Goal: Task Accomplishment & Management: Complete application form

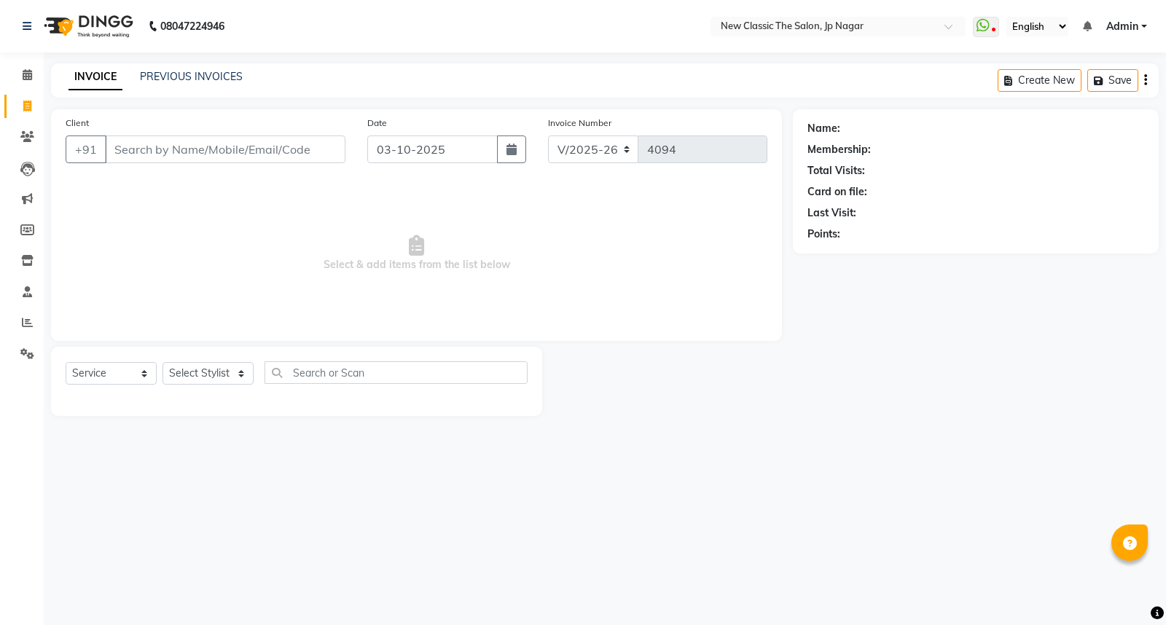
select select "4678"
select select "service"
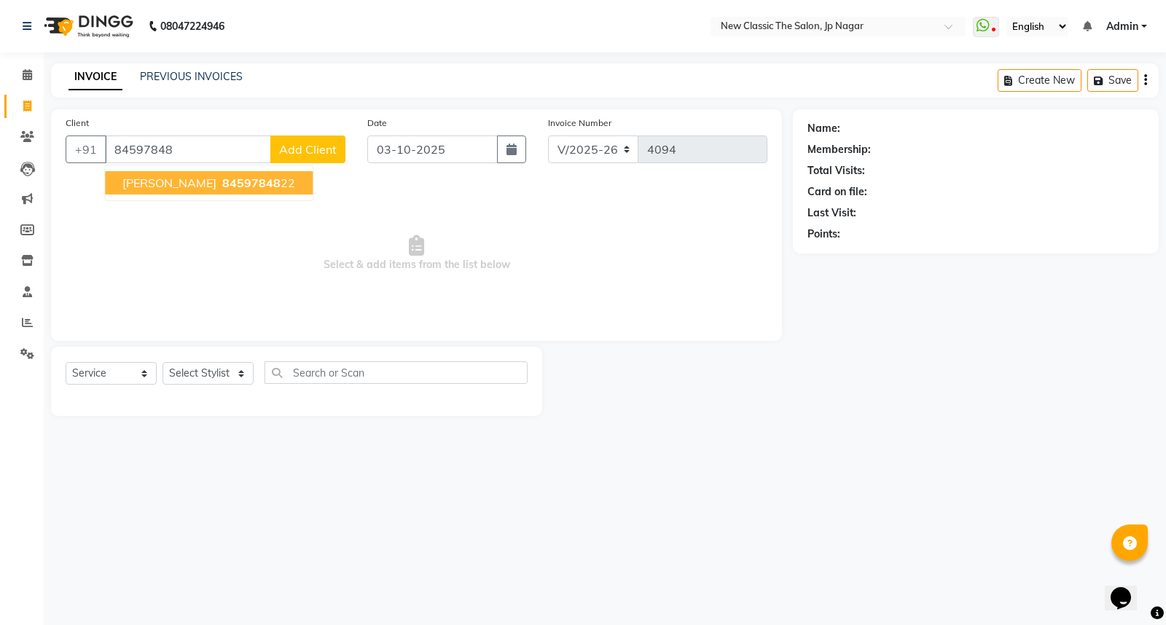
click at [183, 179] on span "[PERSON_NAME]" at bounding box center [169, 183] width 94 height 15
type input "8459784822"
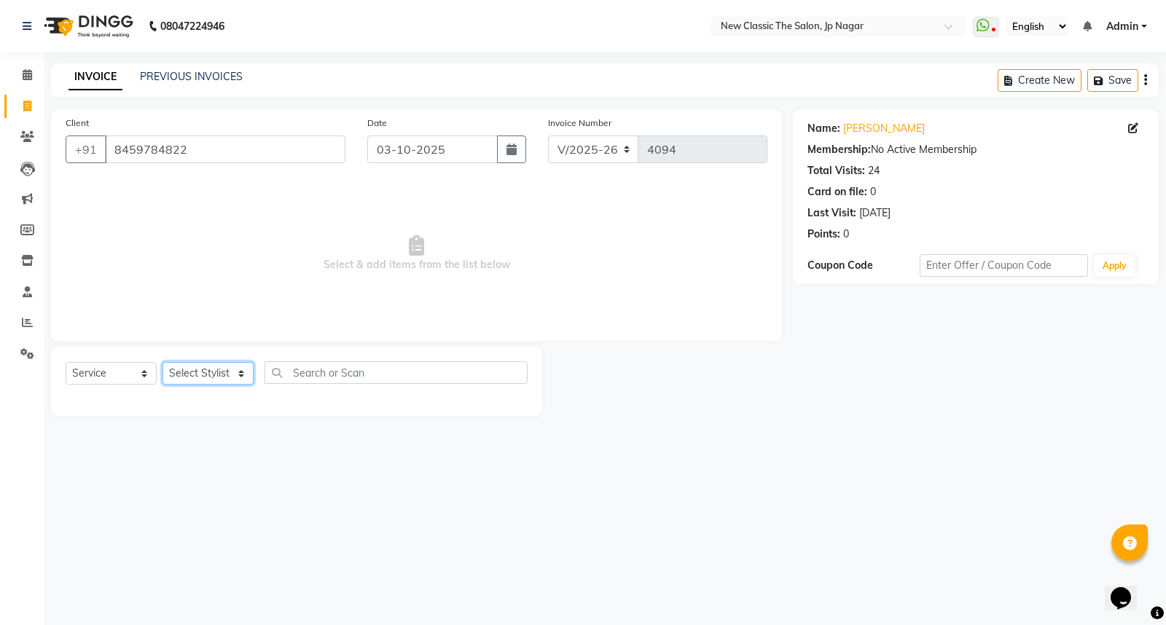
click at [200, 375] on select "Select Stylist Amit [PERSON_NAME] [PERSON_NAME] [PERSON_NAME] Manager [PERSON_N…" at bounding box center [207, 373] width 91 height 23
select select "27630"
click at [162, 363] on select "Select Stylist Amit [PERSON_NAME] [PERSON_NAME] [PERSON_NAME] Manager [PERSON_N…" at bounding box center [207, 373] width 91 height 23
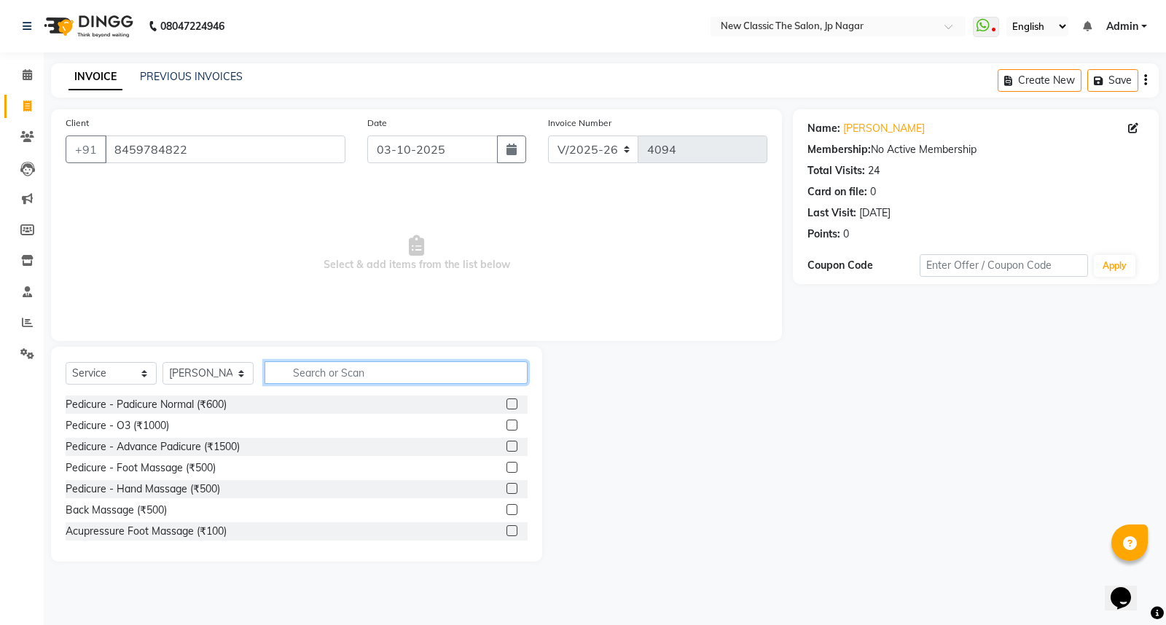
click at [329, 369] on input "text" at bounding box center [396, 372] width 263 height 23
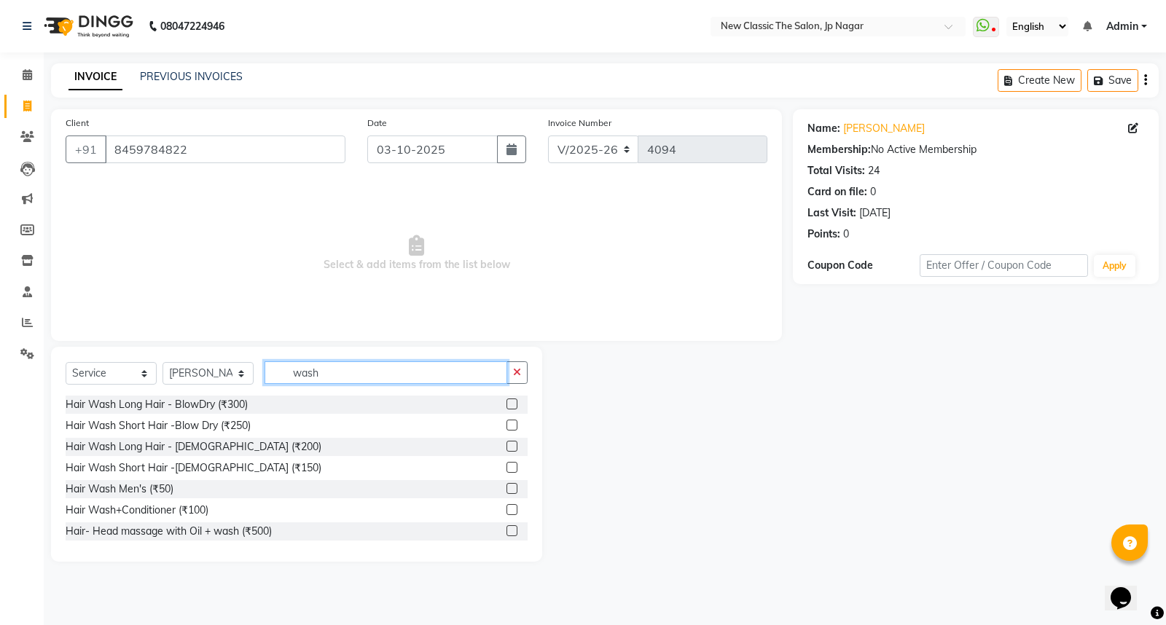
type input "wash"
click at [506, 445] on label at bounding box center [511, 446] width 11 height 11
click at [506, 445] on input "checkbox" at bounding box center [510, 446] width 9 height 9
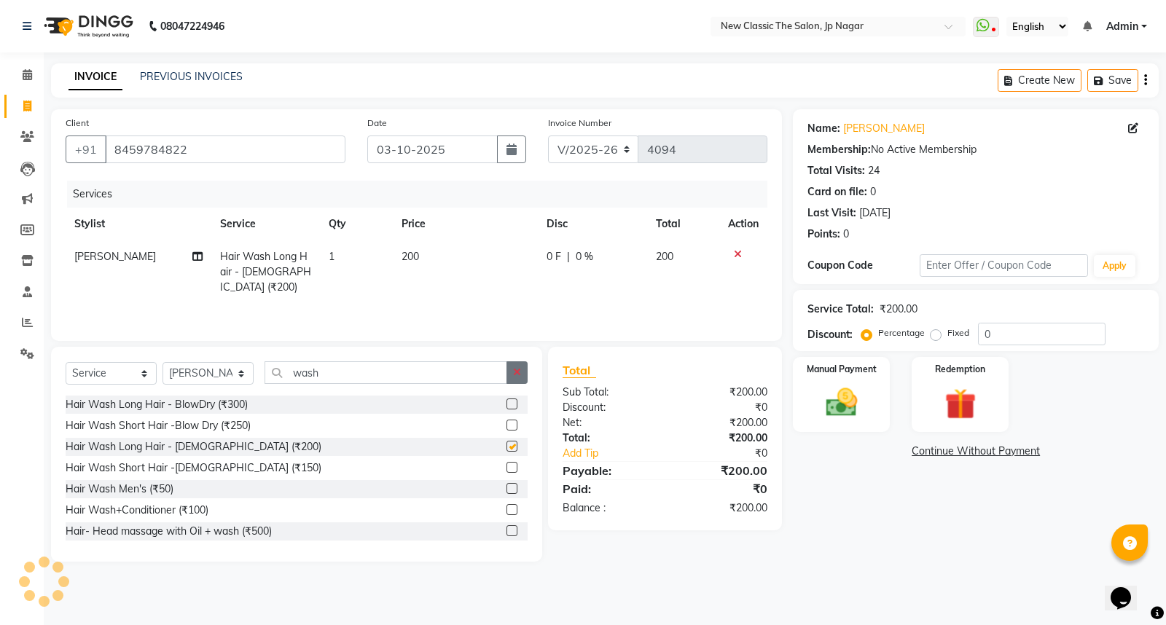
checkbox input "false"
drag, startPoint x: 515, startPoint y: 375, endPoint x: 484, endPoint y: 374, distance: 31.4
click at [515, 375] on icon "button" at bounding box center [517, 372] width 8 height 10
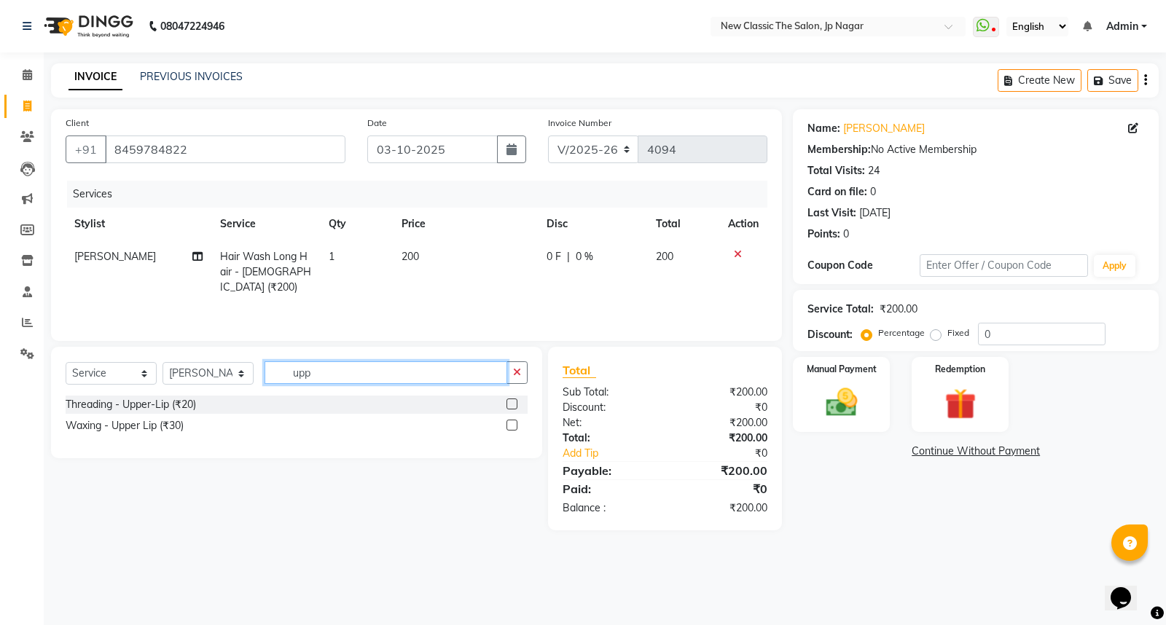
type input "upp"
click at [512, 402] on label at bounding box center [511, 404] width 11 height 11
click at [512, 402] on input "checkbox" at bounding box center [510, 404] width 9 height 9
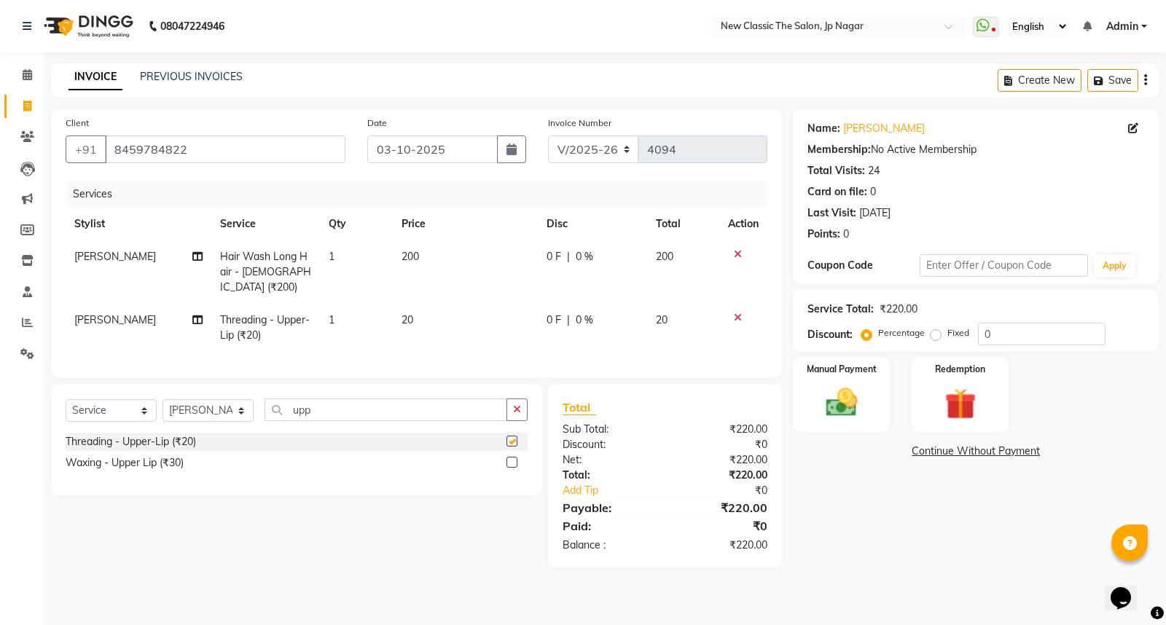
checkbox input "false"
click at [513, 409] on icon "button" at bounding box center [517, 409] width 8 height 10
type input "chi"
click at [509, 436] on label at bounding box center [511, 441] width 11 height 11
click at [509, 437] on input "checkbox" at bounding box center [510, 441] width 9 height 9
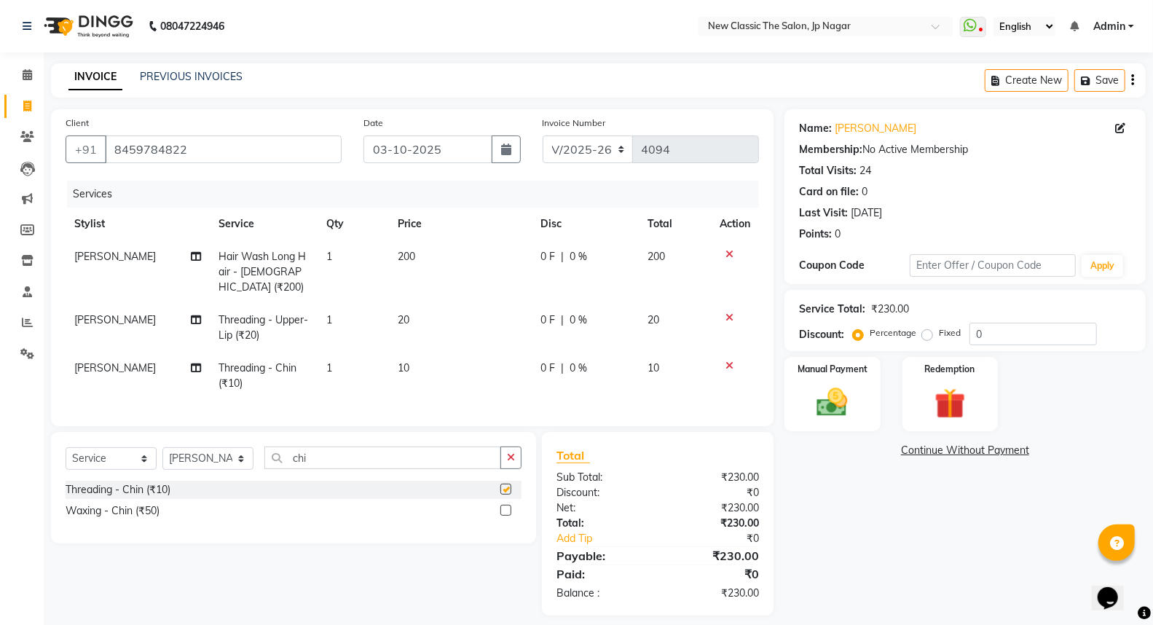
checkbox input "false"
click at [834, 409] on img at bounding box center [833, 402] width 52 height 37
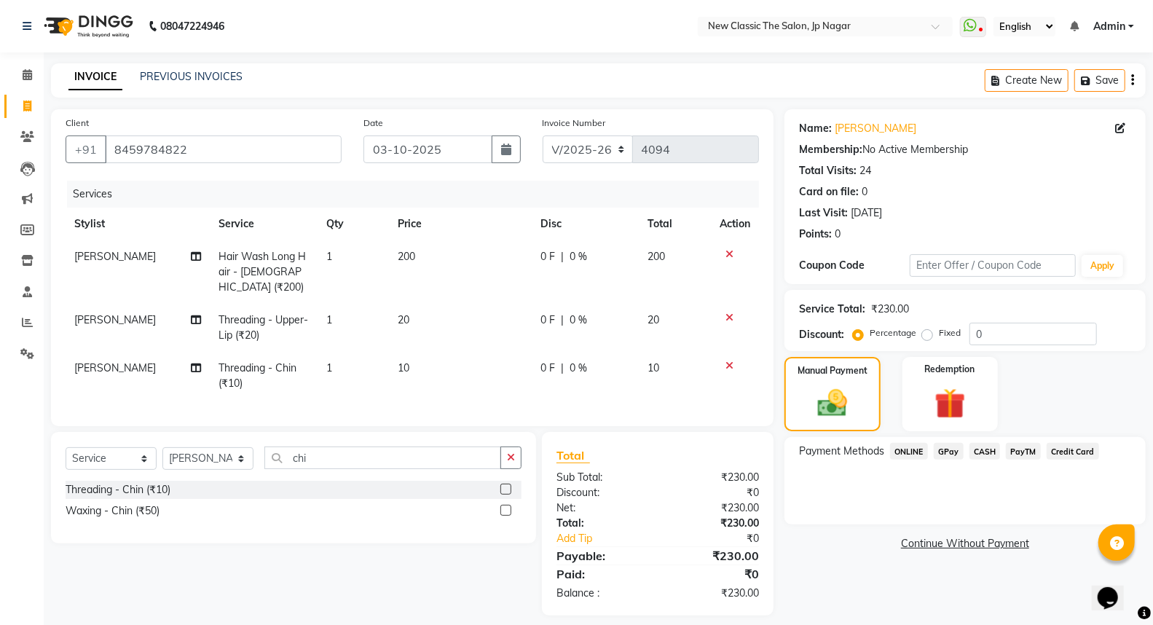
click at [941, 447] on span "GPay" at bounding box center [949, 451] width 30 height 17
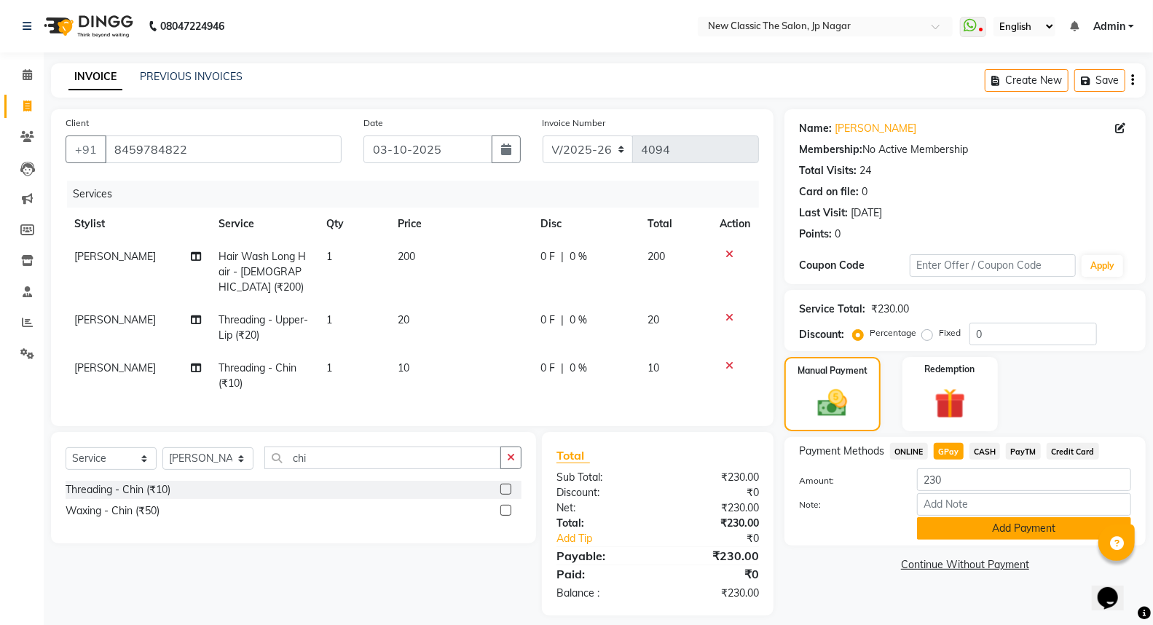
click at [968, 539] on button "Add Payment" at bounding box center [1024, 528] width 214 height 23
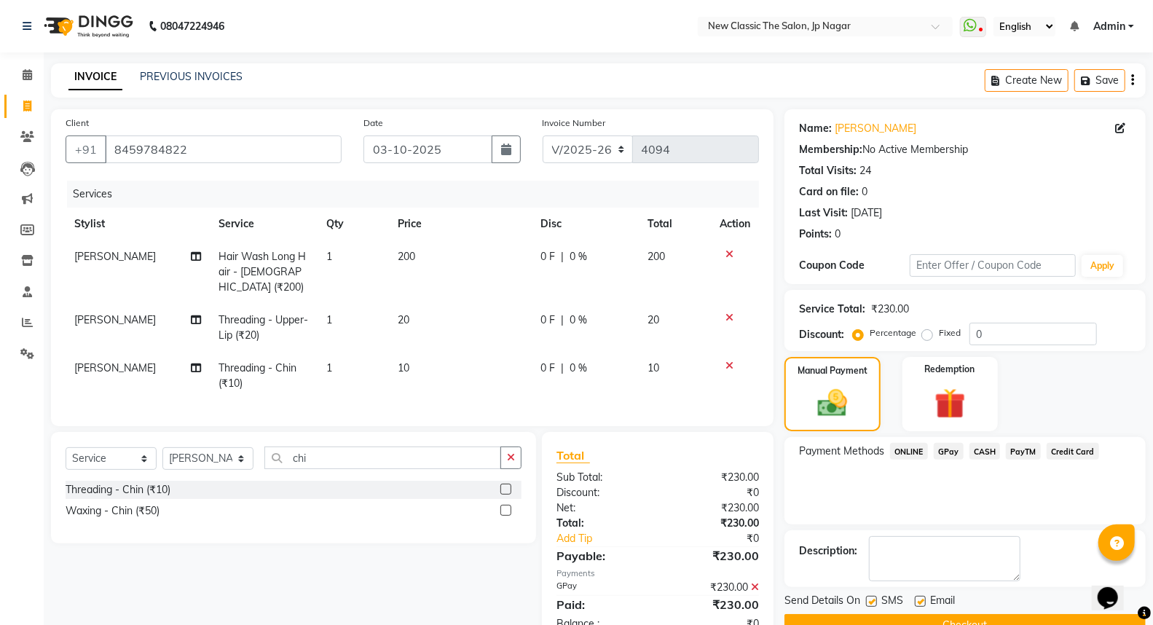
click at [965, 617] on button "Checkout" at bounding box center [965, 625] width 361 height 23
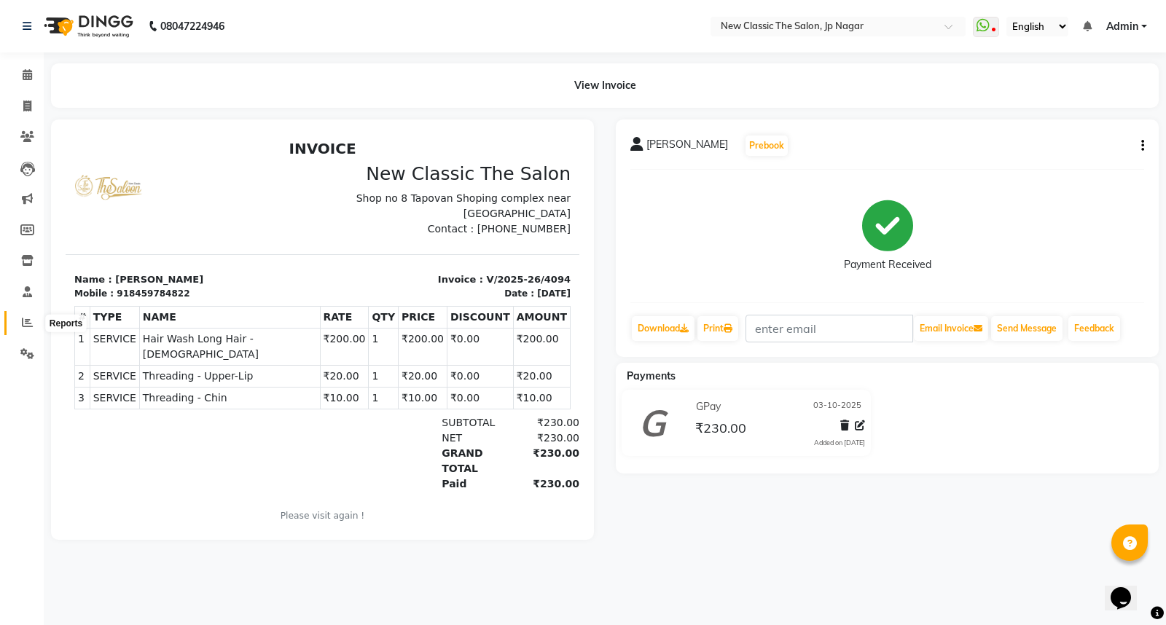
click at [24, 318] on icon at bounding box center [27, 322] width 11 height 11
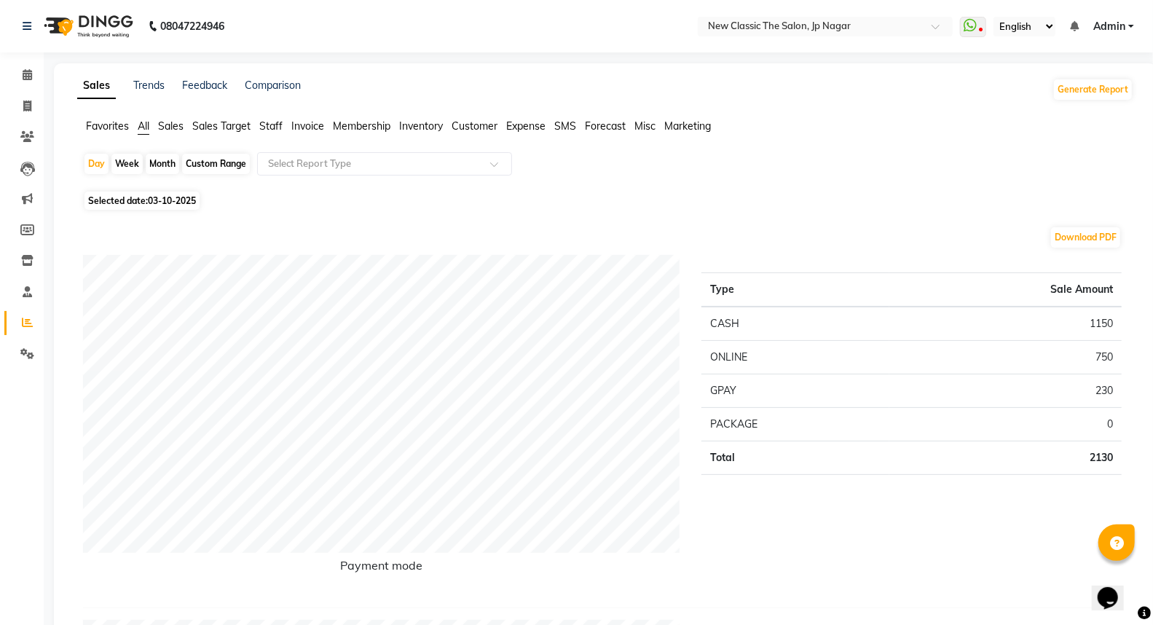
click at [160, 164] on div "Month" at bounding box center [163, 164] width 34 height 20
select select "10"
select select "2025"
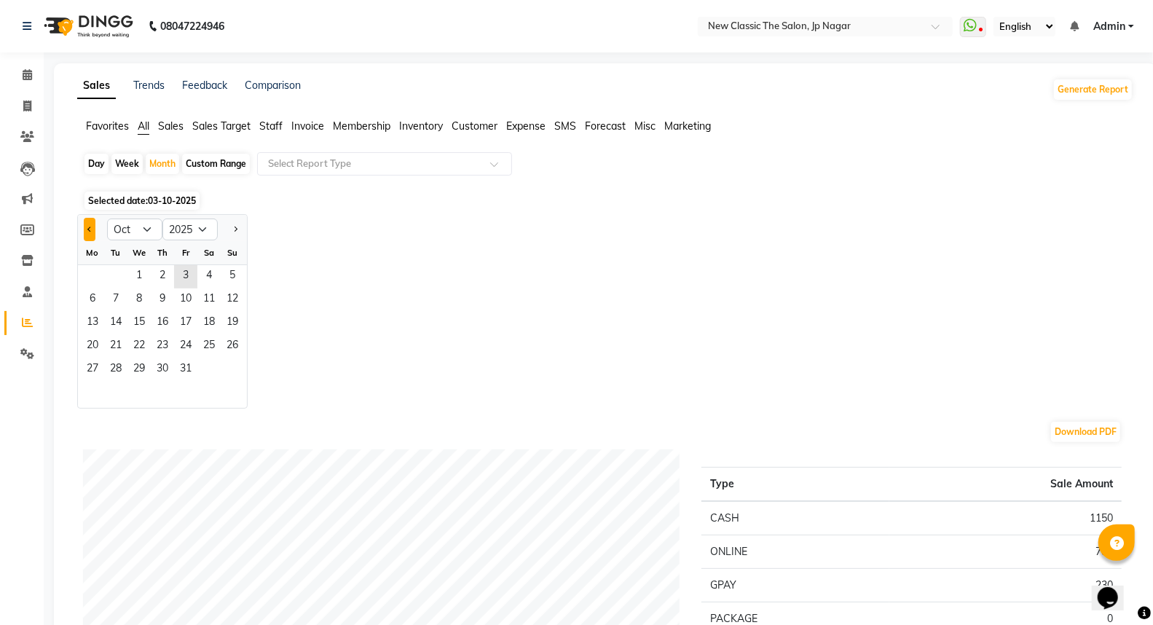
click at [85, 227] on button "Previous month" at bounding box center [90, 229] width 12 height 23
select select "9"
click at [103, 280] on span "1" at bounding box center [92, 276] width 23 height 23
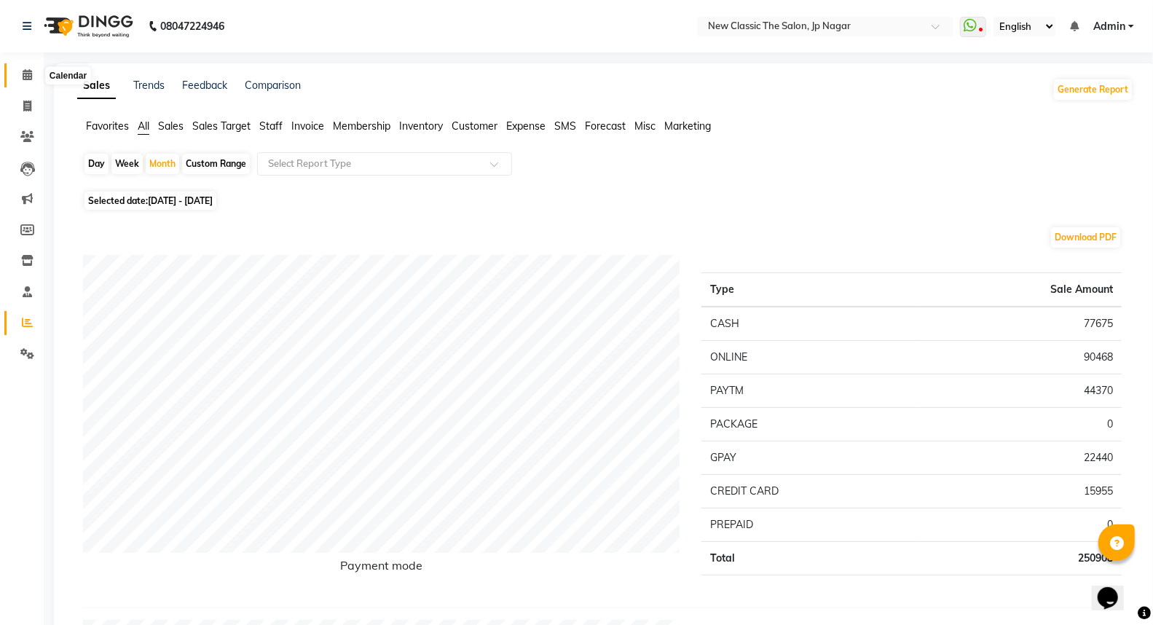
click at [23, 78] on icon at bounding box center [27, 74] width 9 height 11
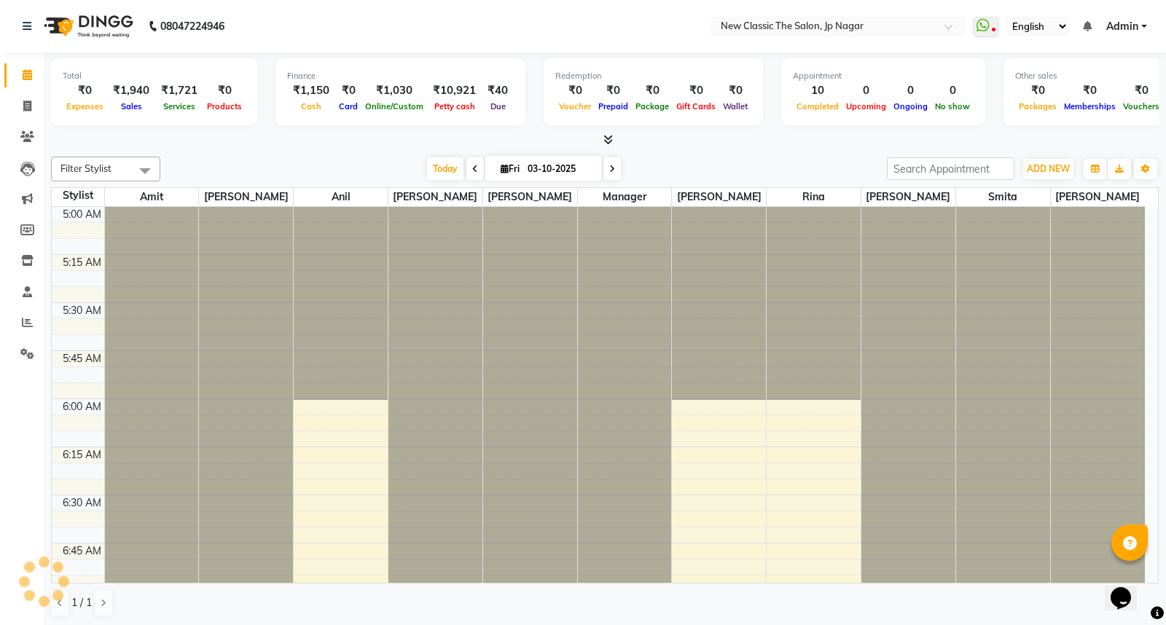
scroll to position [193, 0]
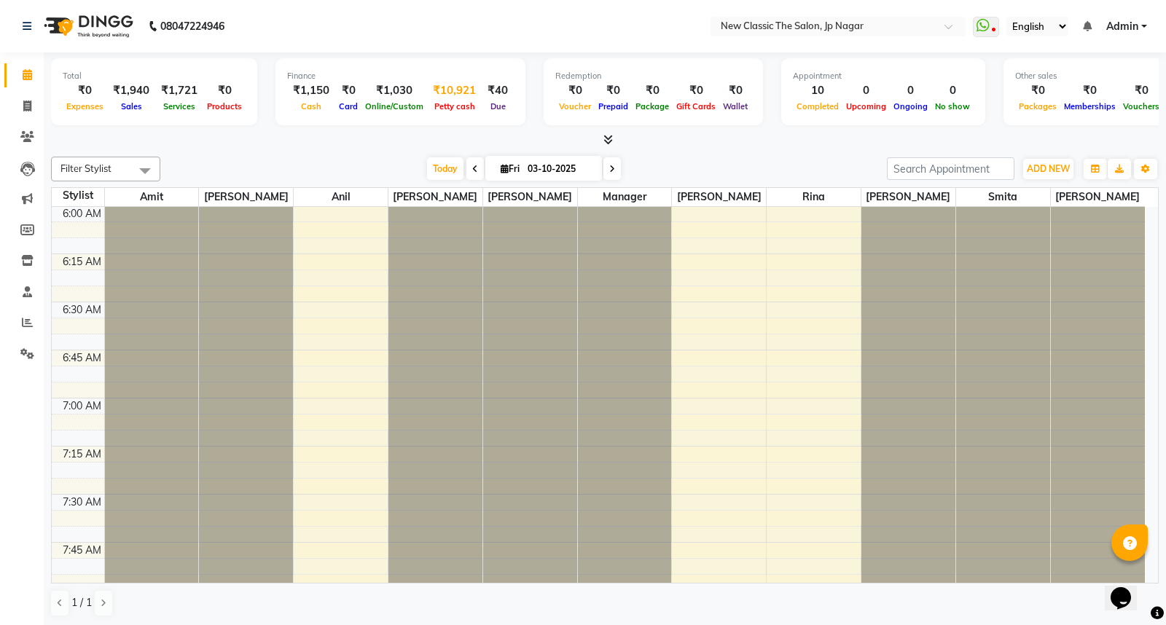
click at [461, 109] on span "Petty cash" at bounding box center [455, 106] width 48 height 10
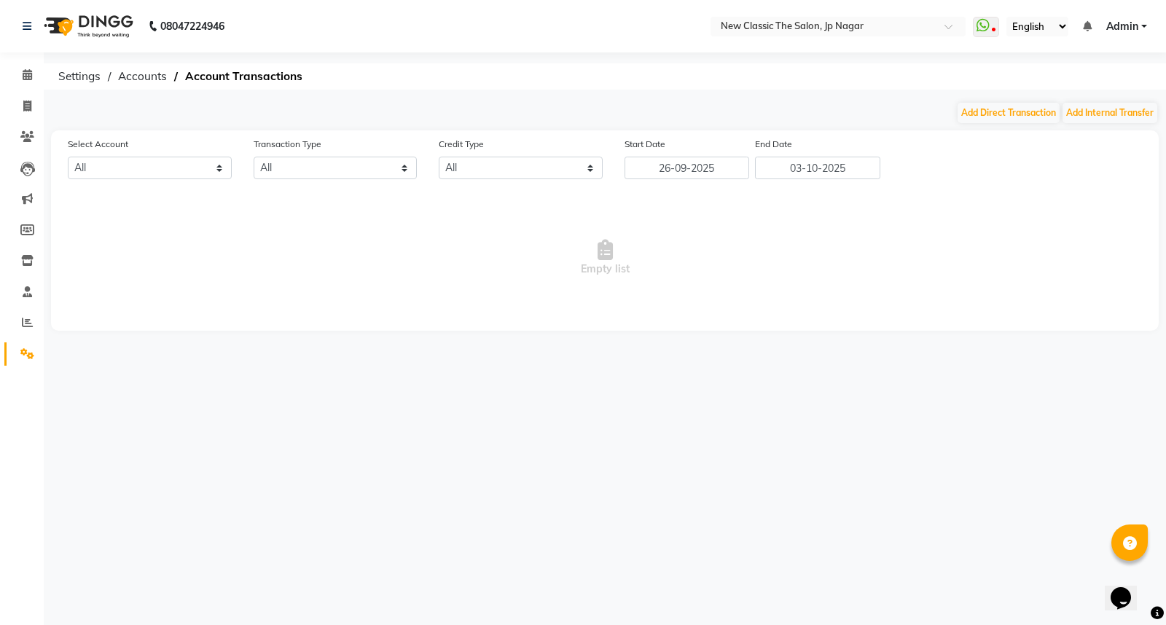
select select "3512"
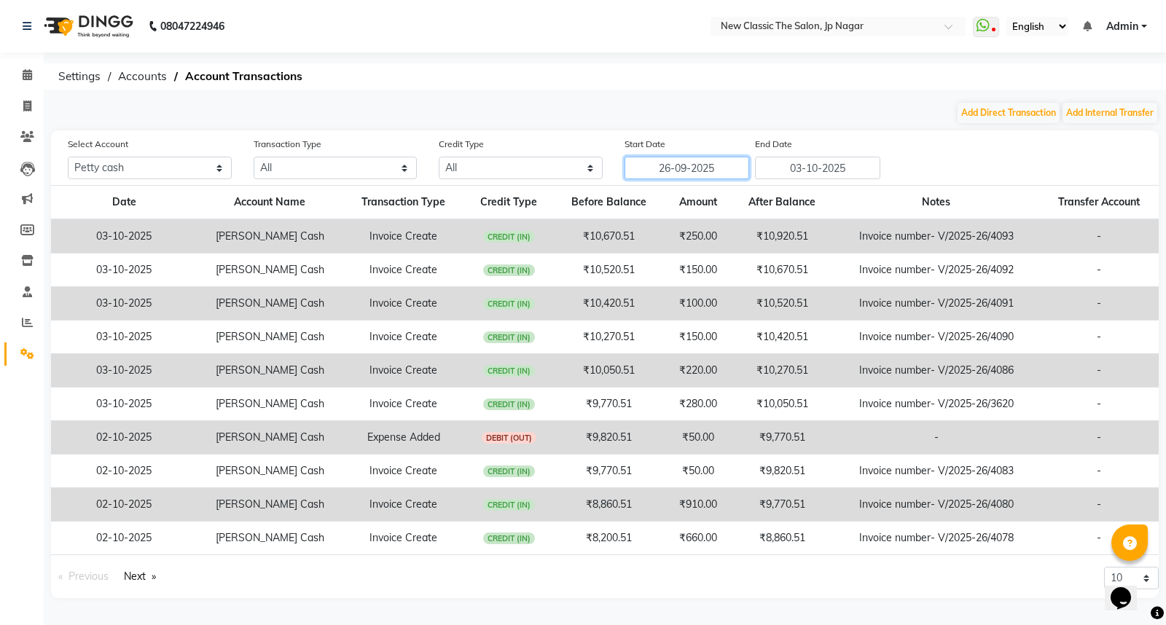
click at [701, 172] on input "26-09-2025" at bounding box center [686, 168] width 125 height 23
select select "9"
select select "2025"
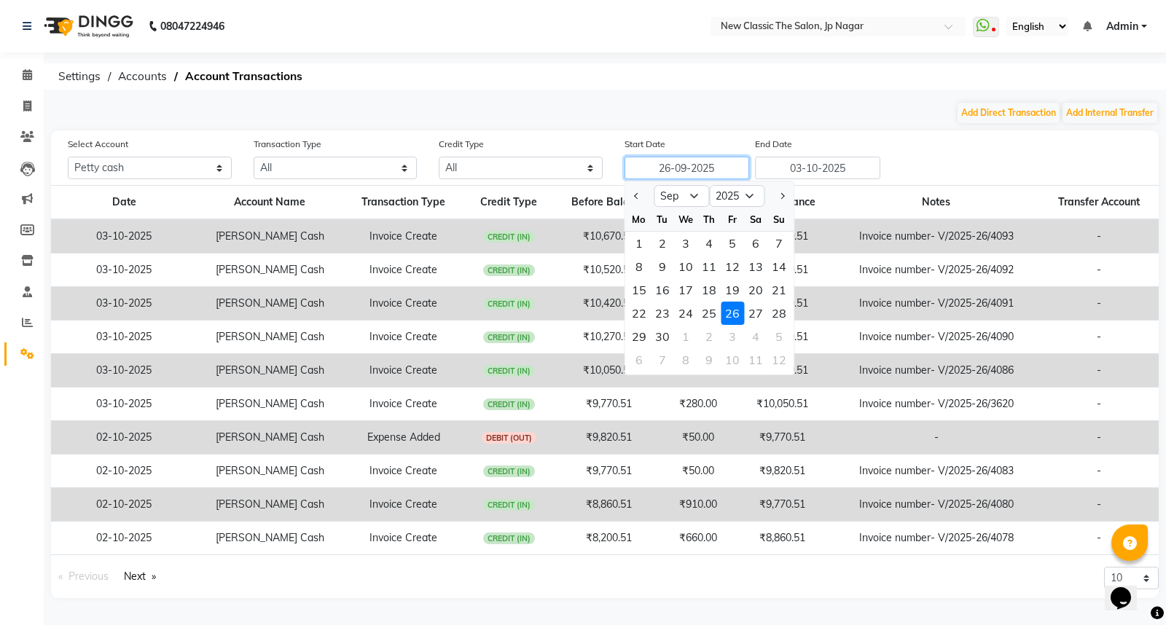
click at [701, 172] on input "26-09-2025" at bounding box center [686, 168] width 125 height 23
click at [642, 246] on div "1" at bounding box center [638, 243] width 23 height 23
type input "01-09-2025"
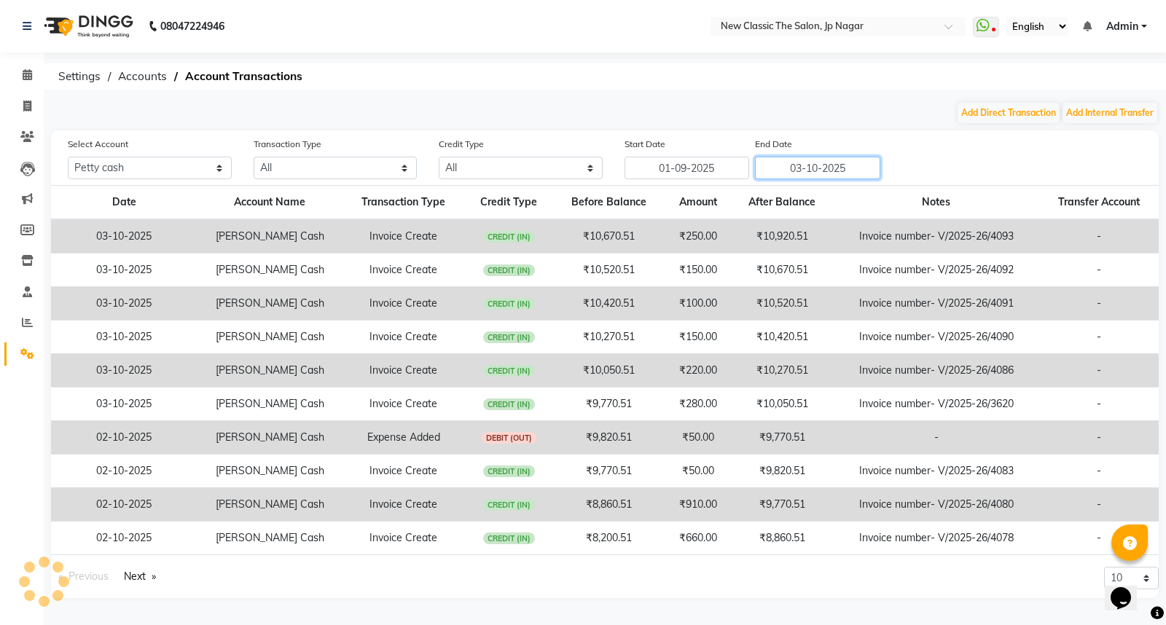
click at [829, 168] on input "03-10-2025" at bounding box center [817, 168] width 125 height 23
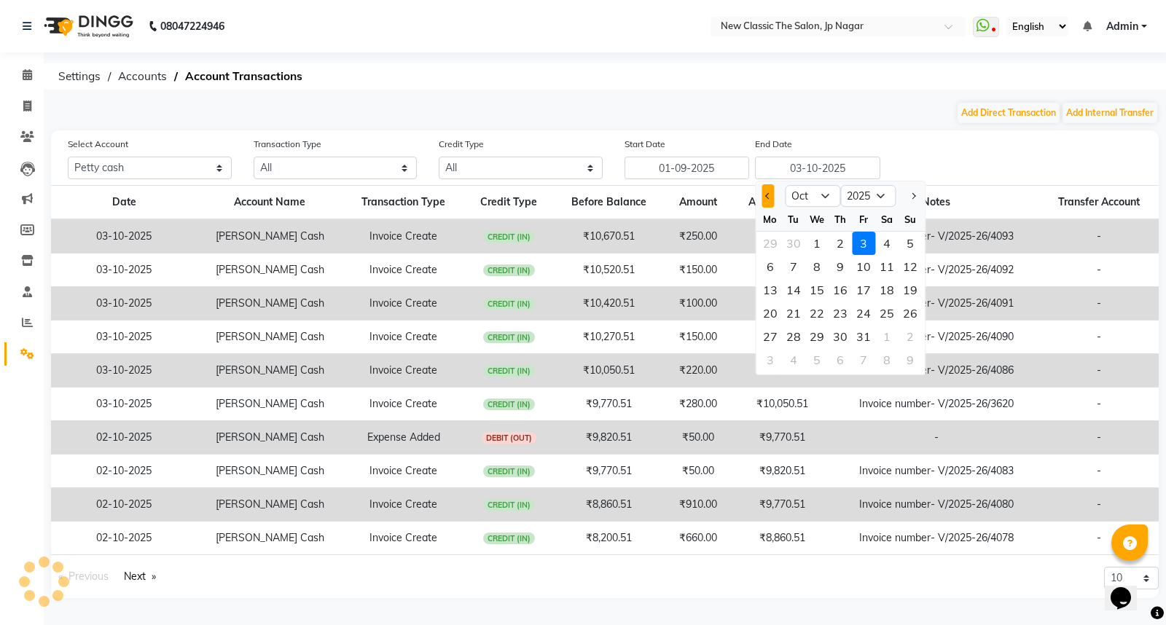
click at [765, 195] on span "Previous month" at bounding box center [768, 196] width 6 height 6
select select "9"
click at [794, 331] on div "30" at bounding box center [793, 336] width 23 height 23
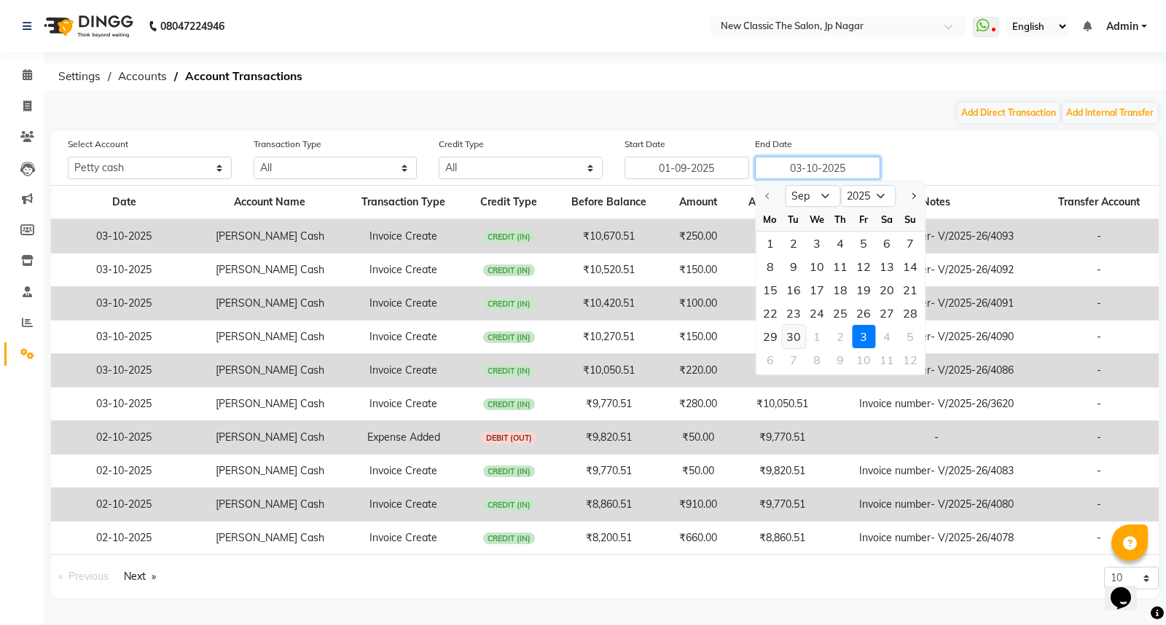
type input "[DATE]"
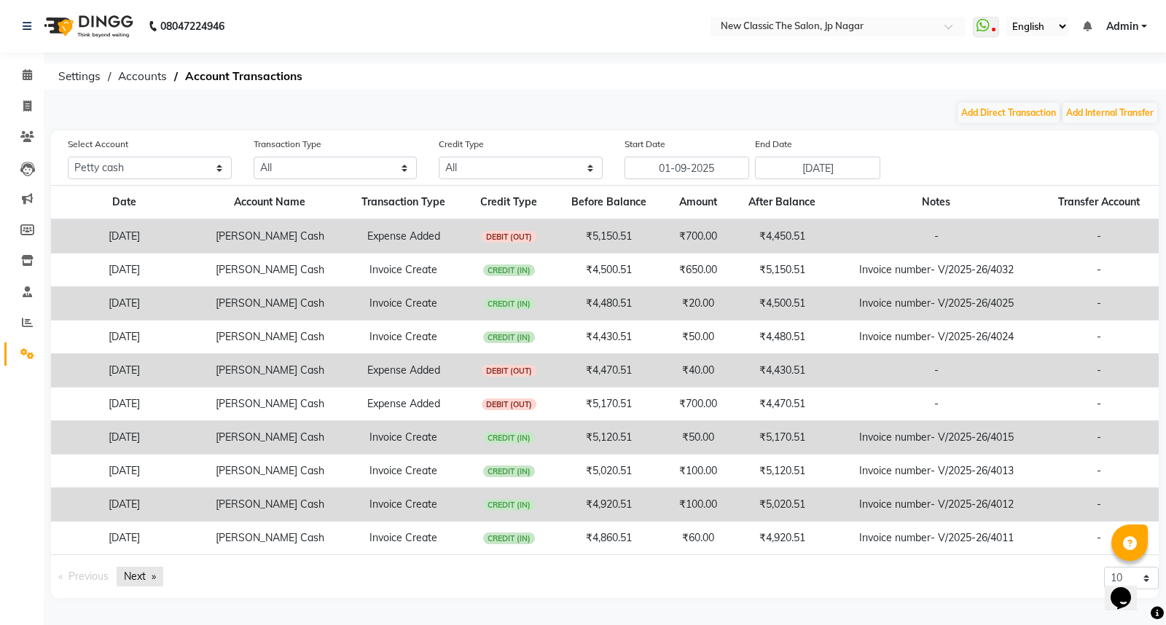
click at [136, 576] on link "Next page" at bounding box center [140, 577] width 47 height 20
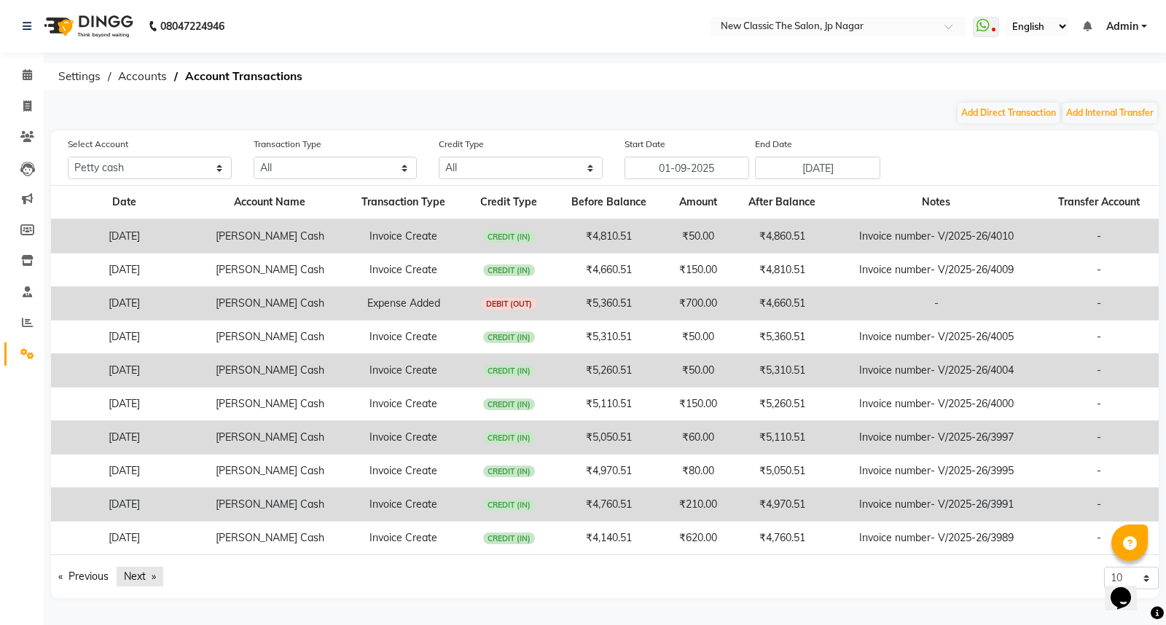
click at [136, 576] on link "Next page" at bounding box center [140, 577] width 47 height 20
click at [139, 578] on link "Next page" at bounding box center [140, 577] width 47 height 20
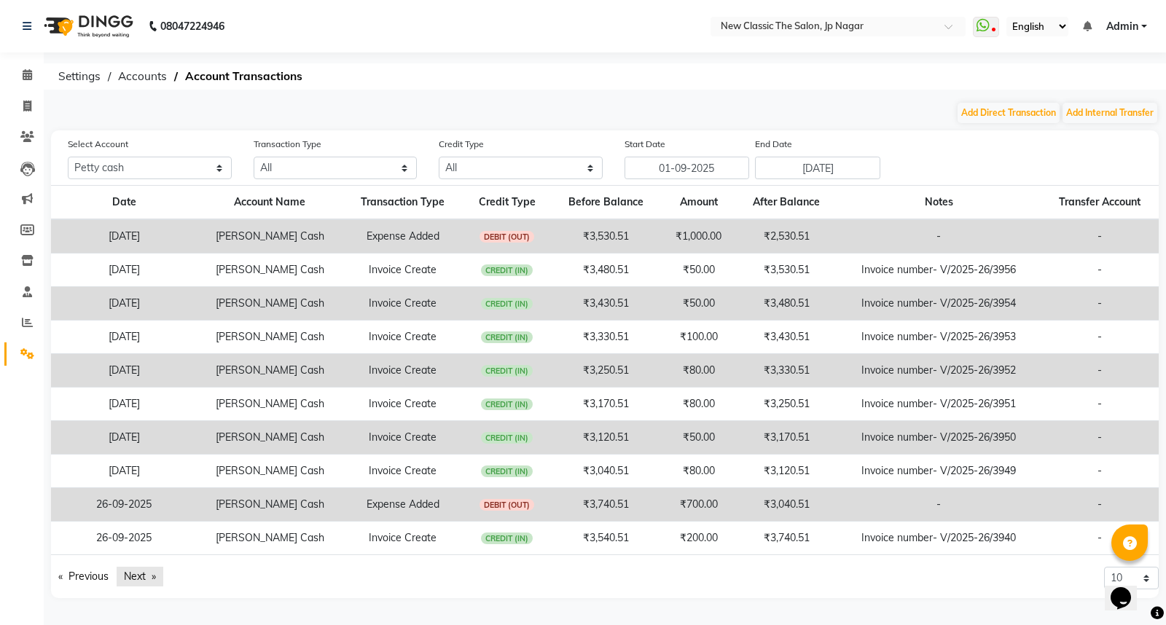
click at [139, 578] on link "Next page" at bounding box center [140, 577] width 47 height 20
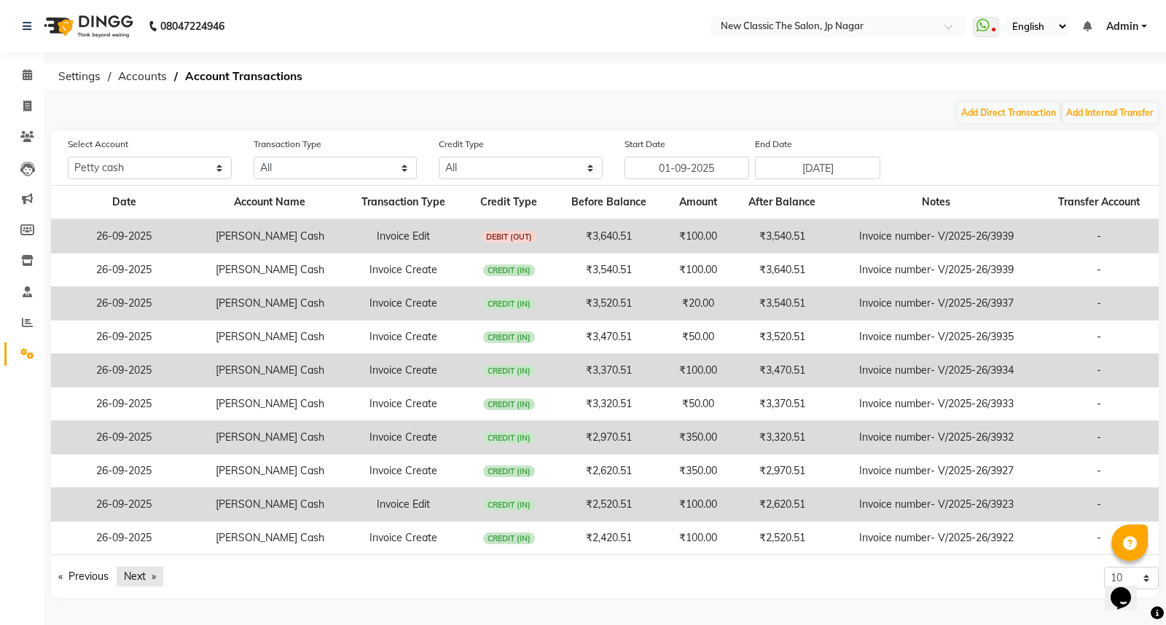
click at [140, 579] on link "Next page" at bounding box center [140, 577] width 47 height 20
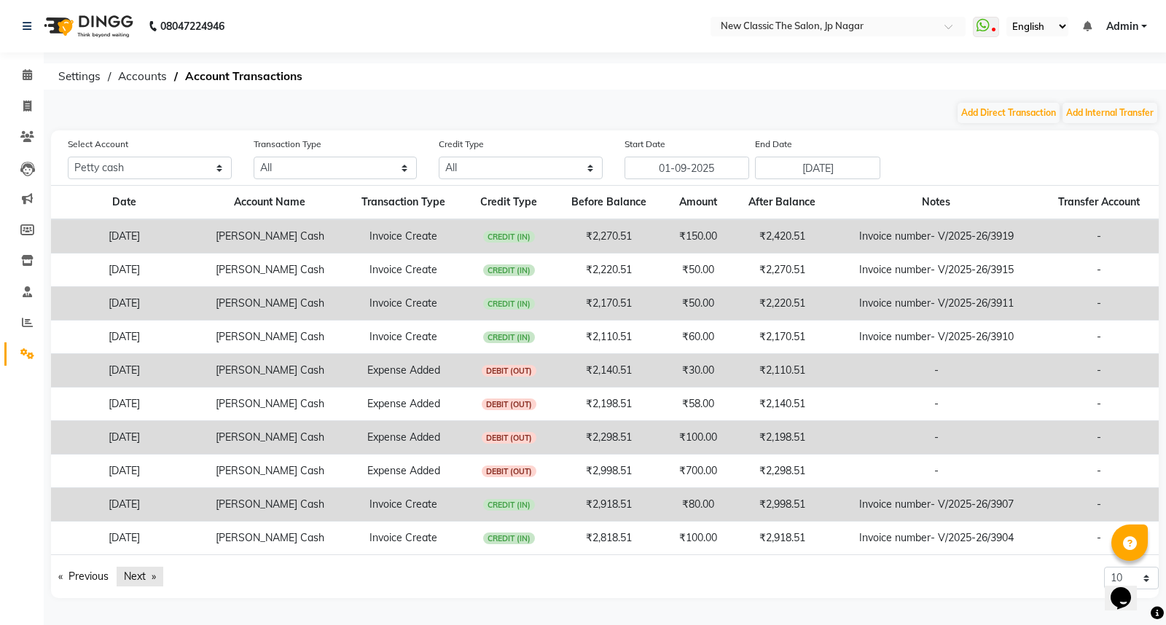
click at [141, 578] on link "Next page" at bounding box center [140, 577] width 47 height 20
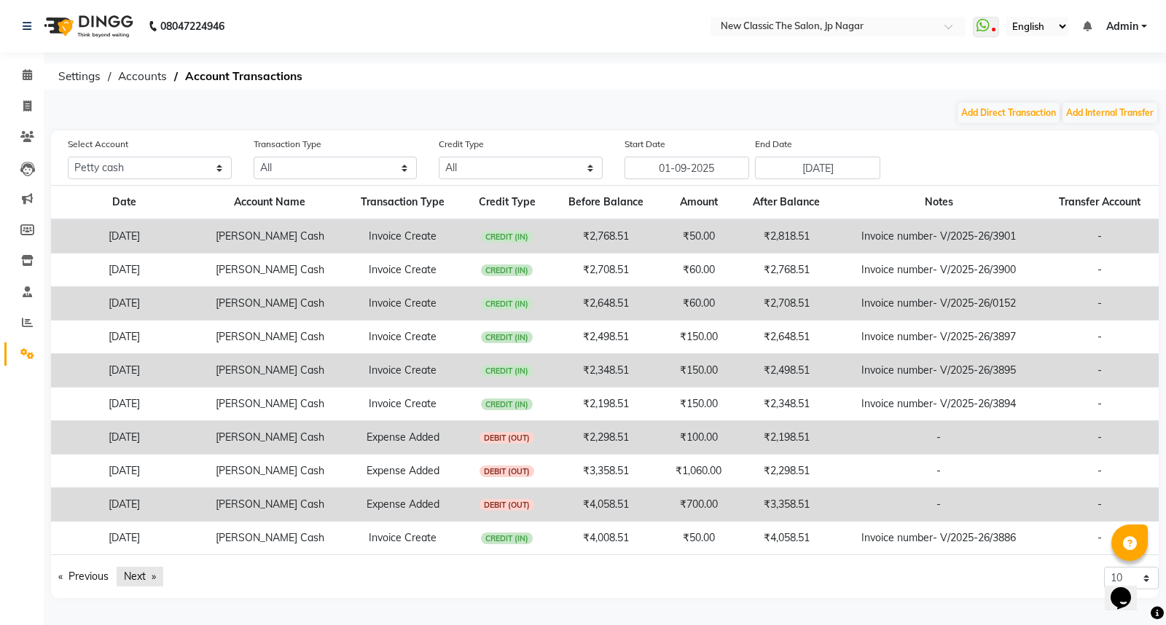
click at [141, 578] on link "Next page" at bounding box center [140, 577] width 47 height 20
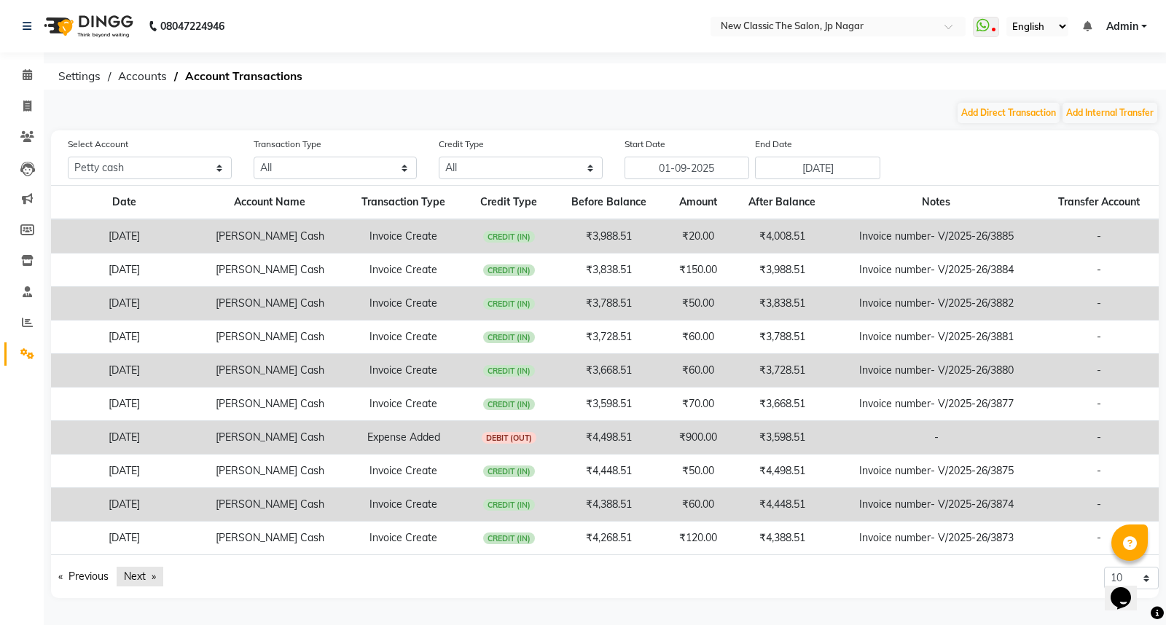
click at [141, 578] on link "Next page" at bounding box center [140, 577] width 47 height 20
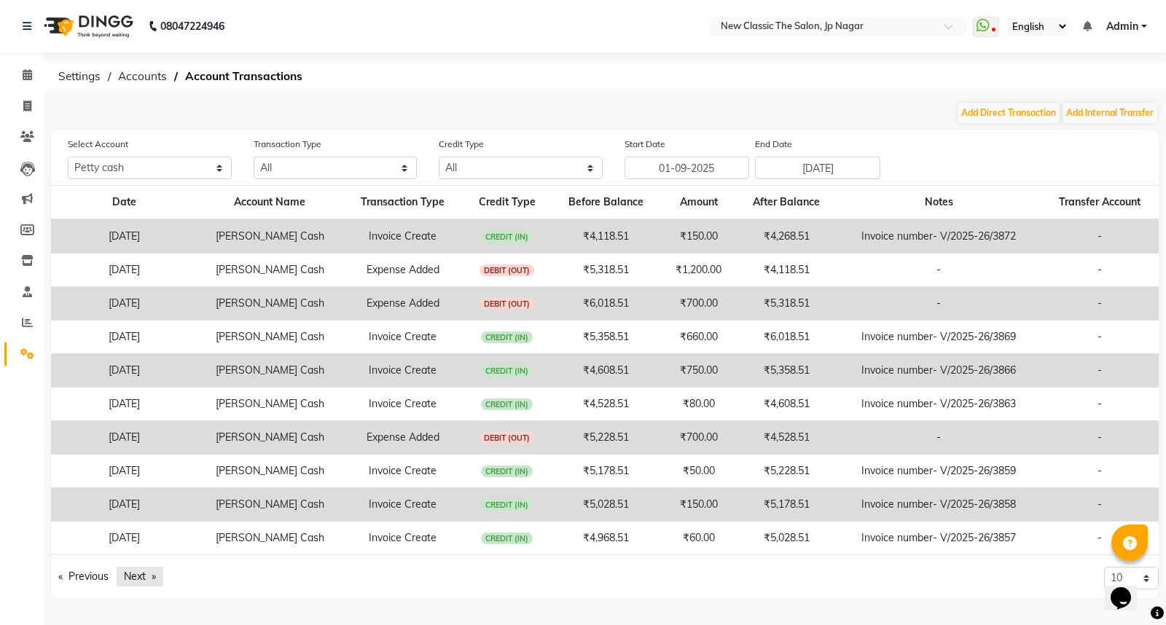
click at [141, 578] on link "Next page" at bounding box center [140, 577] width 47 height 20
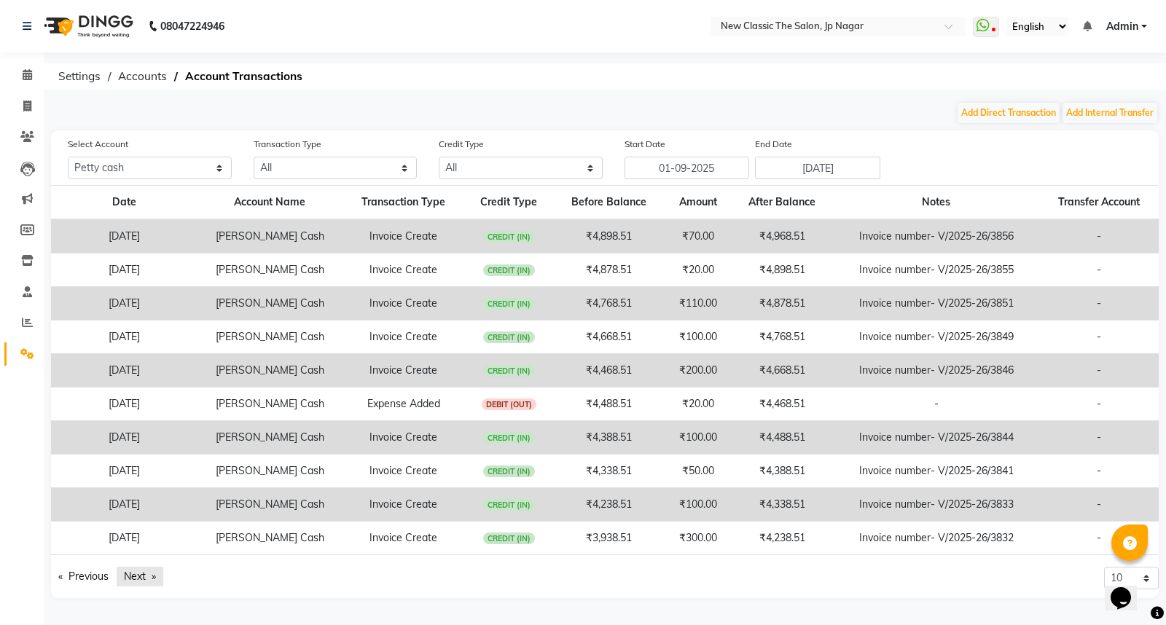
click at [141, 578] on link "Next page" at bounding box center [140, 577] width 47 height 20
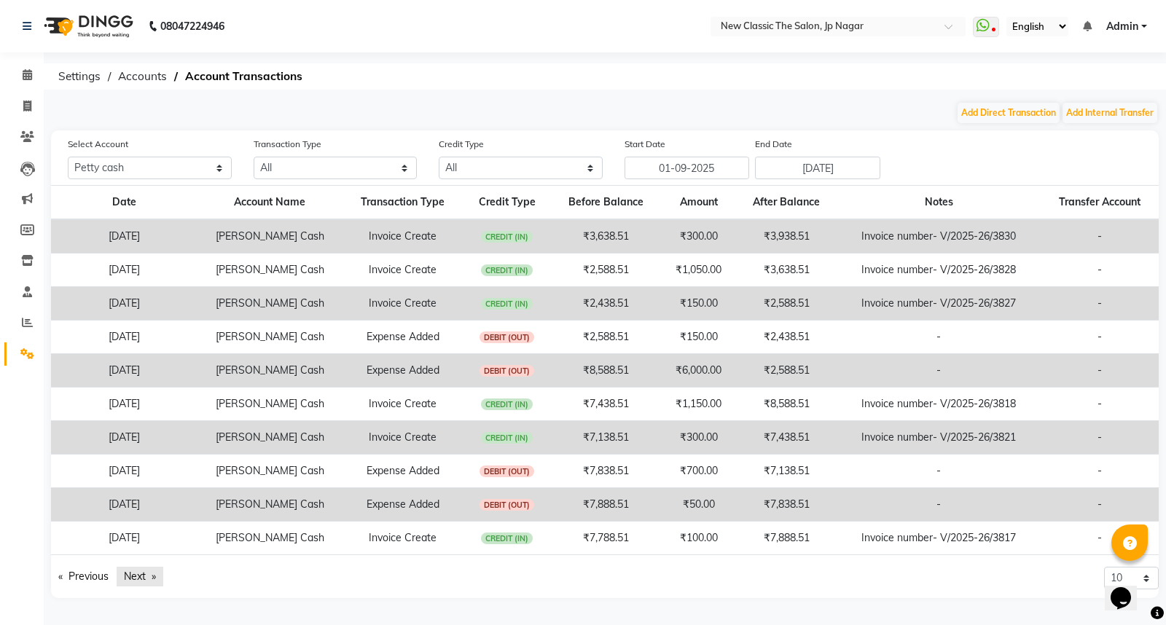
click at [141, 578] on link "Next page" at bounding box center [140, 577] width 47 height 20
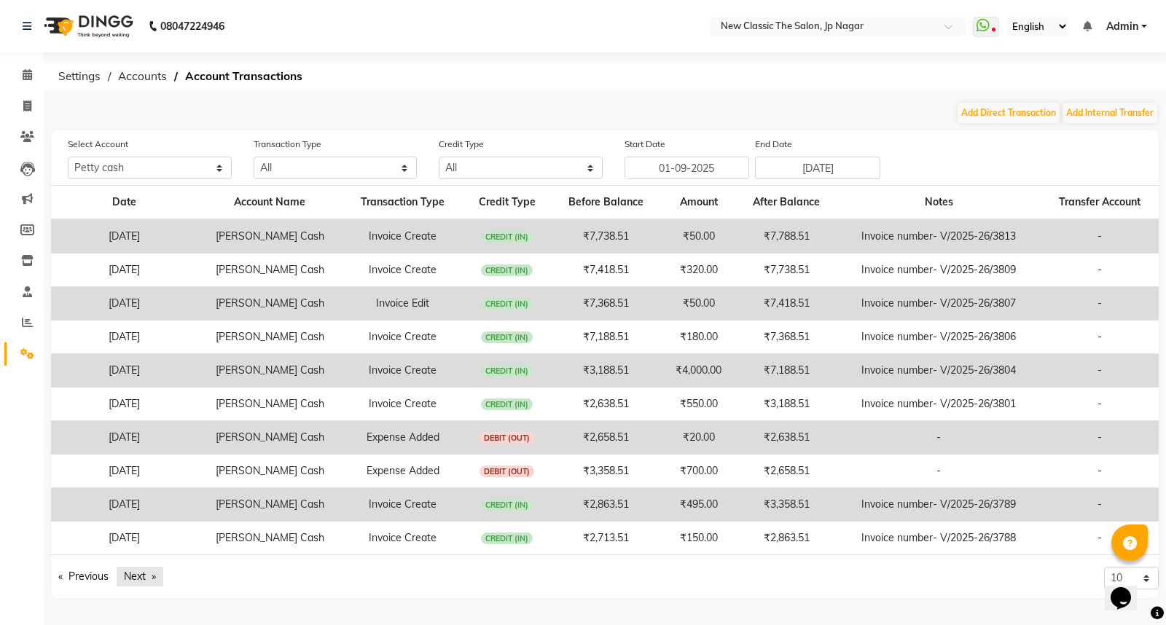
click at [141, 578] on link "Next page" at bounding box center [140, 577] width 47 height 20
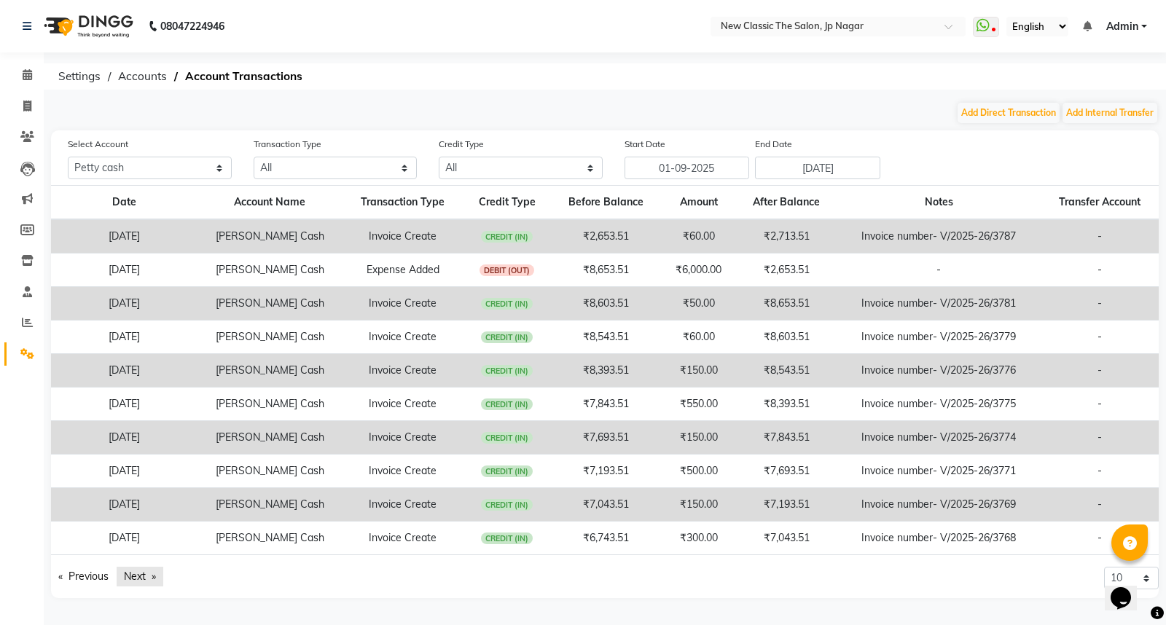
click at [141, 578] on link "Next page" at bounding box center [140, 577] width 47 height 20
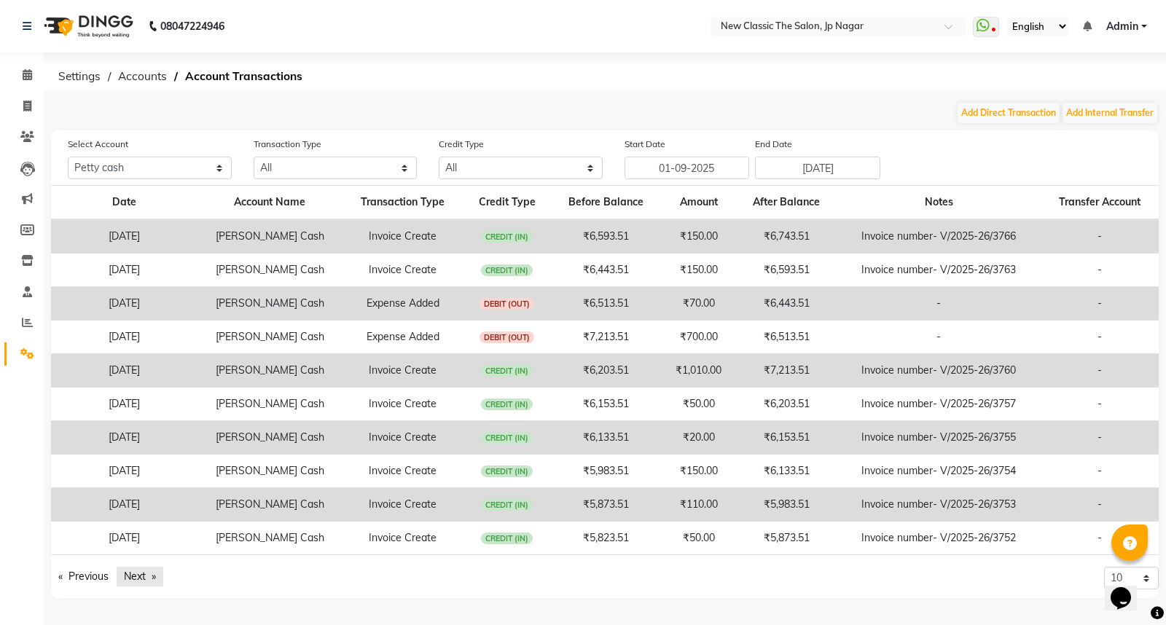
click at [141, 578] on link "Next page" at bounding box center [140, 577] width 47 height 20
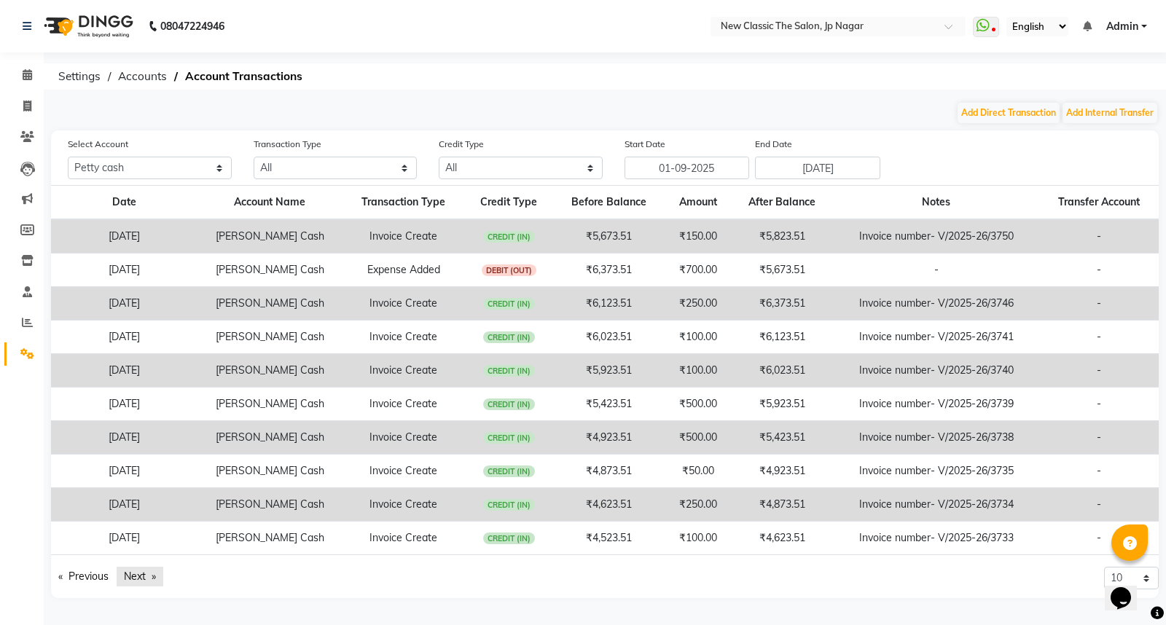
click at [141, 578] on link "Next page" at bounding box center [140, 577] width 47 height 20
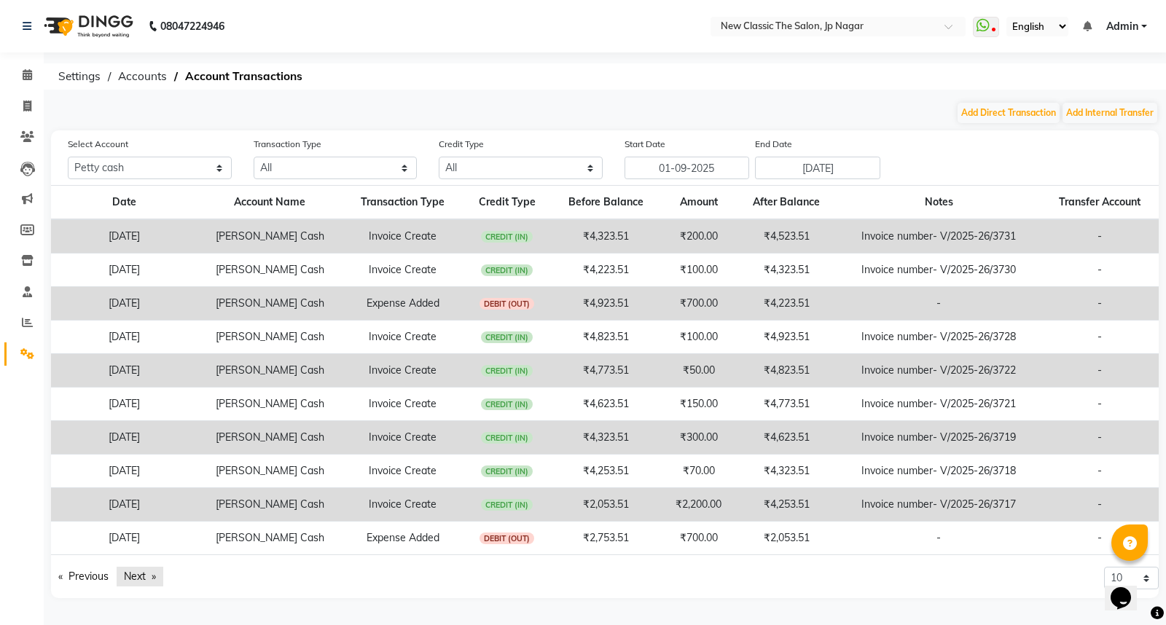
click at [141, 578] on link "Next page" at bounding box center [140, 577] width 47 height 20
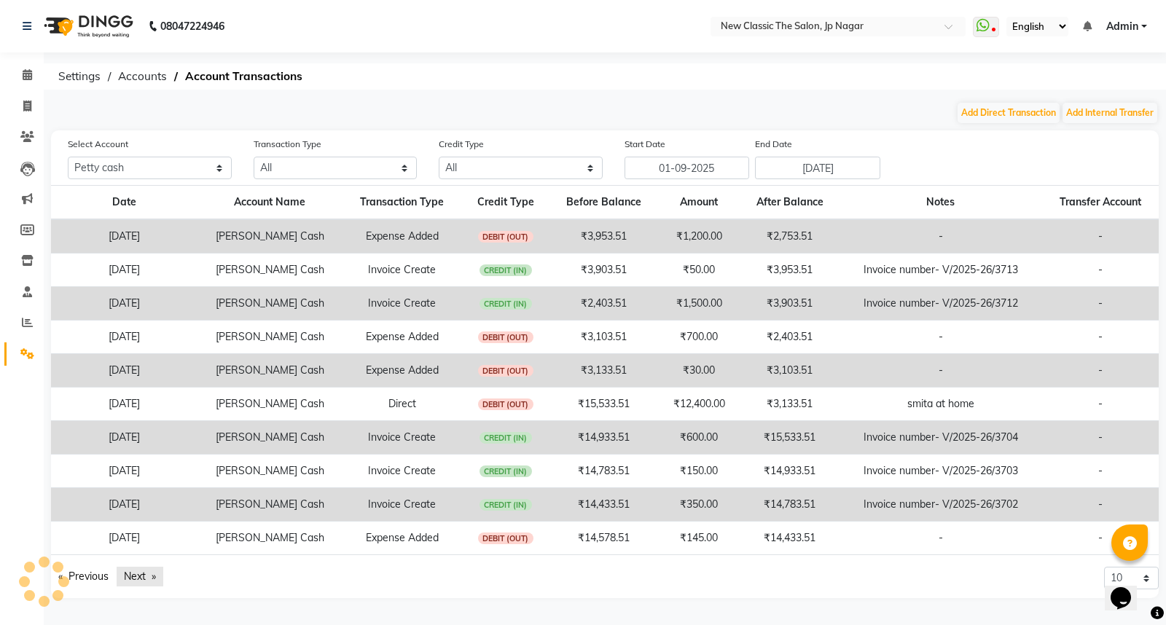
click at [142, 578] on link "Next page" at bounding box center [140, 577] width 47 height 20
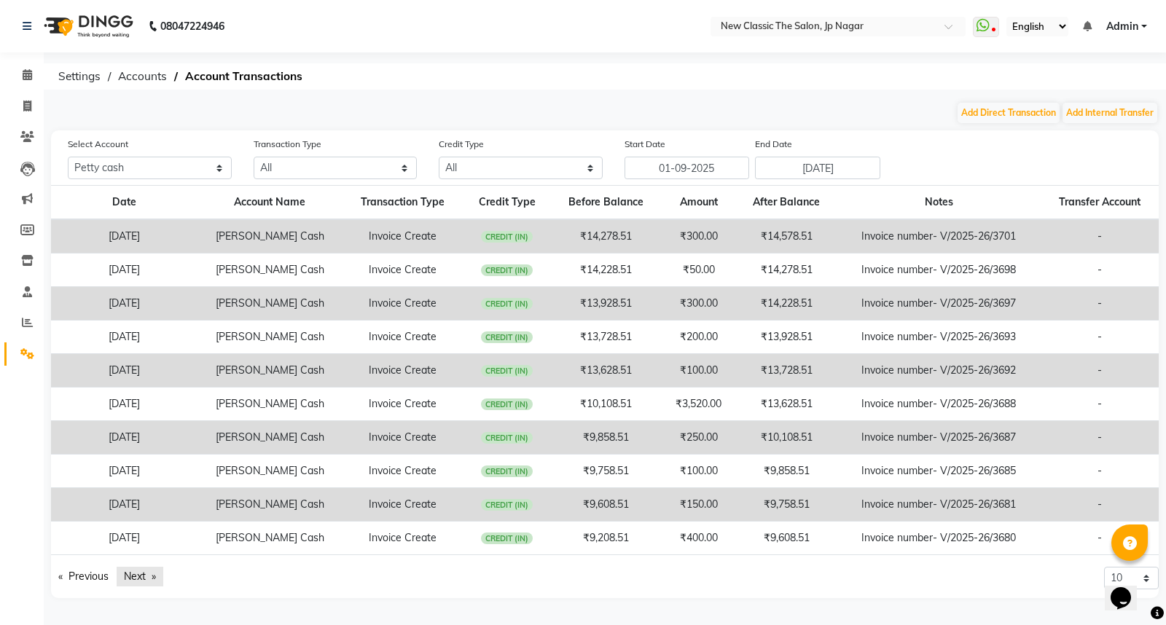
click at [142, 578] on link "Next page" at bounding box center [140, 577] width 47 height 20
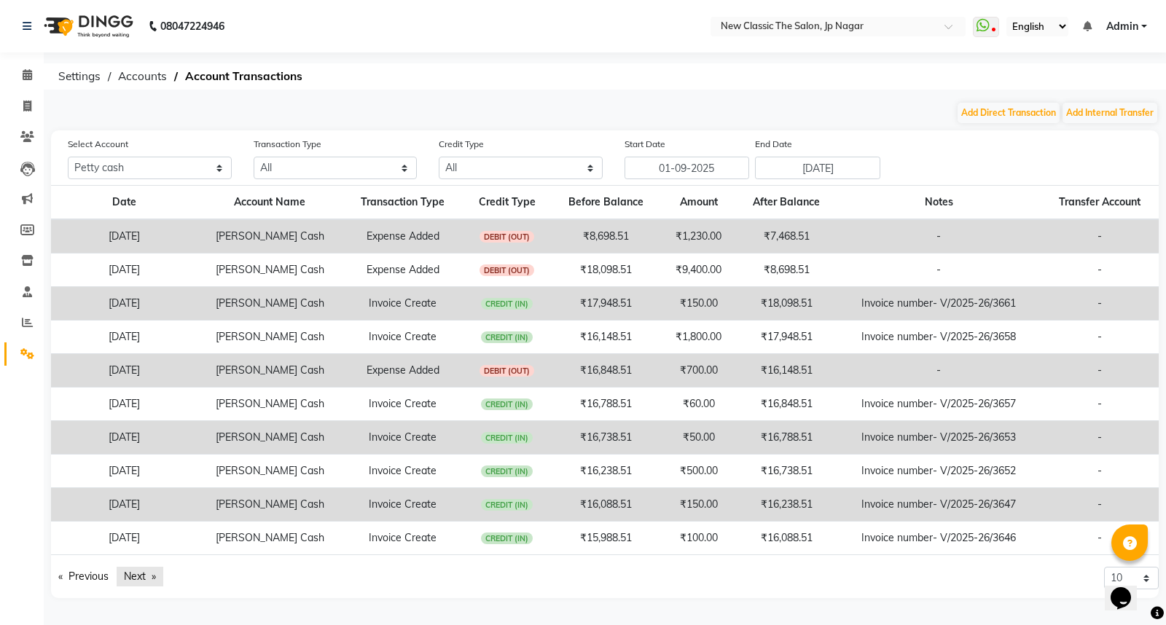
click at [142, 578] on link "Next page" at bounding box center [140, 577] width 47 height 20
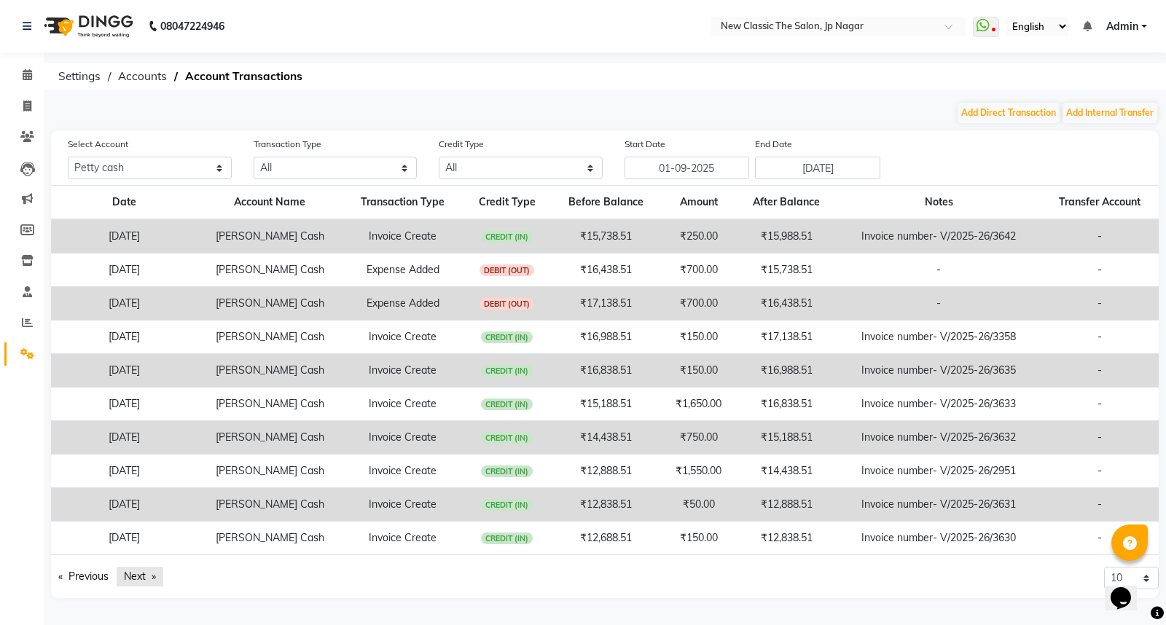
click at [142, 578] on link "Next page" at bounding box center [140, 577] width 47 height 20
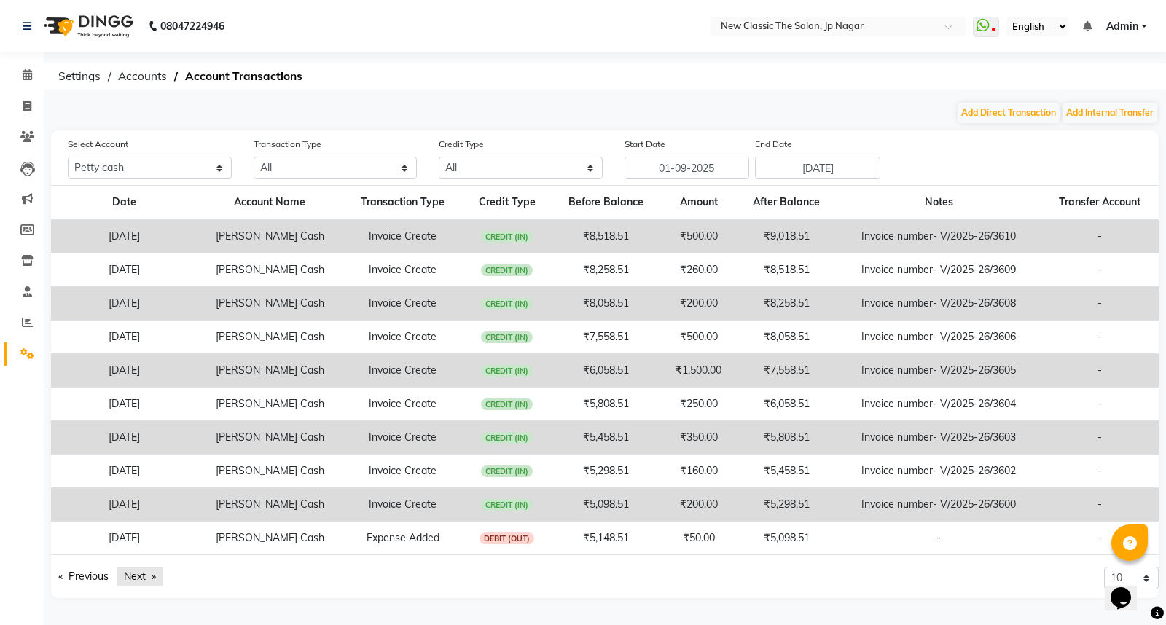
click at [142, 578] on link "Next page" at bounding box center [140, 577] width 47 height 20
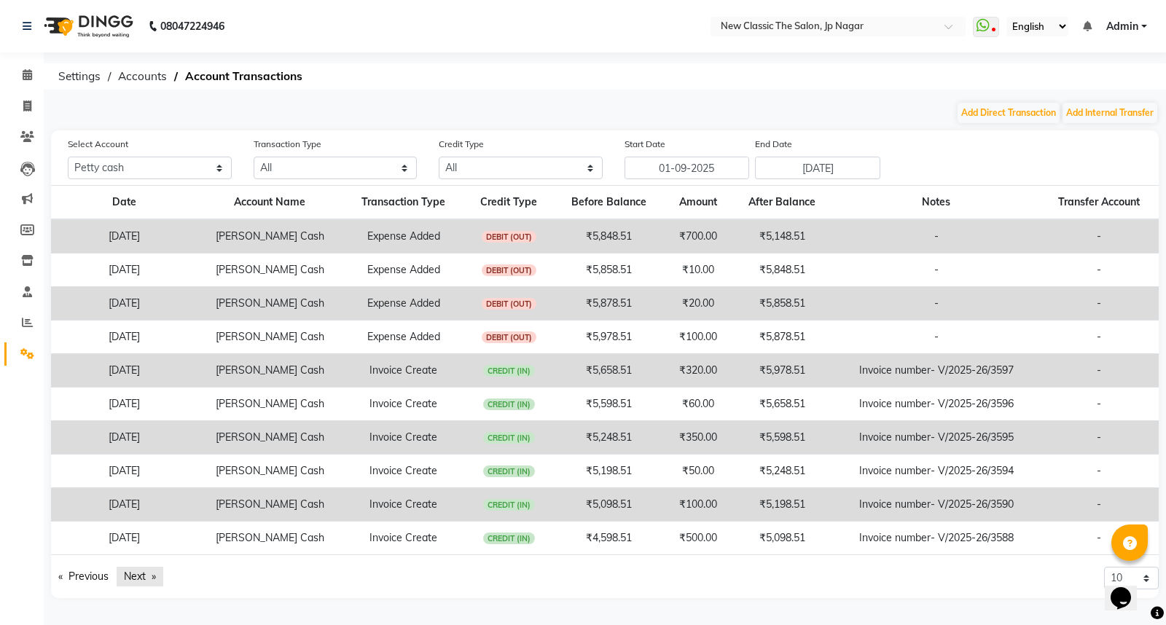
click at [142, 578] on link "Next page" at bounding box center [140, 577] width 47 height 20
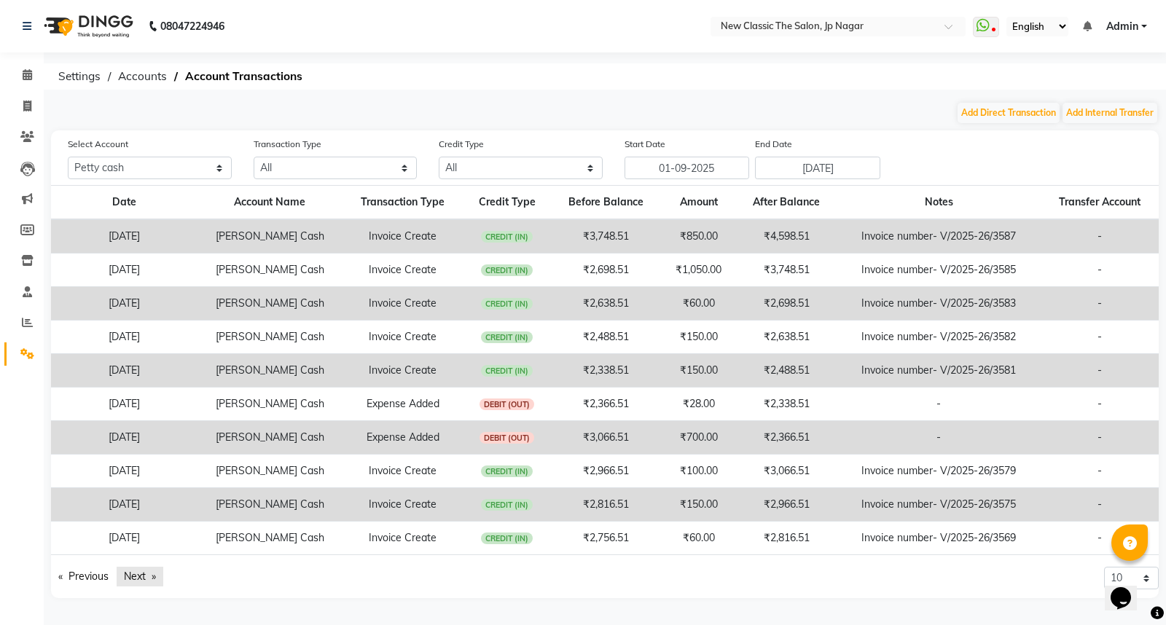
click at [142, 578] on link "Next page" at bounding box center [140, 577] width 47 height 20
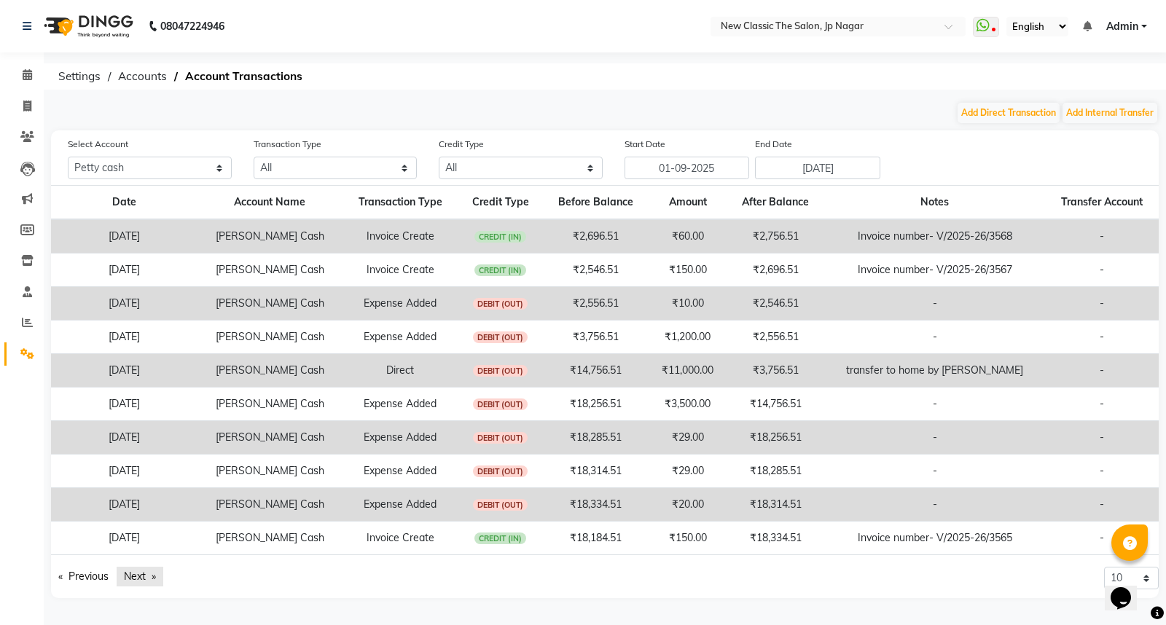
click at [141, 580] on link "Next page" at bounding box center [140, 577] width 47 height 20
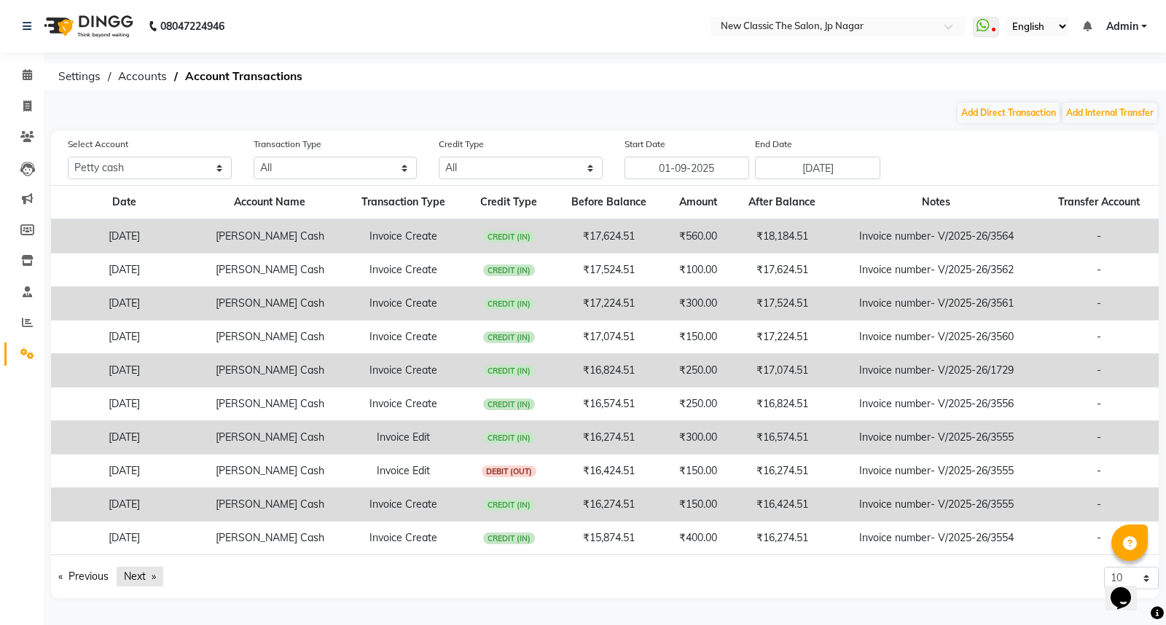
click at [141, 580] on link "Next page" at bounding box center [140, 577] width 47 height 20
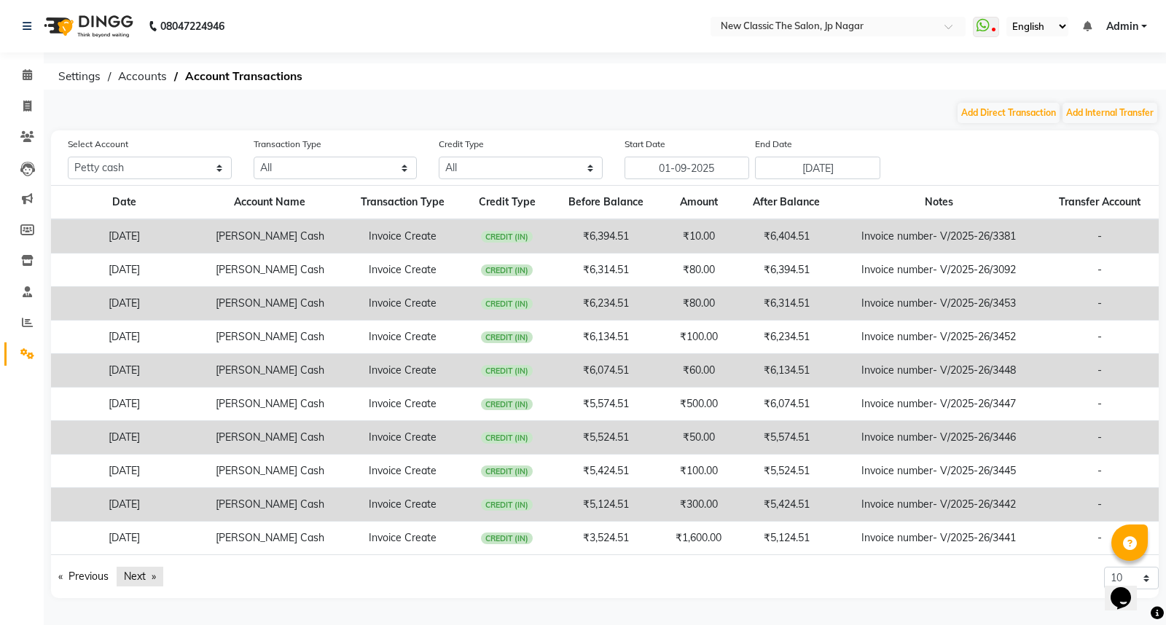
click at [141, 580] on link "Next page" at bounding box center [140, 577] width 47 height 20
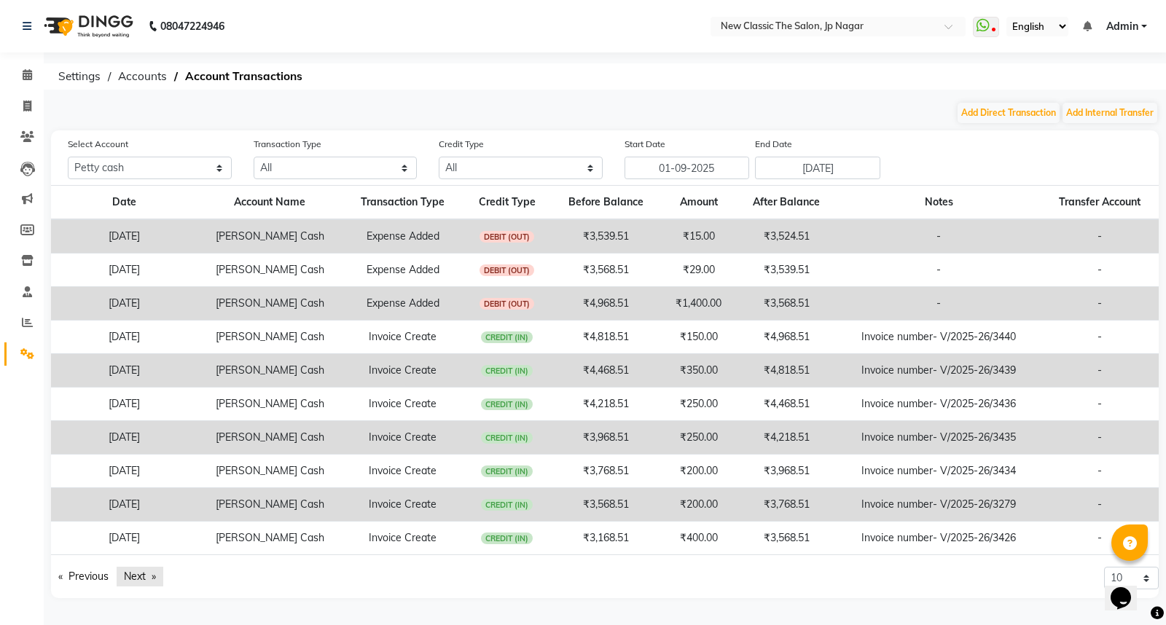
click at [141, 580] on link "Next page" at bounding box center [140, 577] width 47 height 20
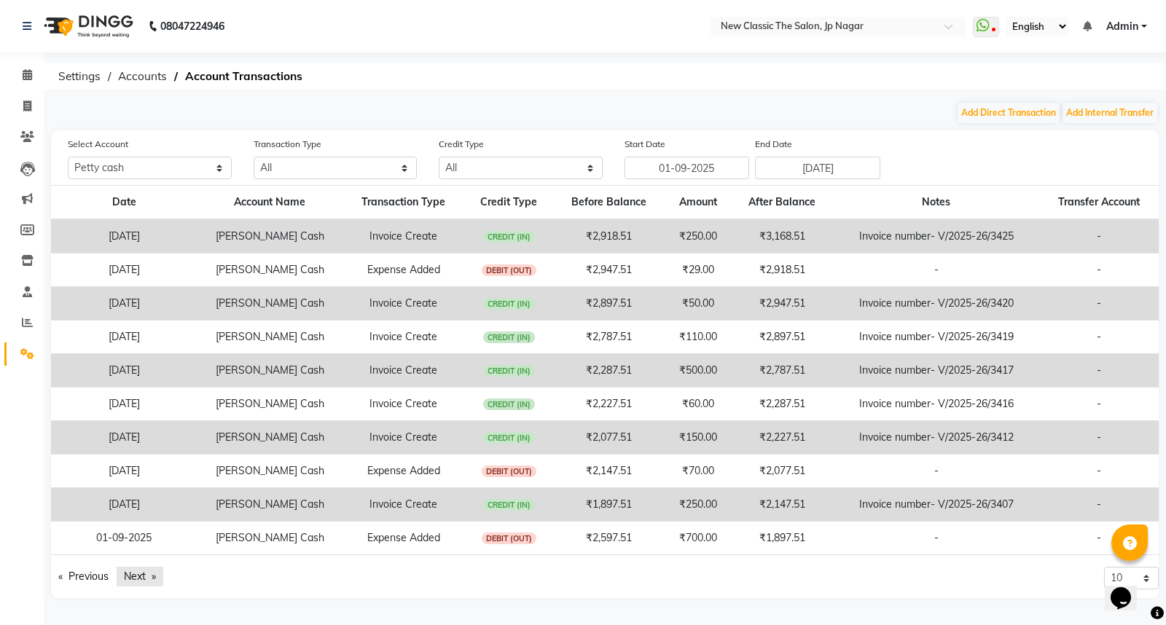
click at [141, 580] on link "Next page" at bounding box center [140, 577] width 47 height 20
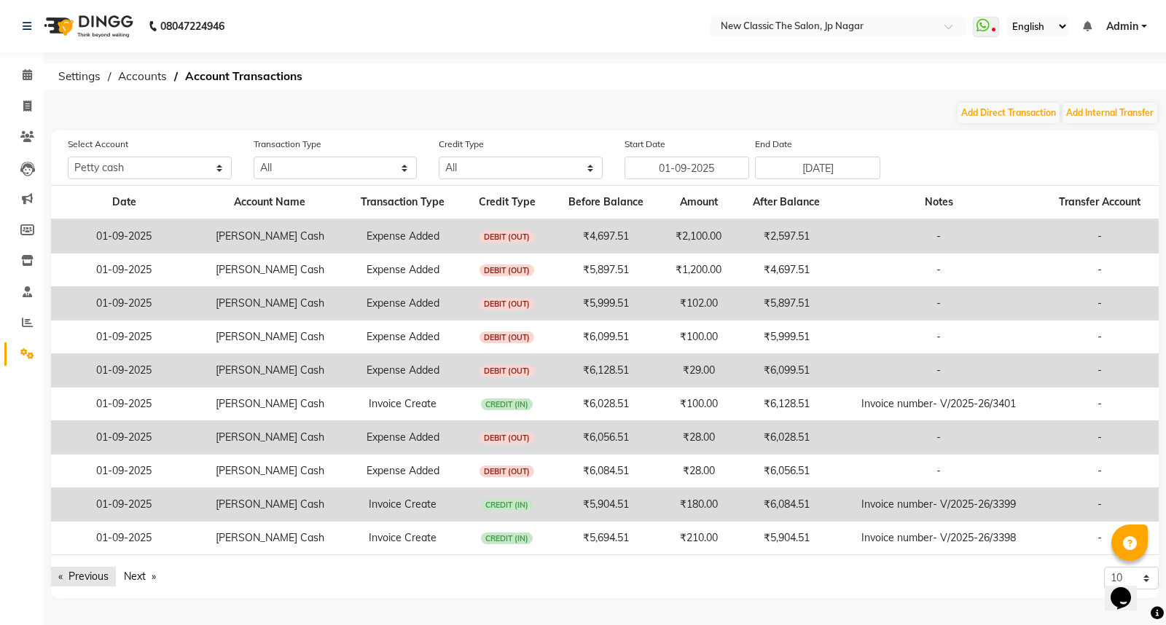
click at [84, 574] on link "Previous page" at bounding box center [83, 577] width 65 height 20
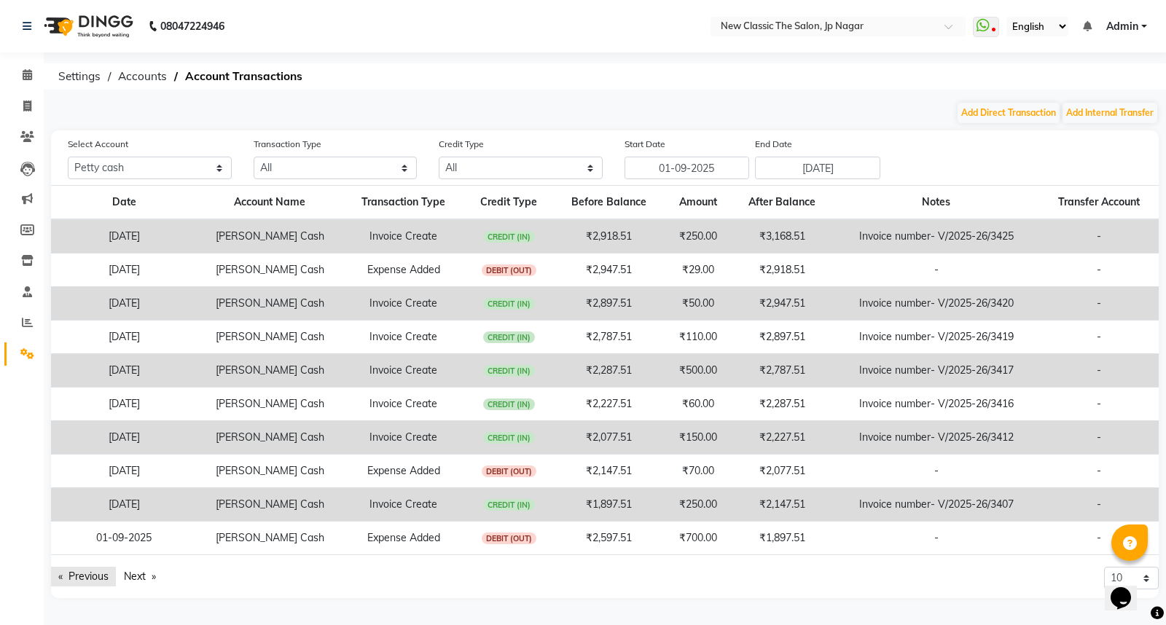
click at [84, 574] on link "Previous page" at bounding box center [83, 577] width 65 height 20
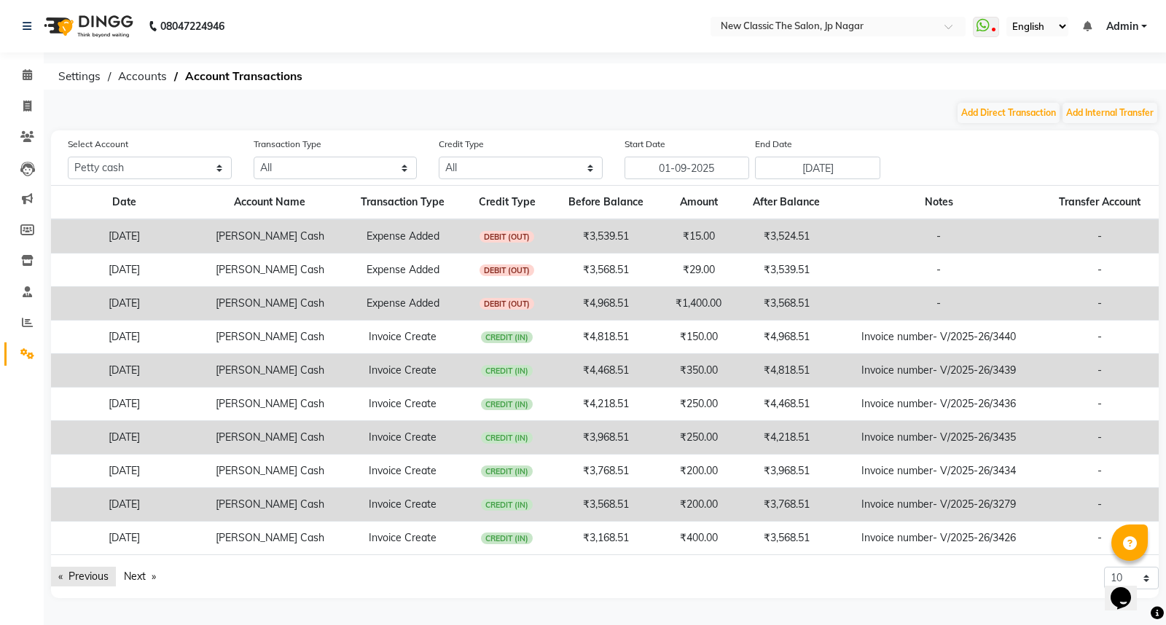
click at [84, 574] on link "Previous page" at bounding box center [83, 577] width 65 height 20
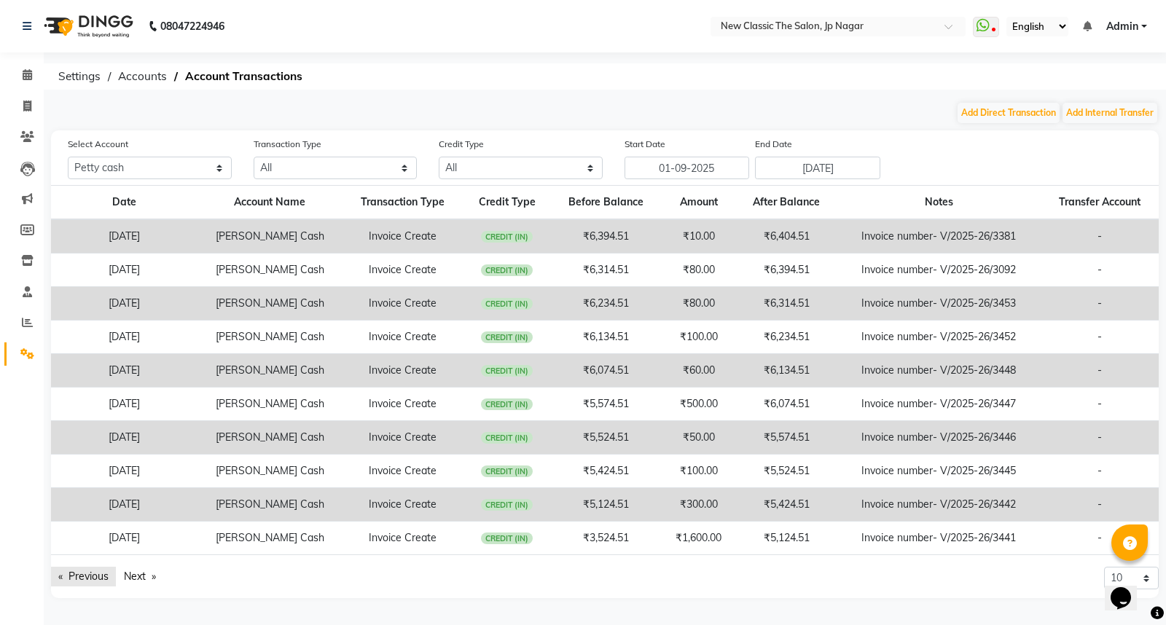
click at [84, 574] on link "Previous page" at bounding box center [83, 577] width 65 height 20
click at [85, 573] on link "Previous page" at bounding box center [83, 577] width 65 height 20
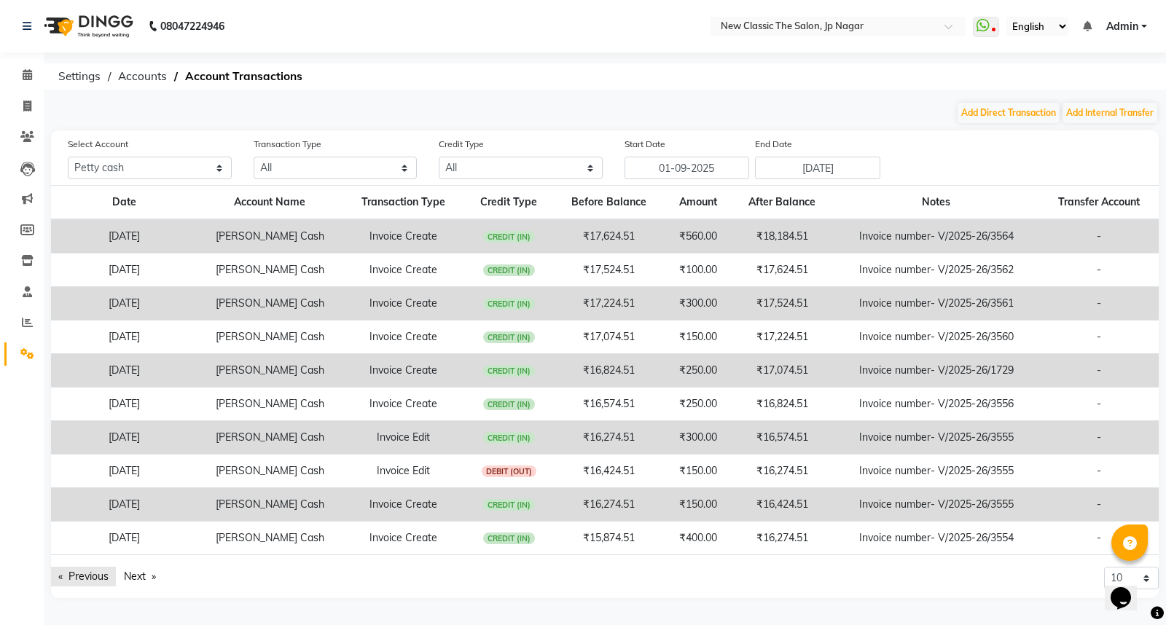
click at [85, 573] on link "Previous page" at bounding box center [83, 577] width 65 height 20
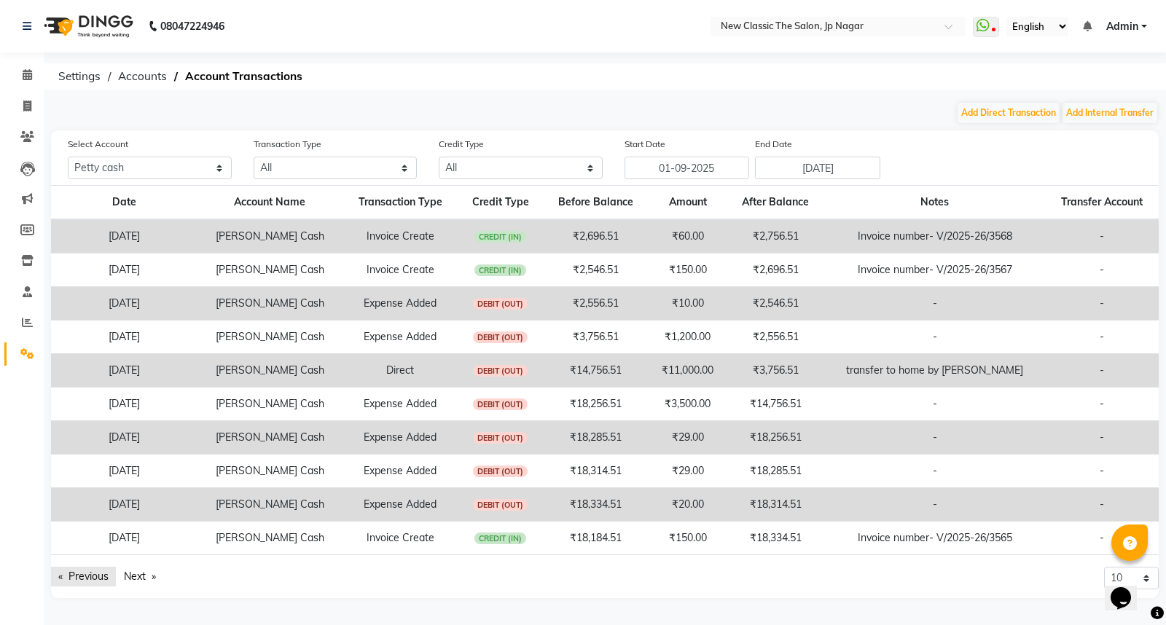
click at [93, 581] on link "Previous page" at bounding box center [83, 577] width 65 height 20
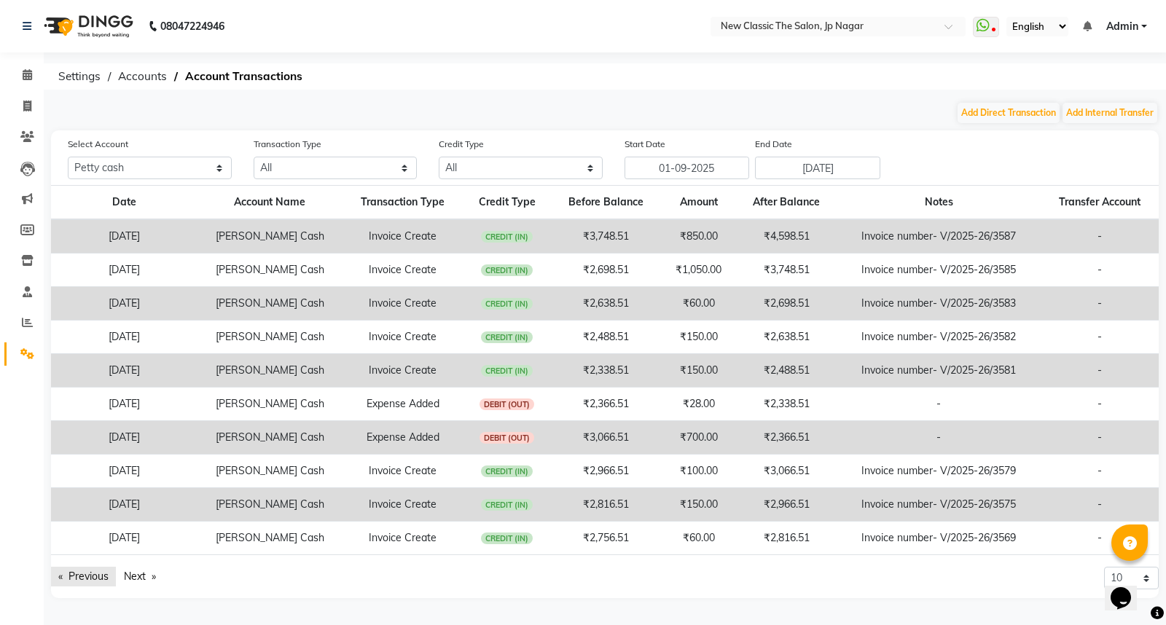
click at [83, 576] on link "Previous page" at bounding box center [83, 577] width 65 height 20
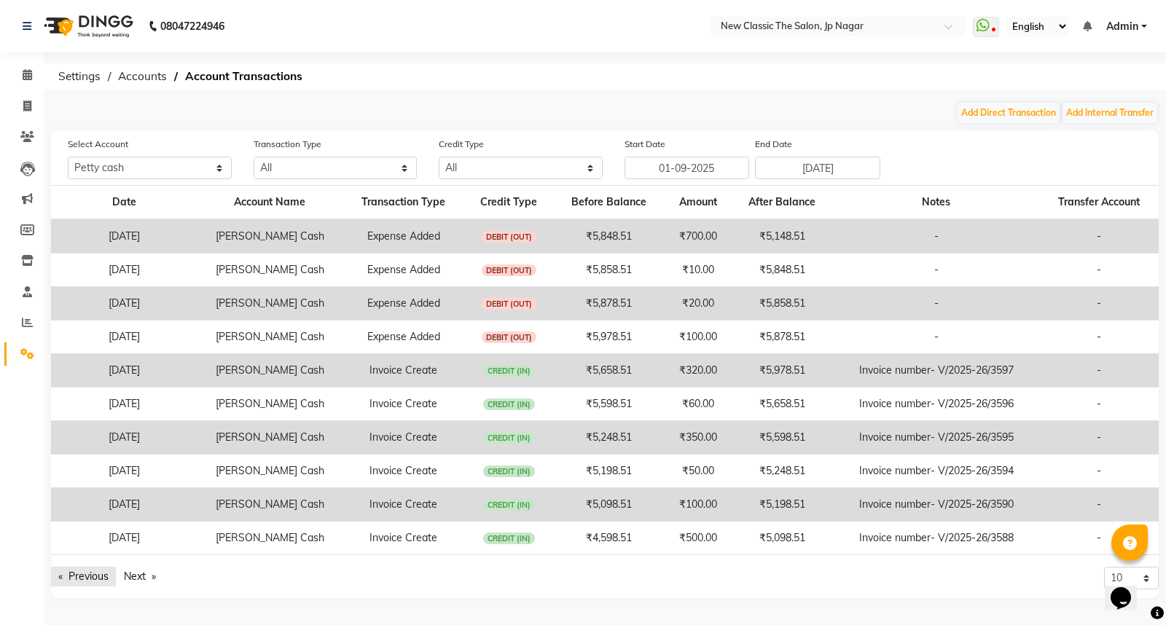
click at [82, 576] on link "Previous page" at bounding box center [83, 577] width 65 height 20
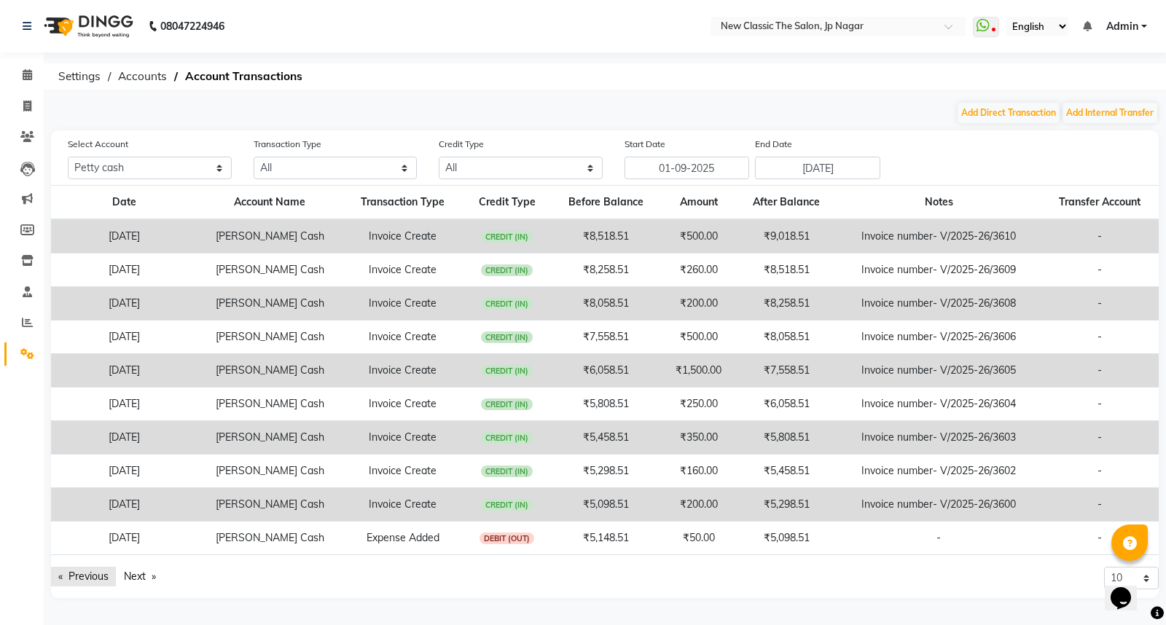
click at [82, 576] on link "Previous page" at bounding box center [83, 577] width 65 height 20
click at [80, 576] on link "Previous page" at bounding box center [83, 577] width 65 height 20
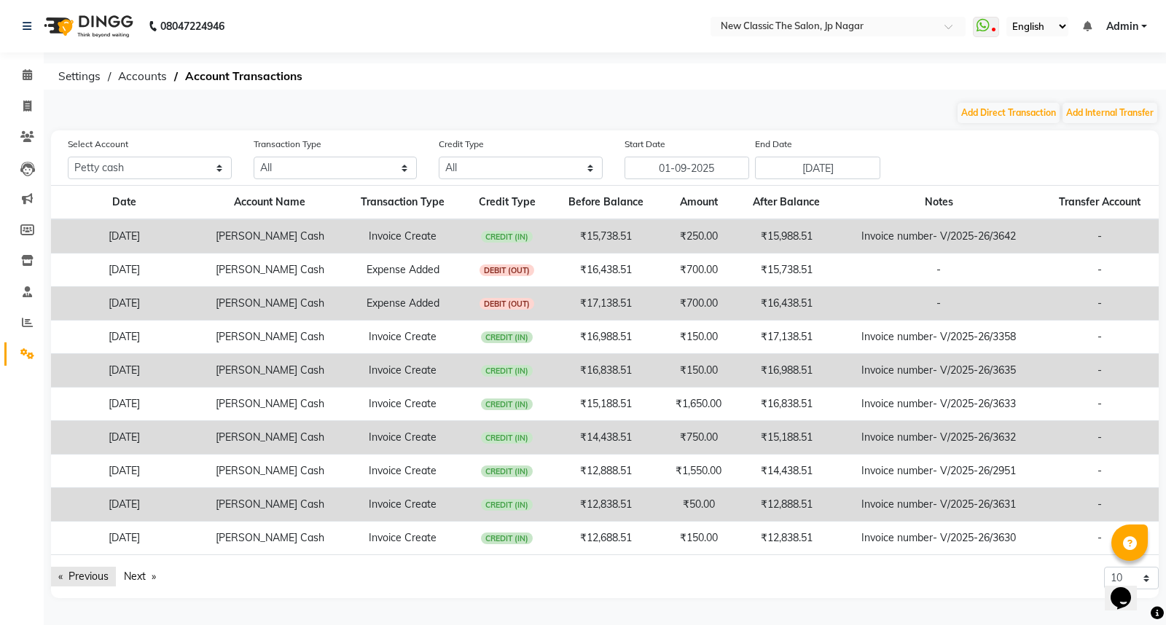
click at [80, 576] on link "Previous page" at bounding box center [83, 577] width 65 height 20
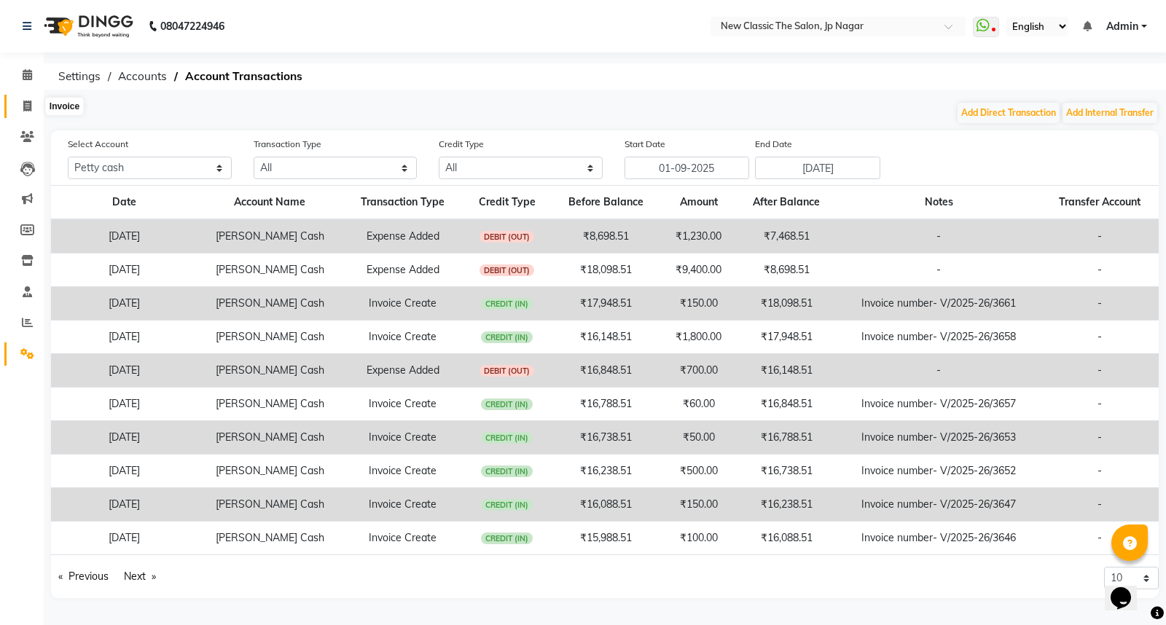
click at [27, 106] on icon at bounding box center [27, 106] width 8 height 11
select select "service"
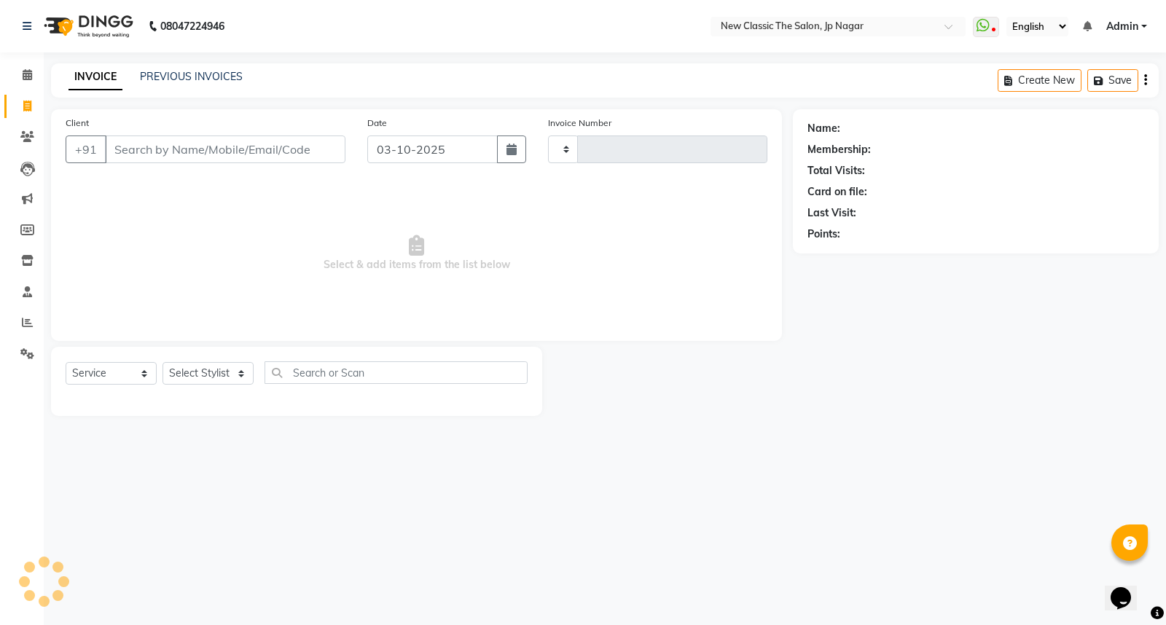
type input "4095"
select select "4678"
click at [992, 17] on span at bounding box center [986, 27] width 26 height 20
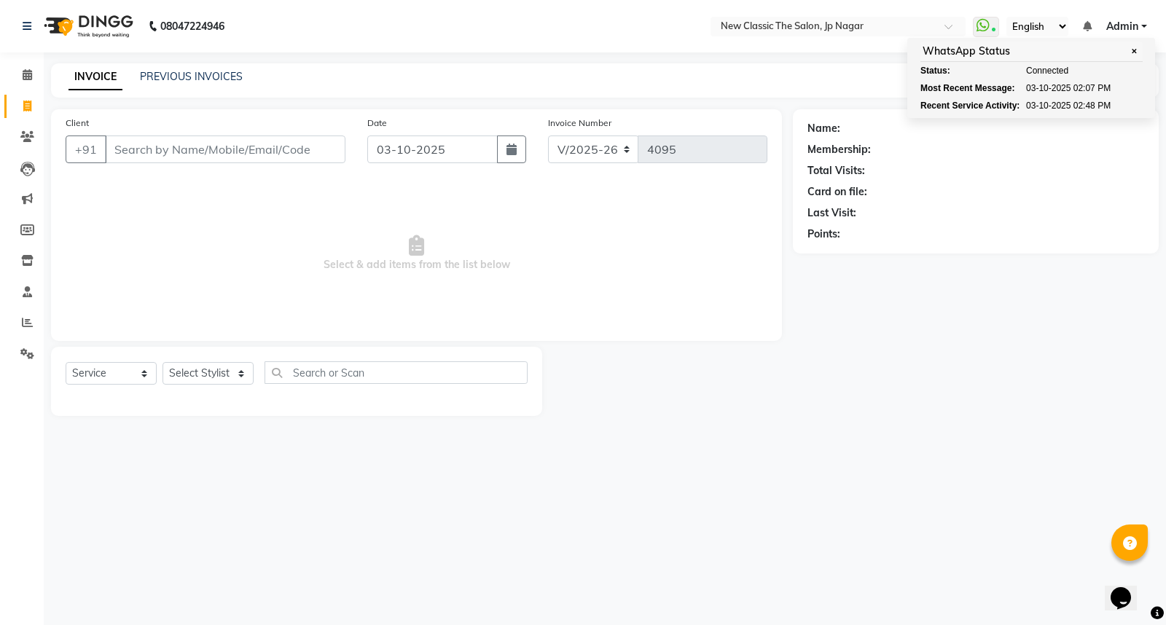
click at [867, 103] on main "INVOICE PREVIOUS INVOICES Create New Save Client +91 Date [DATE] Invoice Number…" at bounding box center [605, 250] width 1122 height 375
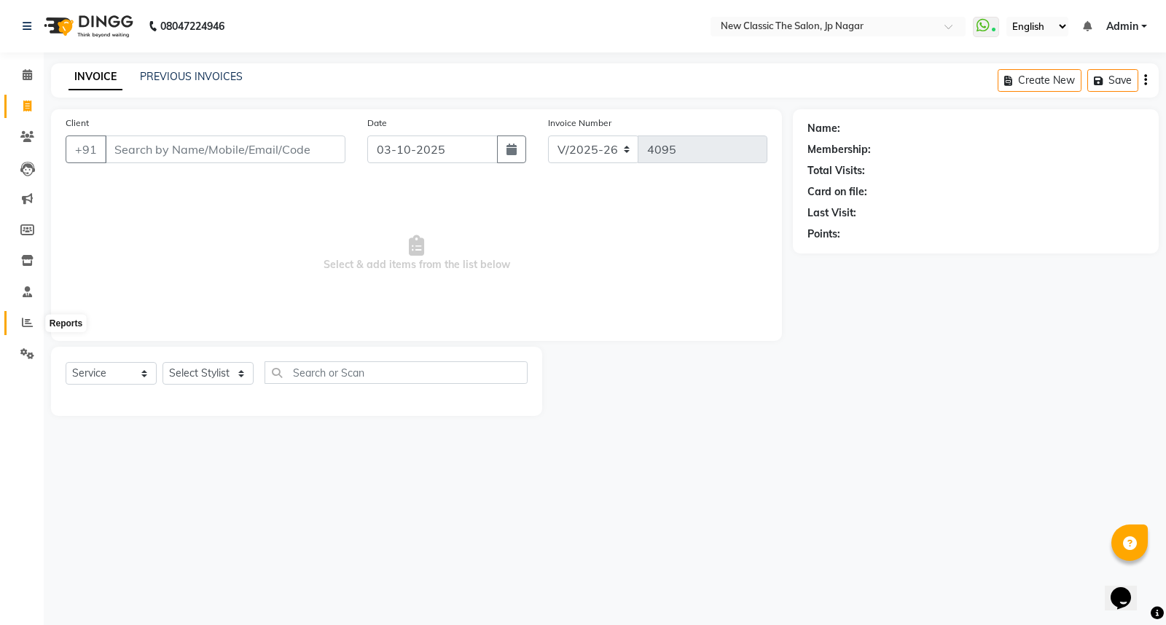
click at [26, 321] on icon at bounding box center [27, 322] width 11 height 11
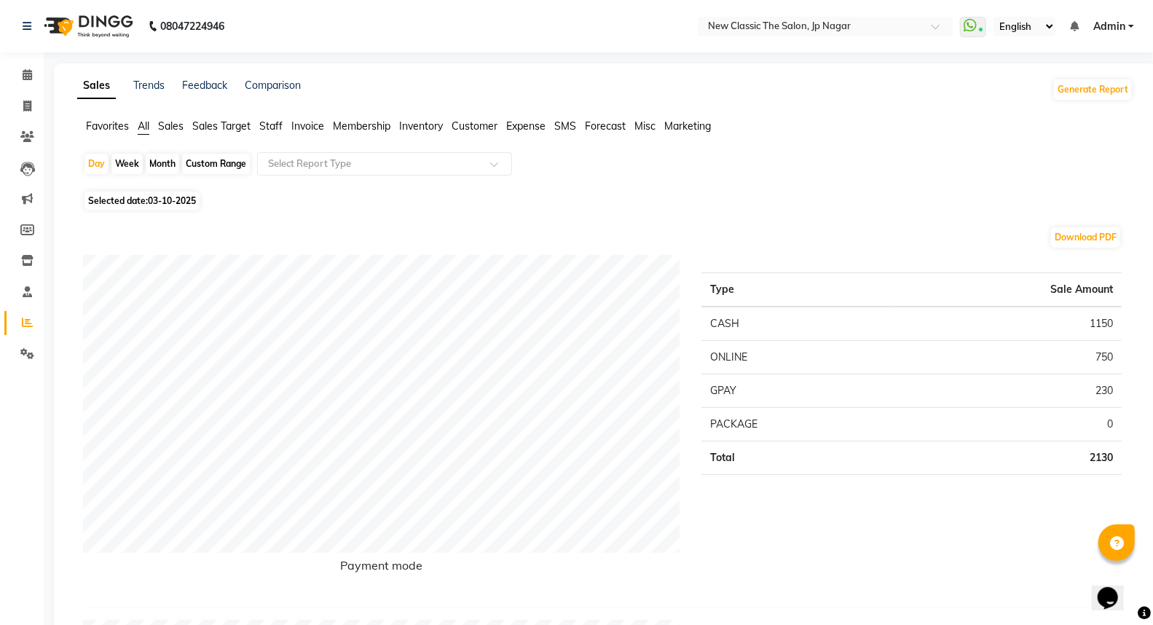
click at [150, 162] on div "Month" at bounding box center [163, 164] width 34 height 20
select select "10"
select select "2025"
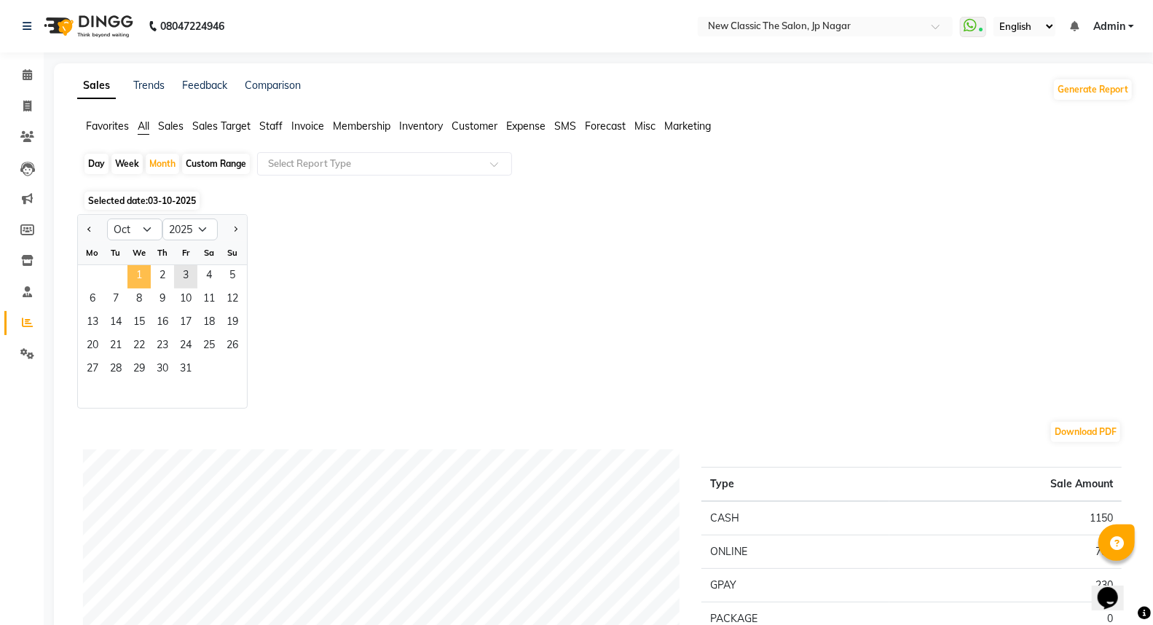
click at [135, 270] on span "1" at bounding box center [139, 276] width 23 height 23
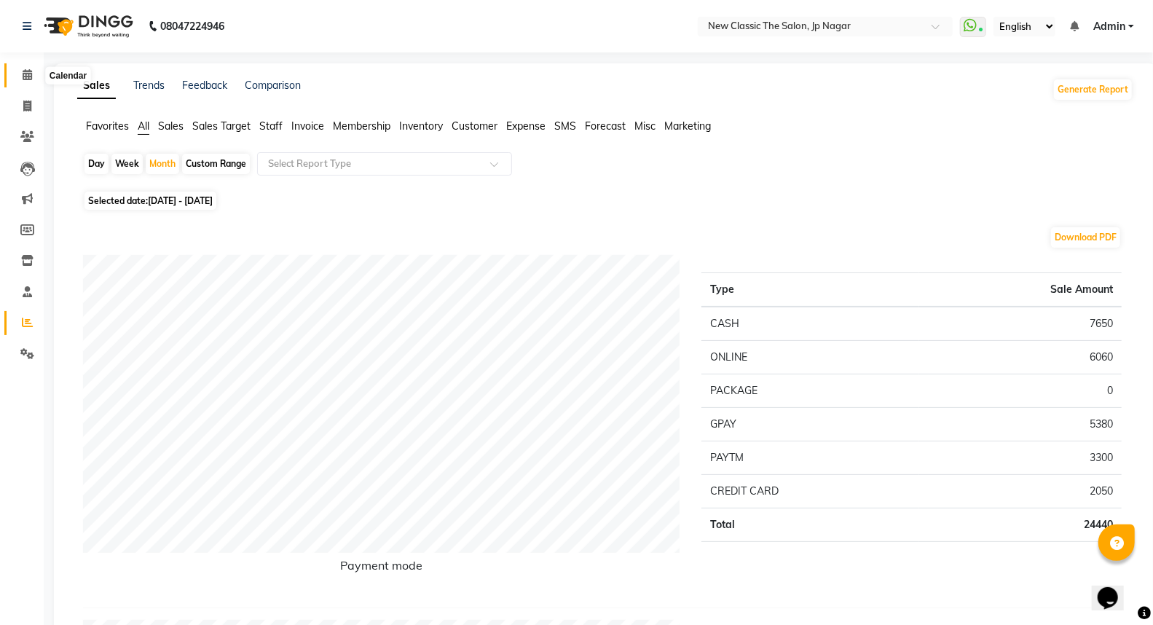
click at [23, 76] on icon at bounding box center [27, 74] width 9 height 11
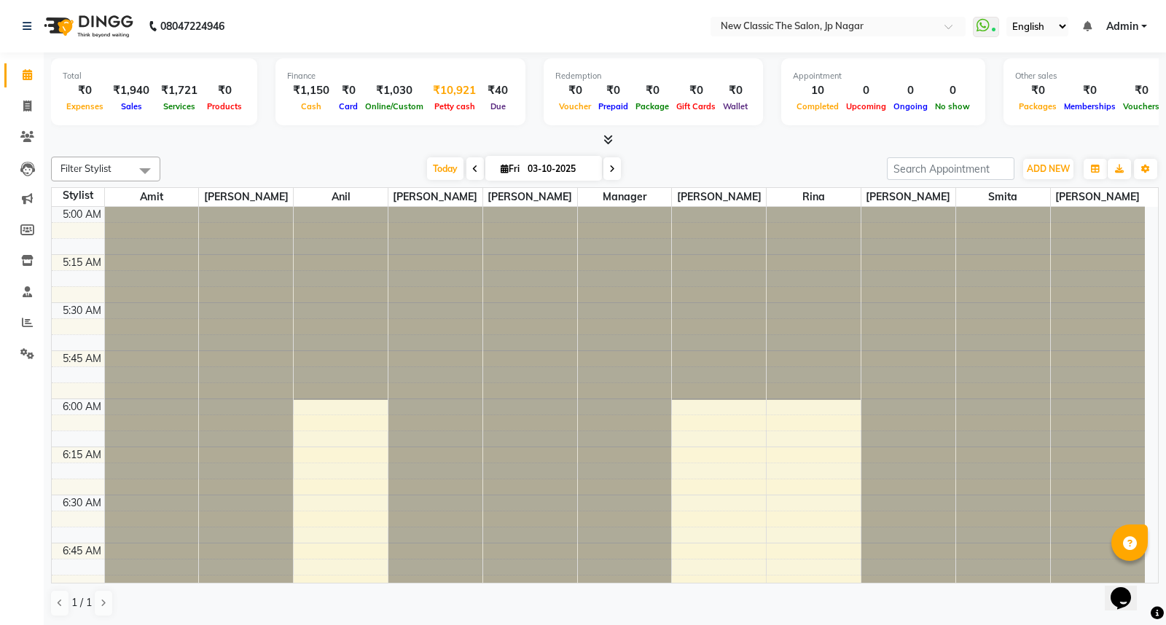
click at [443, 107] on span "Petty cash" at bounding box center [455, 106] width 48 height 10
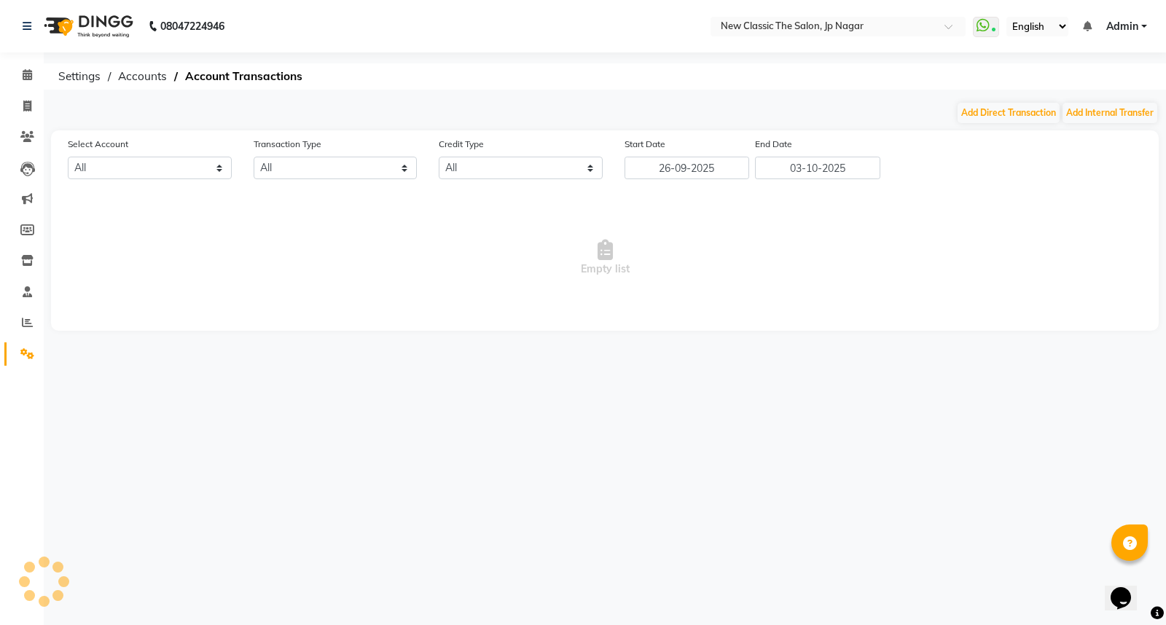
select select "3512"
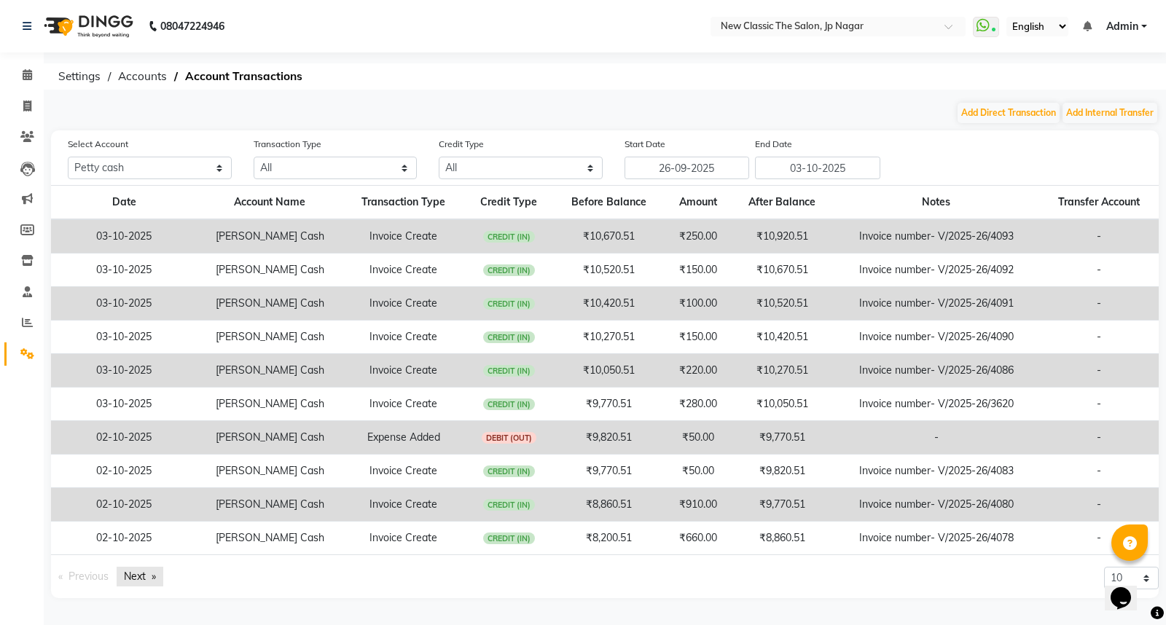
click at [143, 576] on link "Next page" at bounding box center [140, 577] width 47 height 20
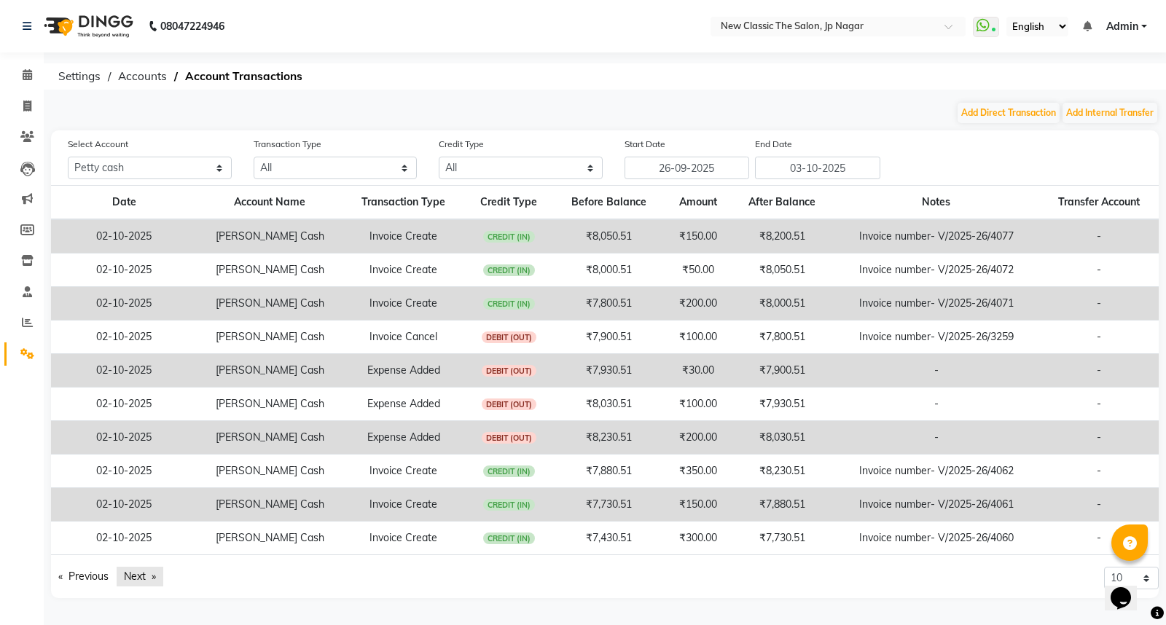
click at [139, 573] on link "Next page" at bounding box center [140, 577] width 47 height 20
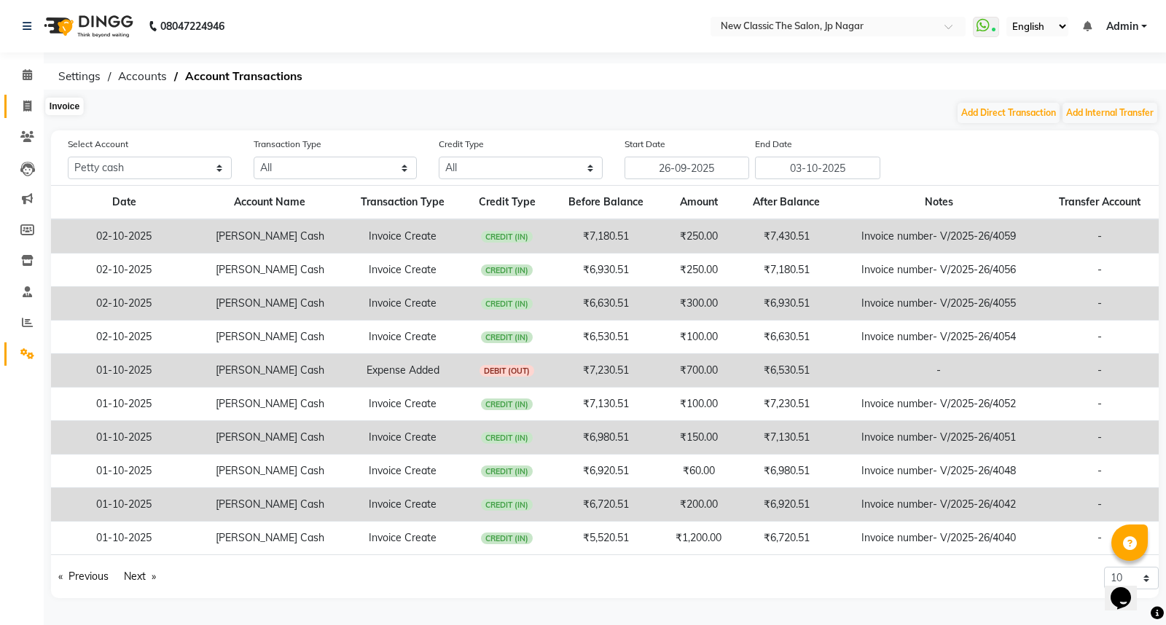
click at [23, 109] on icon at bounding box center [27, 106] width 8 height 11
select select "service"
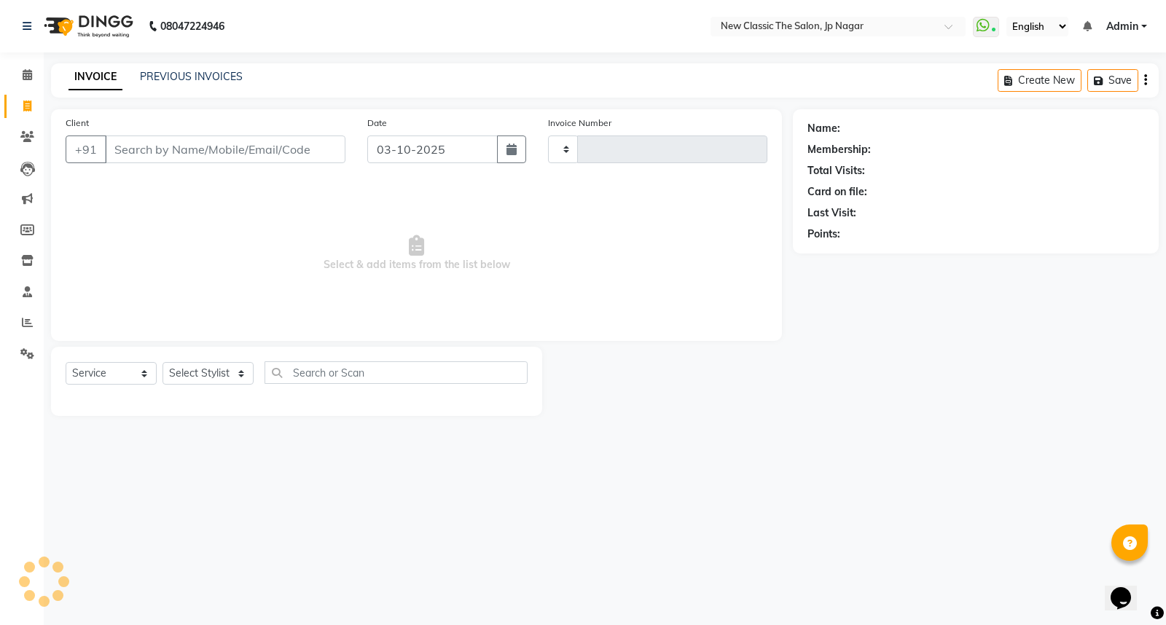
type input "4095"
select select "4678"
click at [222, 154] on input "Client" at bounding box center [225, 150] width 240 height 28
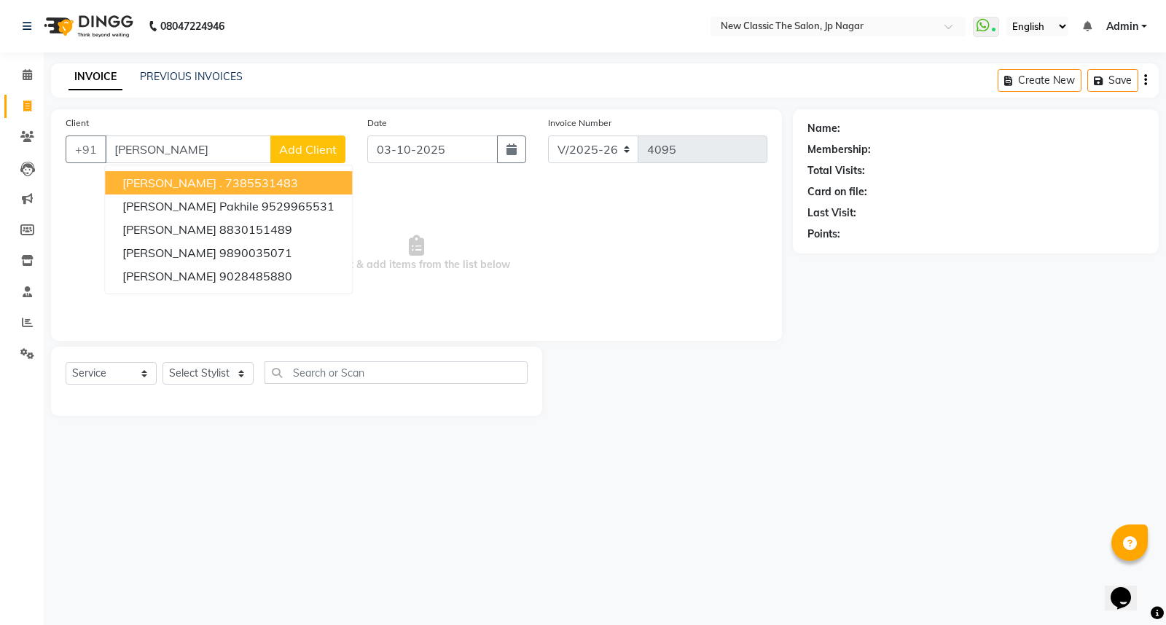
click at [157, 175] on button "[PERSON_NAME] . 7385531483" at bounding box center [228, 182] width 247 height 23
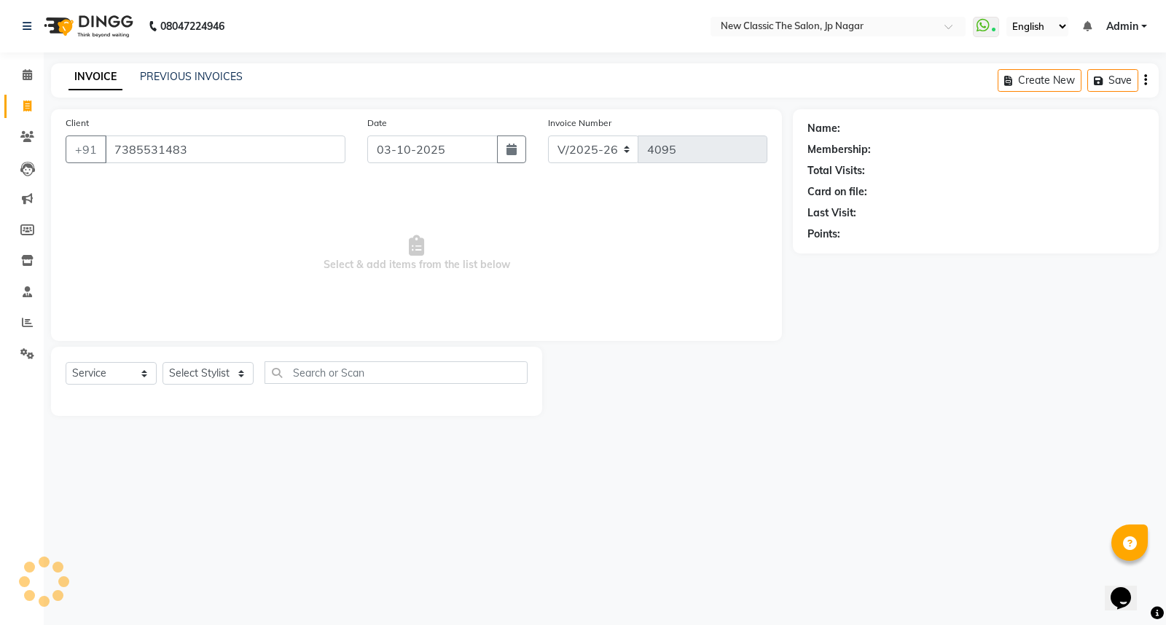
type input "7385531483"
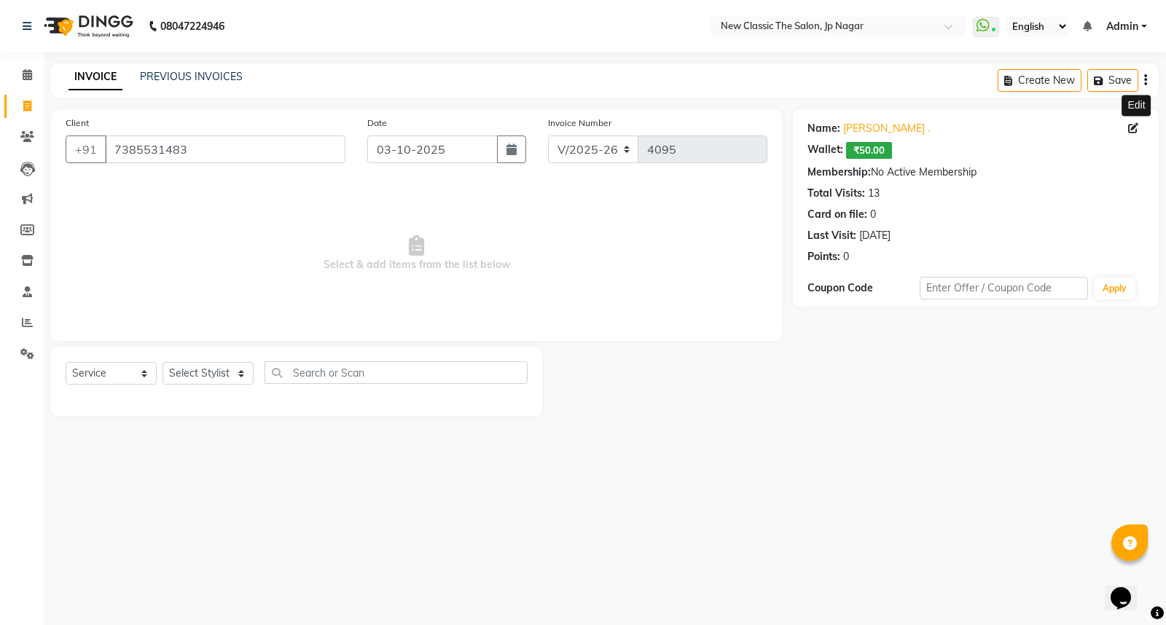
click at [1134, 129] on icon at bounding box center [1133, 128] width 10 height 10
select select "[DEMOGRAPHIC_DATA]"
select select
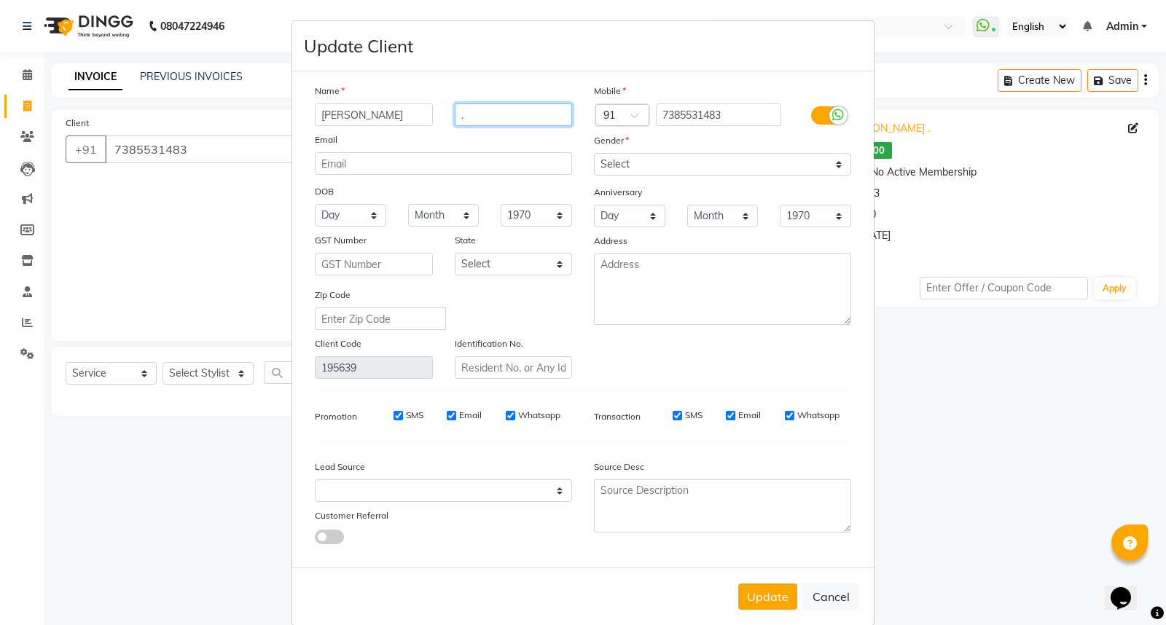
click at [518, 118] on input "." at bounding box center [514, 114] width 118 height 23
click at [458, 117] on input "joshi" at bounding box center [514, 114] width 118 height 23
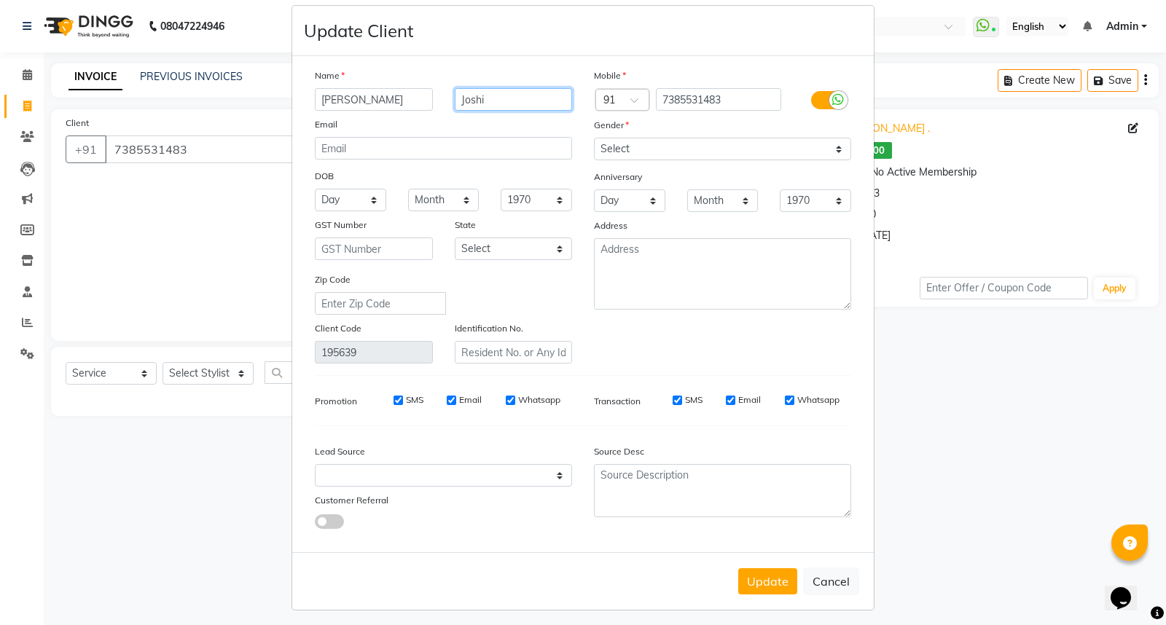
scroll to position [23, 0]
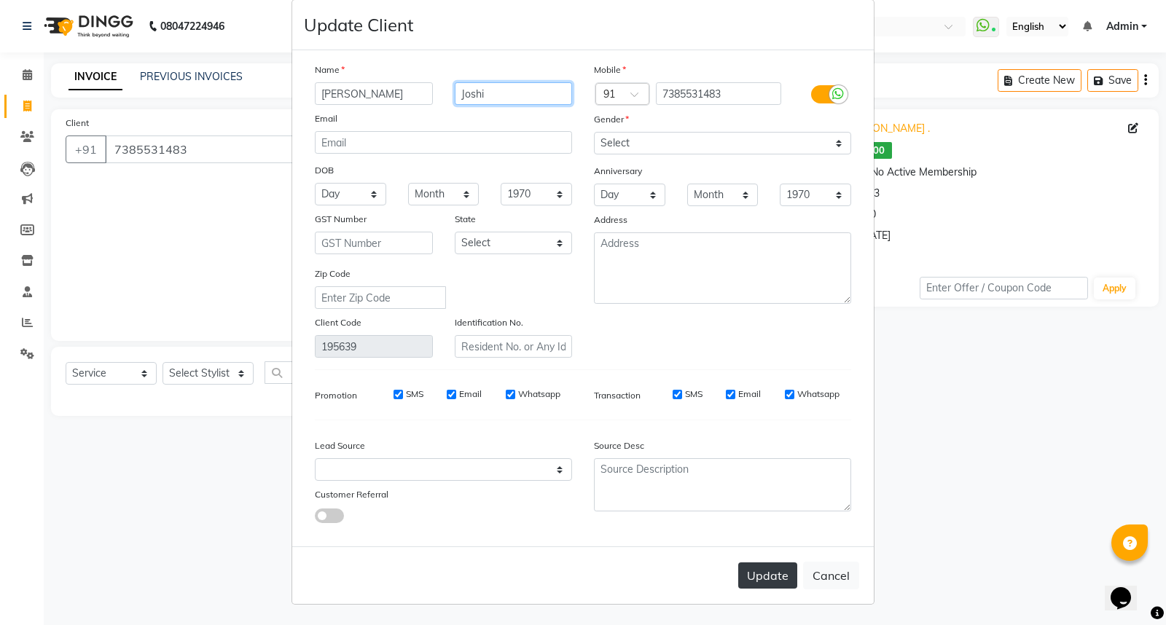
type input "Joshi"
click at [751, 579] on button "Update" at bounding box center [767, 576] width 59 height 26
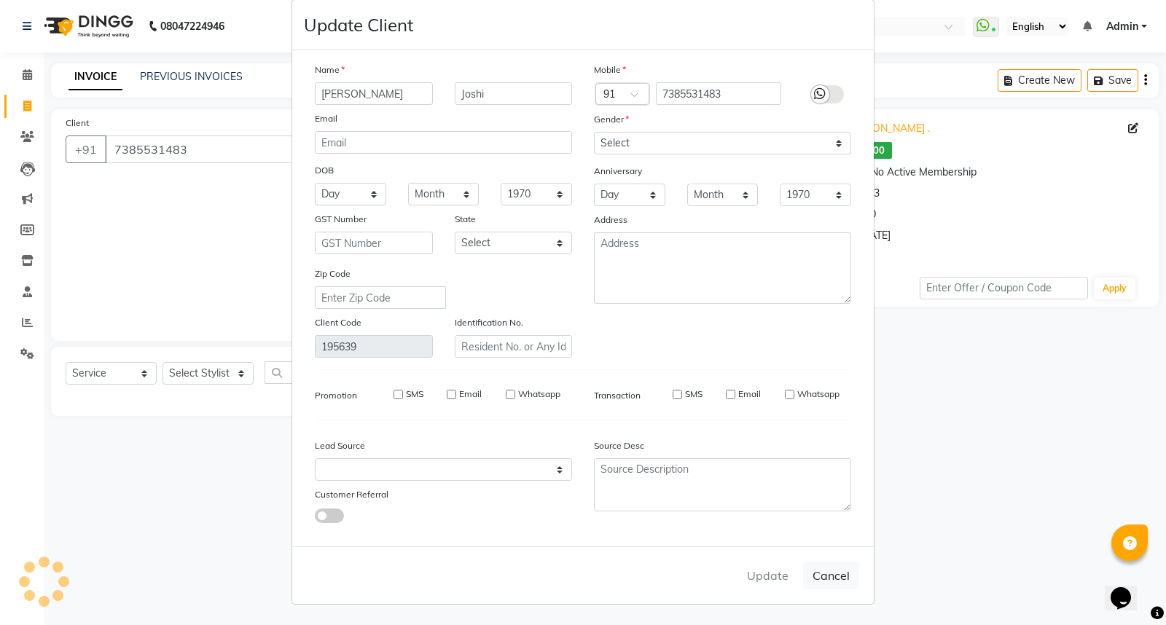
select select
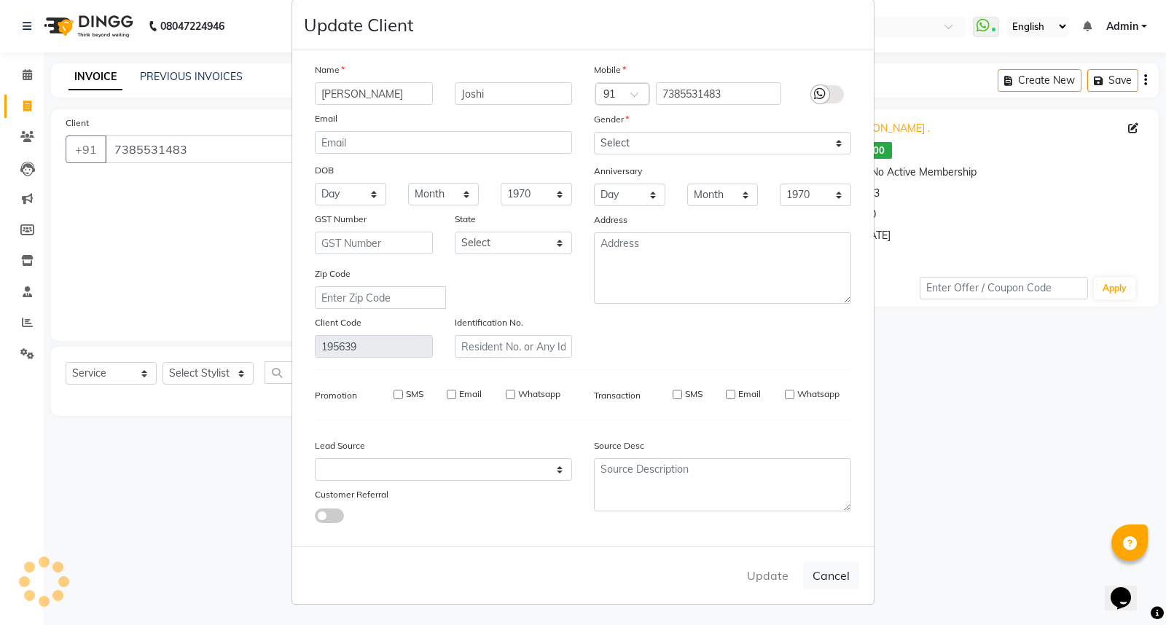
select select
checkbox input "false"
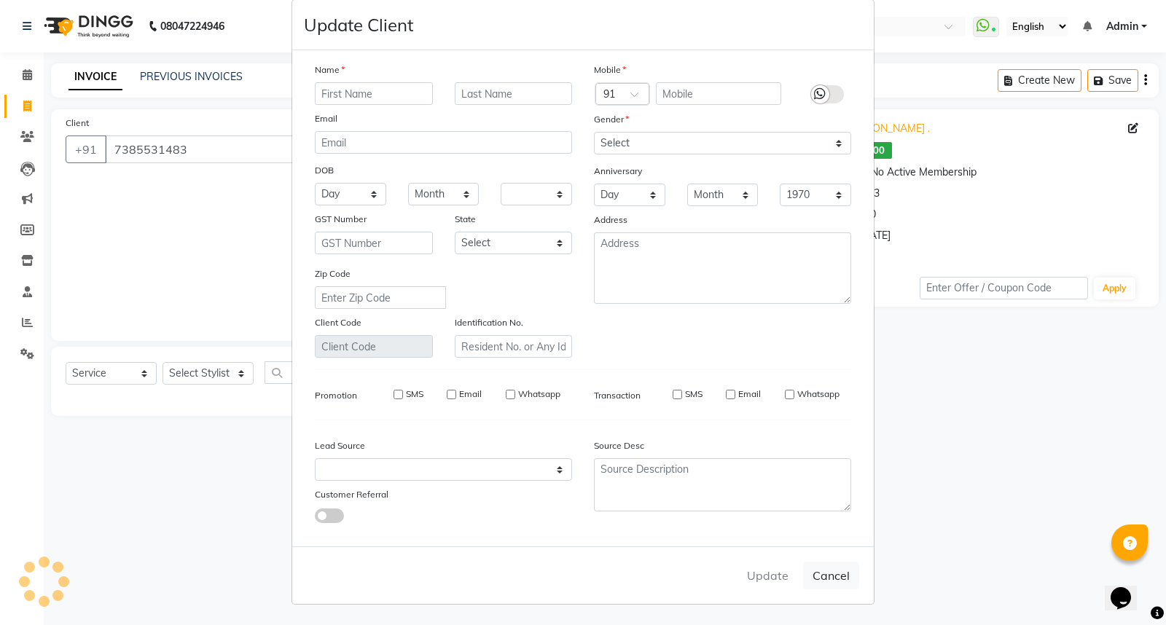
checkbox input "false"
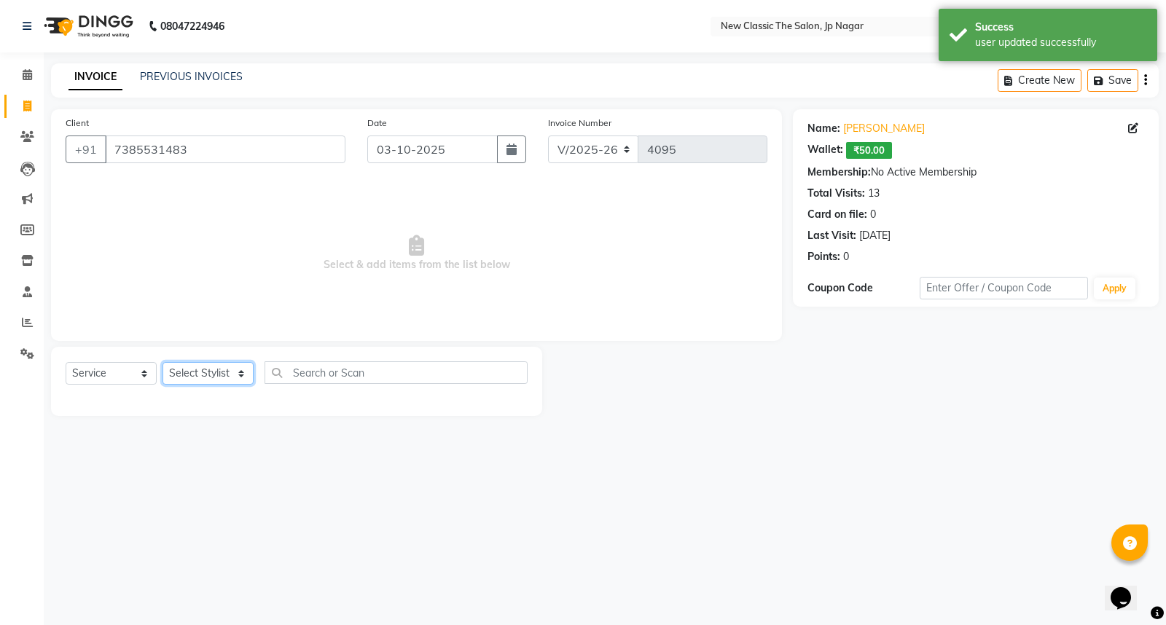
click at [190, 372] on select "Select Stylist Amit [PERSON_NAME] [PERSON_NAME] [PERSON_NAME] Manager [PERSON_N…" at bounding box center [207, 373] width 91 height 23
select select "27632"
click at [162, 363] on select "Select Stylist Amit [PERSON_NAME] [PERSON_NAME] [PERSON_NAME] Manager [PERSON_N…" at bounding box center [207, 373] width 91 height 23
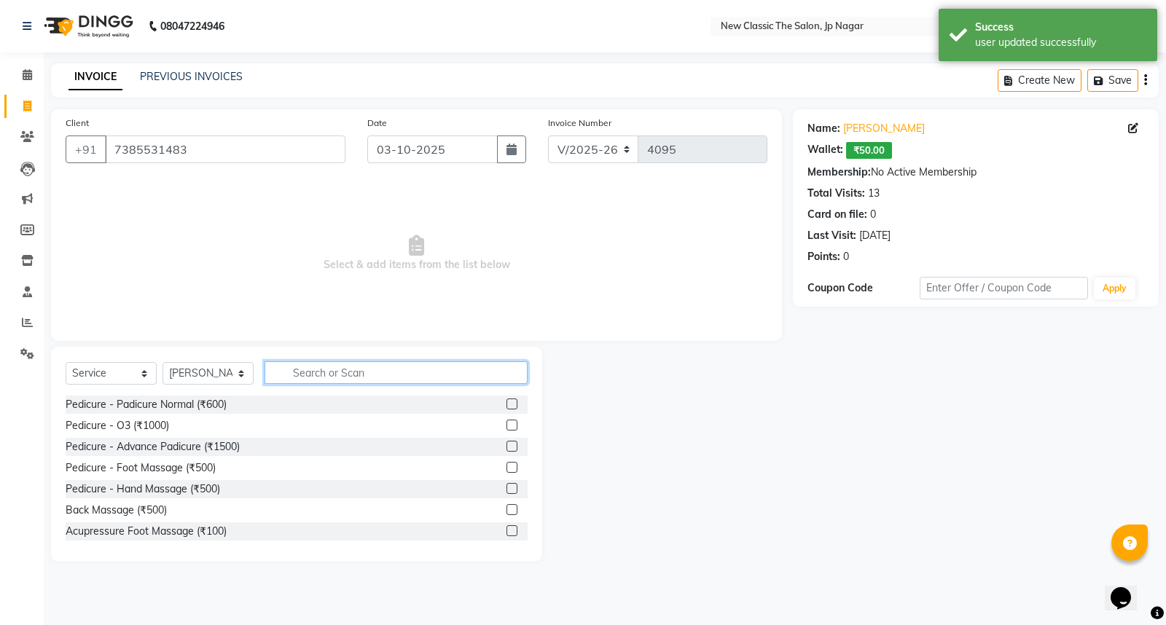
click at [329, 379] on input "text" at bounding box center [396, 372] width 263 height 23
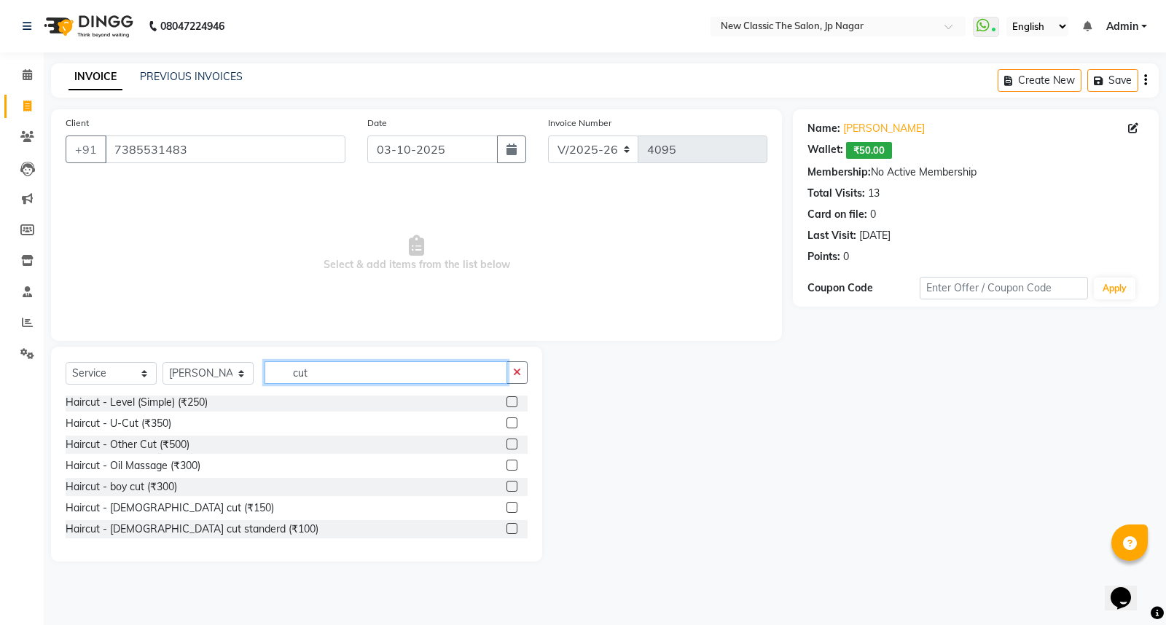
scroll to position [81, 0]
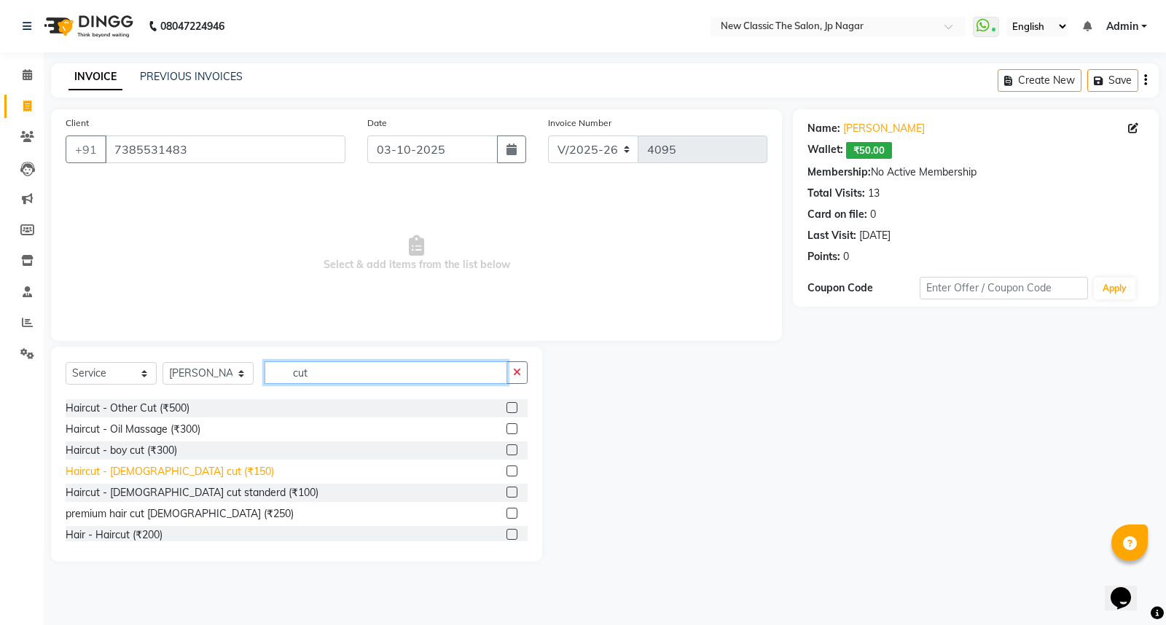
type input "cut"
click at [147, 471] on div "Haircut - [DEMOGRAPHIC_DATA] cut (₹150)" at bounding box center [170, 471] width 208 height 15
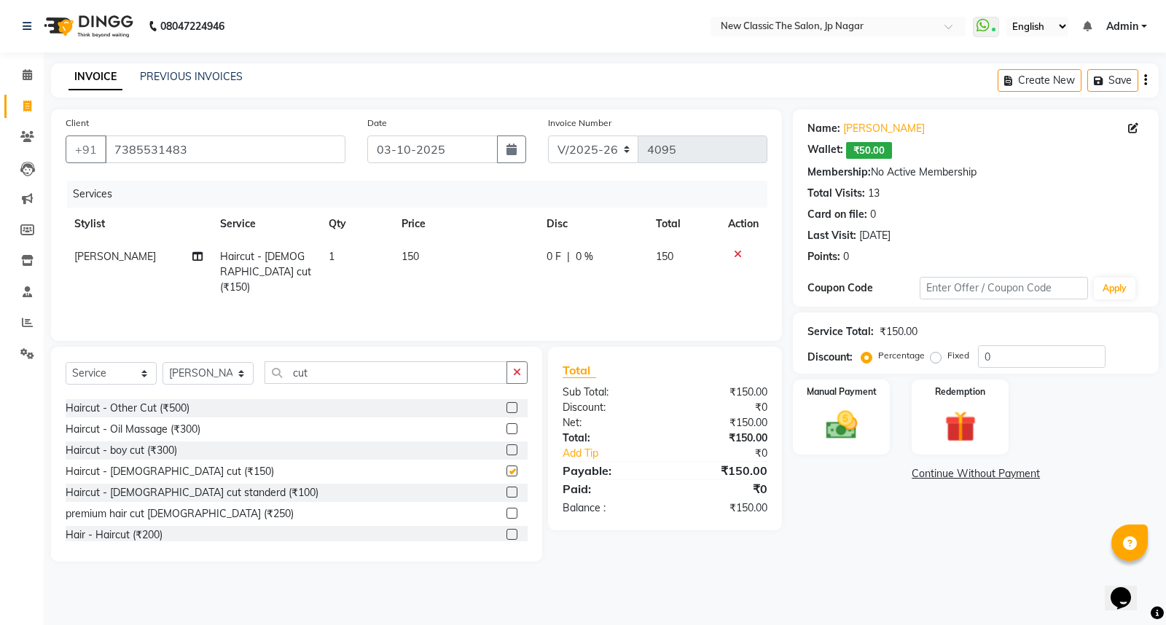
checkbox input "false"
click at [355, 369] on input "cut" at bounding box center [386, 372] width 243 height 23
type input "c"
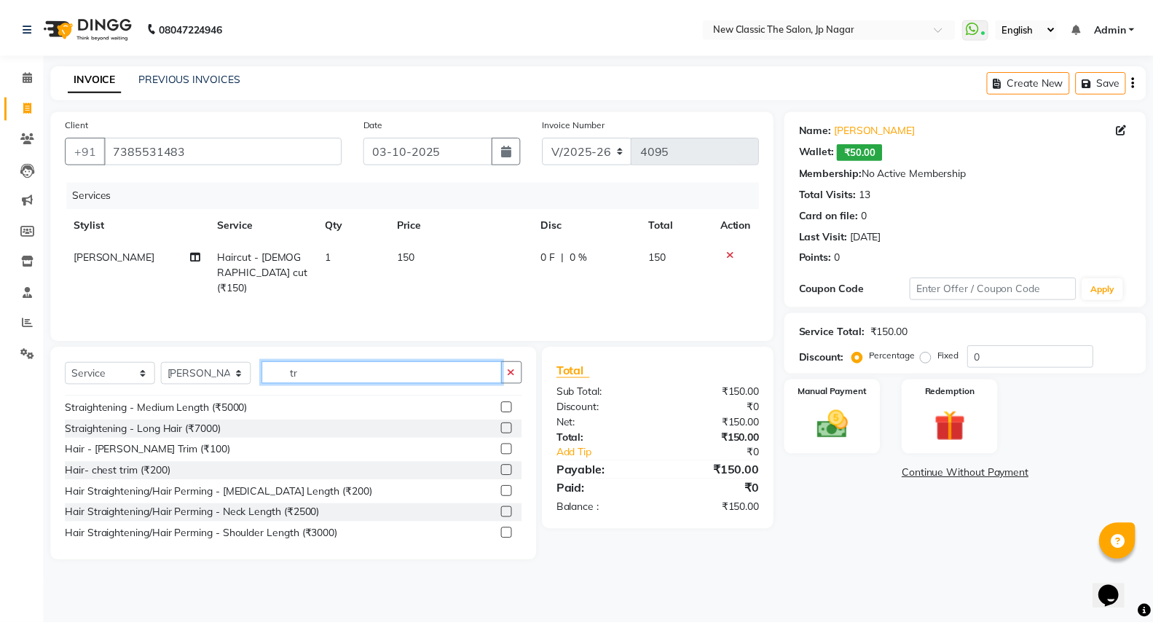
scroll to position [0, 0]
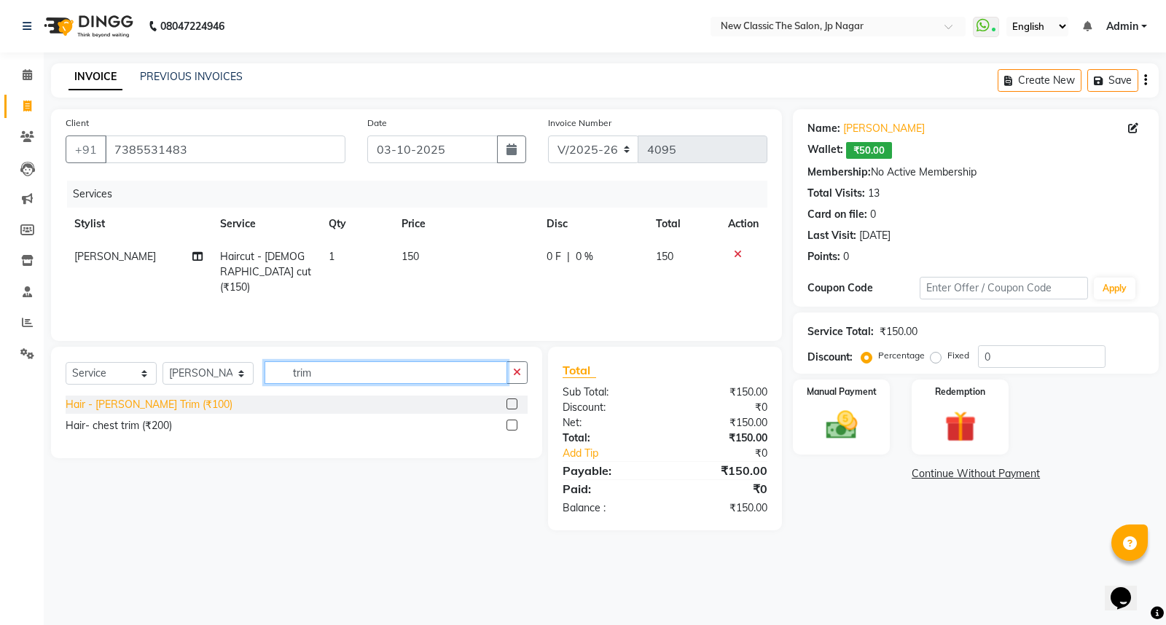
type input "trim"
click at [136, 407] on div "Hair - [PERSON_NAME] Trim (₹100)" at bounding box center [149, 404] width 167 height 15
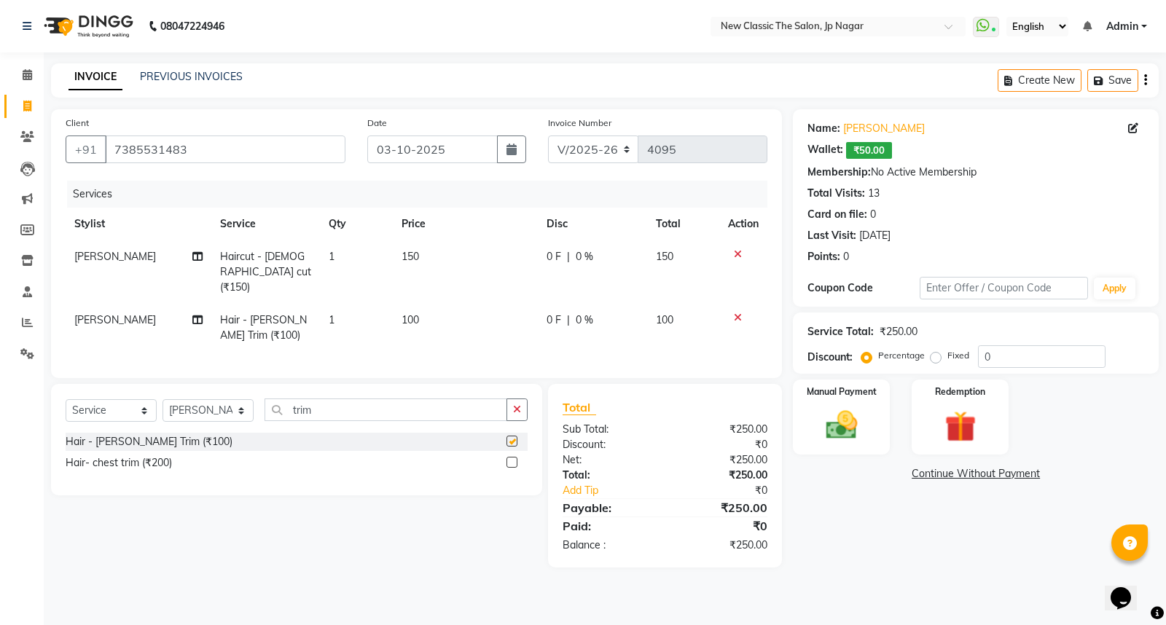
checkbox input "false"
click at [359, 407] on input "trim" at bounding box center [386, 410] width 243 height 23
type input "t"
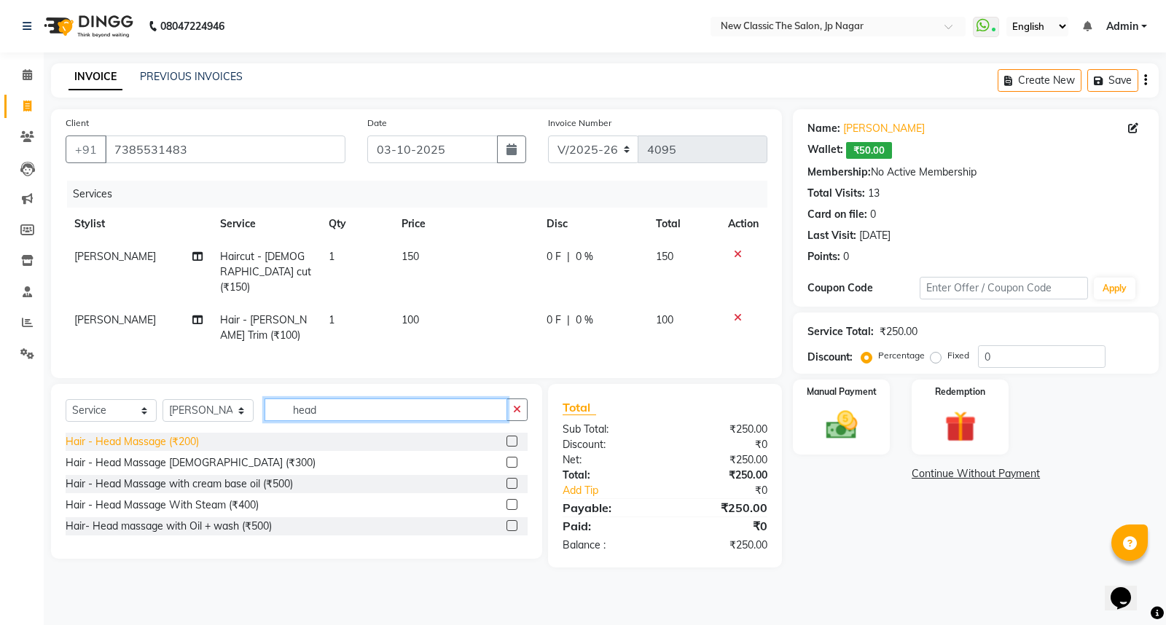
type input "head"
click at [178, 435] on div "Hair - Head Massage (₹200)" at bounding box center [132, 441] width 133 height 15
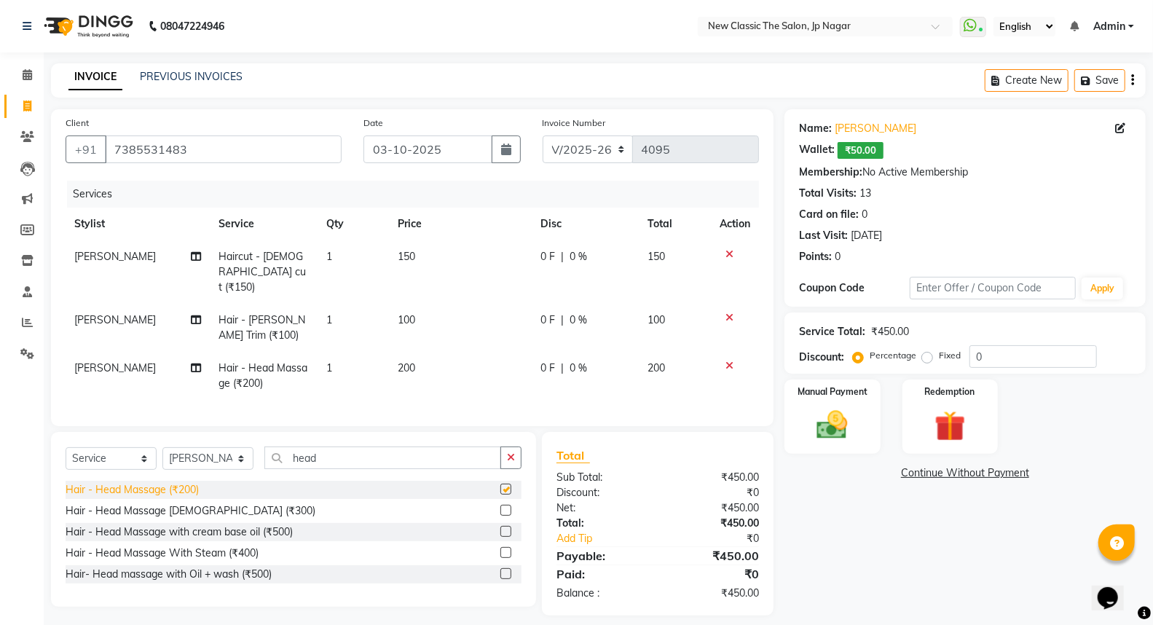
checkbox input "false"
click at [821, 435] on img at bounding box center [833, 425] width 52 height 37
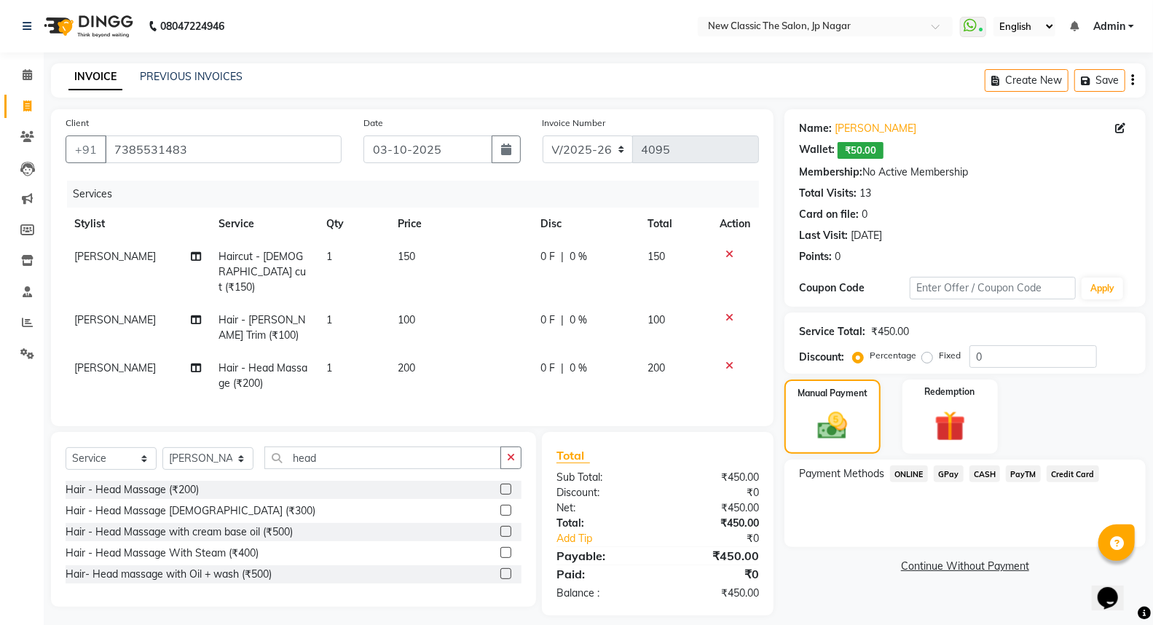
click at [922, 475] on span "ONLINE" at bounding box center [909, 474] width 38 height 17
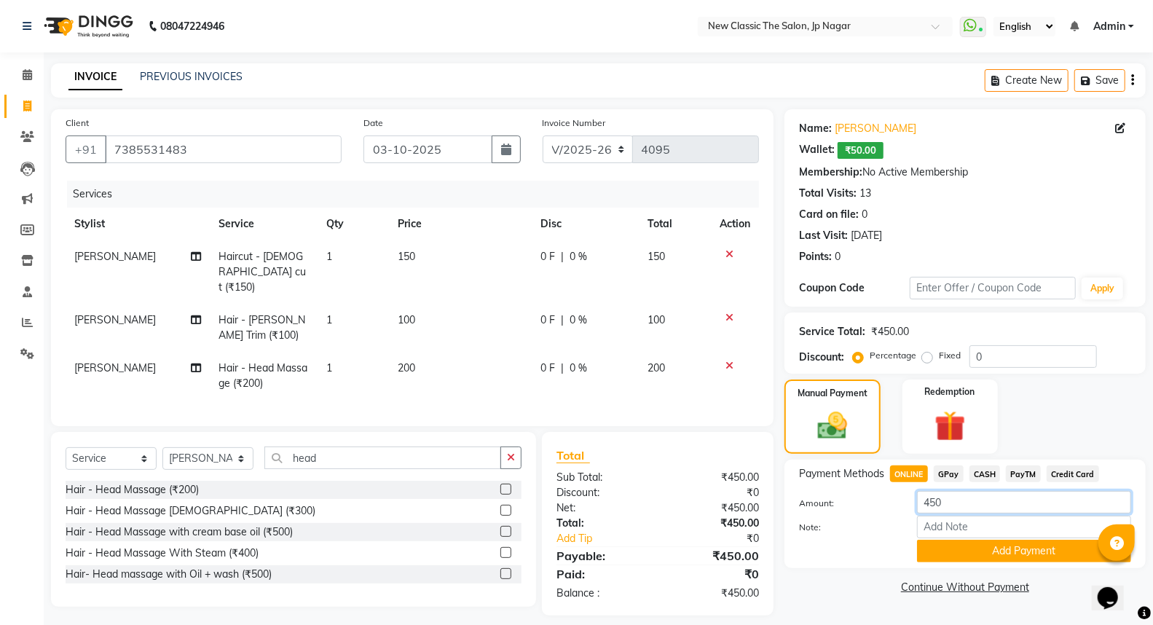
drag, startPoint x: 950, startPoint y: 504, endPoint x: 858, endPoint y: 498, distance: 92.7
click at [872, 514] on div "Amount: 450" at bounding box center [965, 503] width 354 height 25
type input "500"
click at [963, 555] on button "Add Payment" at bounding box center [1024, 551] width 214 height 23
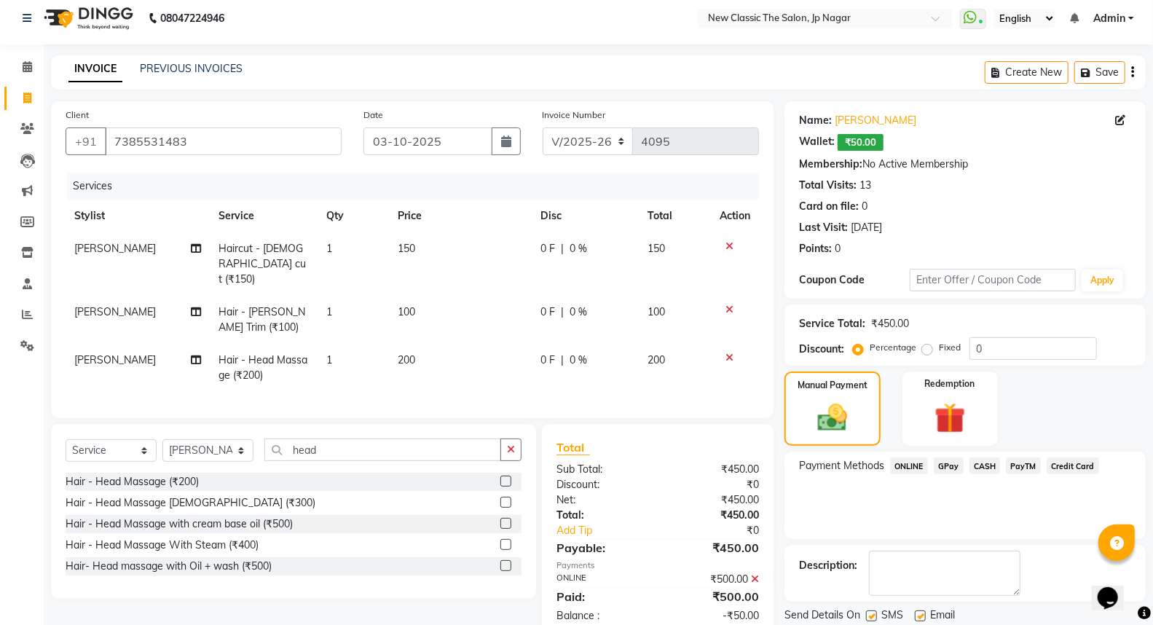
scroll to position [55, 0]
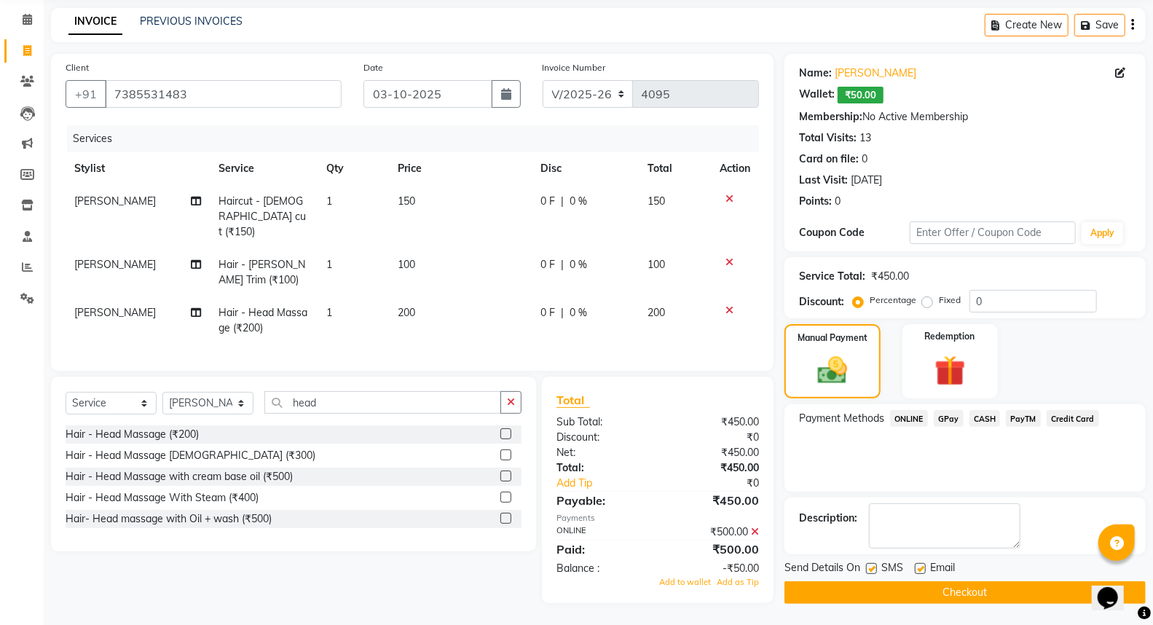
click at [919, 588] on button "Checkout" at bounding box center [965, 592] width 361 height 23
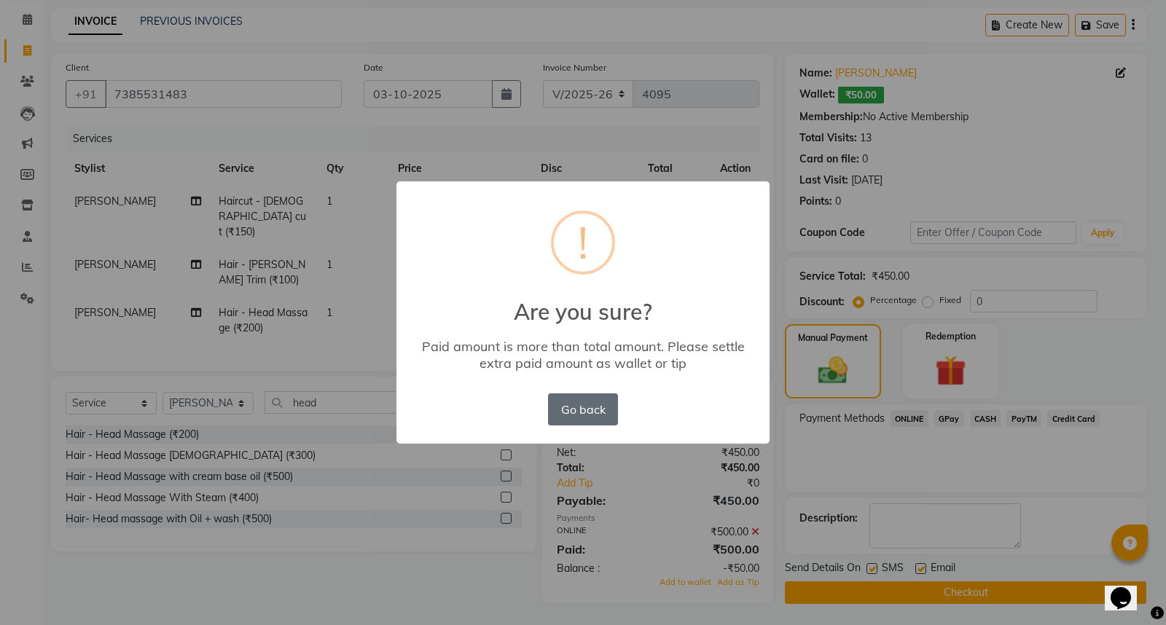
click at [567, 412] on button "Go back" at bounding box center [583, 409] width 70 height 32
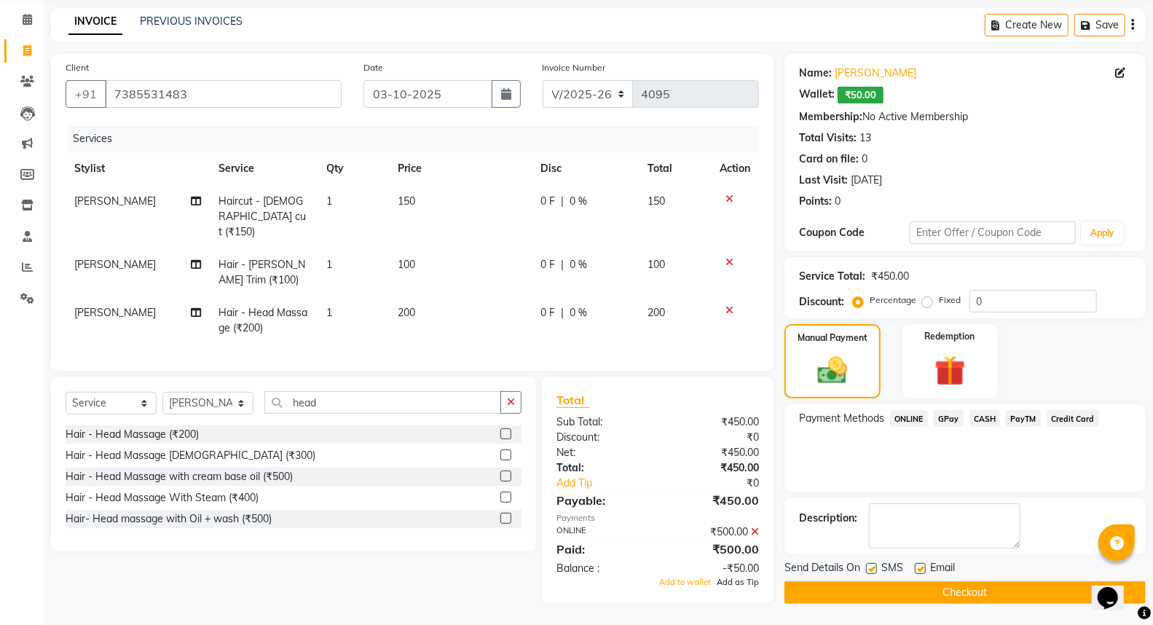
click at [729, 579] on span "Add as Tip" at bounding box center [738, 582] width 42 height 10
click at [898, 590] on button "Checkout" at bounding box center [965, 592] width 361 height 23
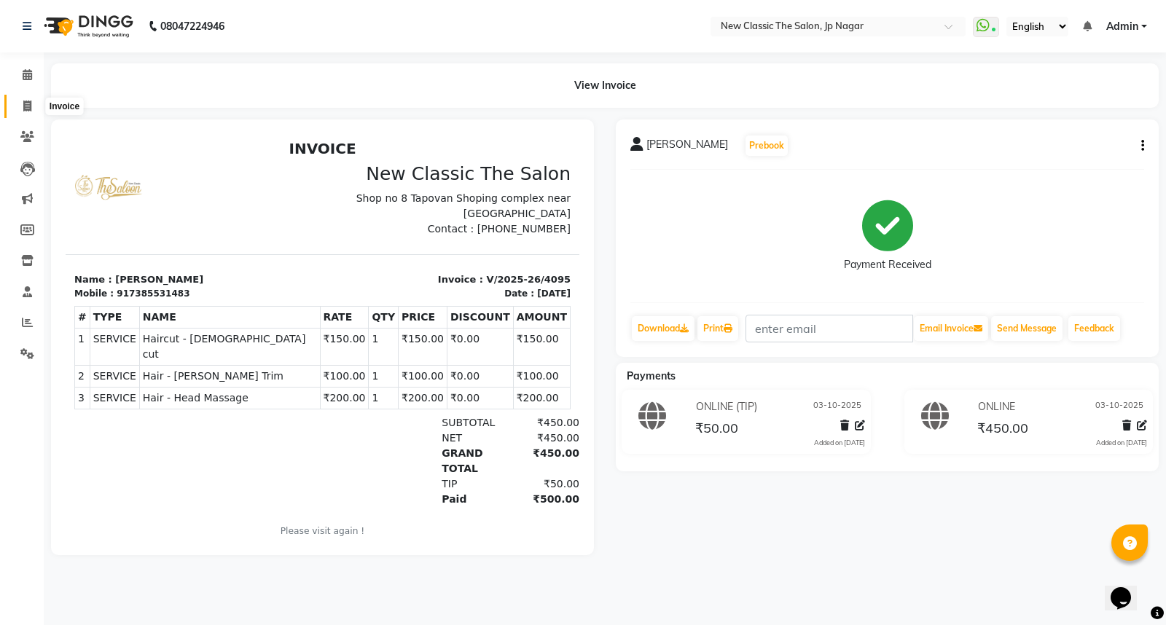
click at [29, 109] on icon at bounding box center [27, 106] width 8 height 11
select select "service"
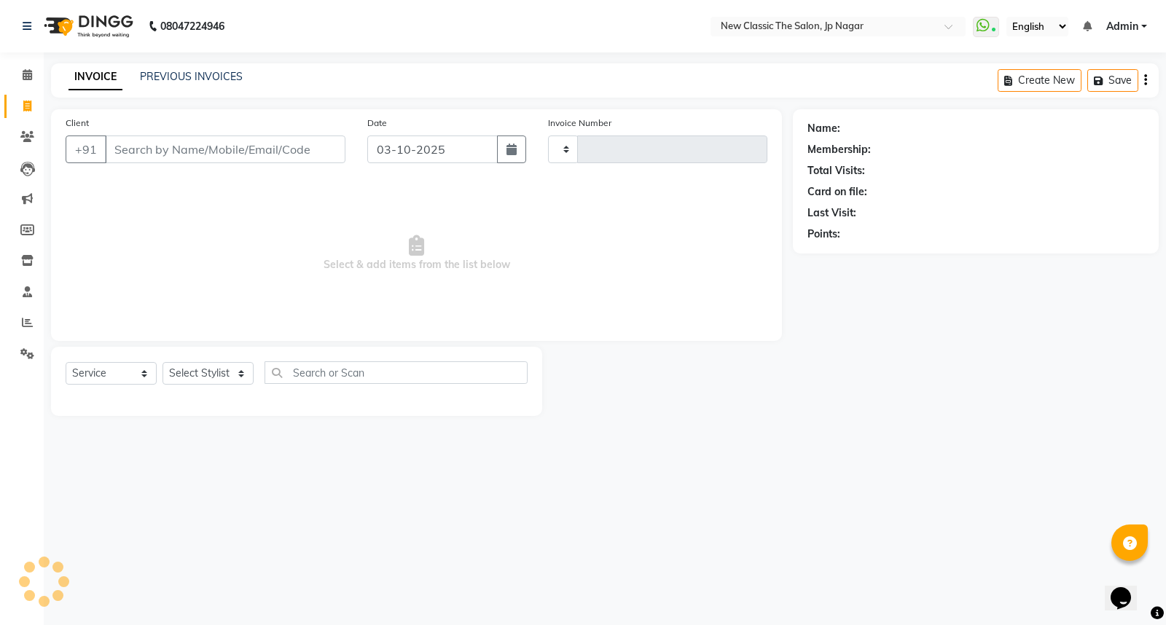
type input "4096"
select select "4678"
click at [284, 150] on input "Client" at bounding box center [225, 150] width 240 height 28
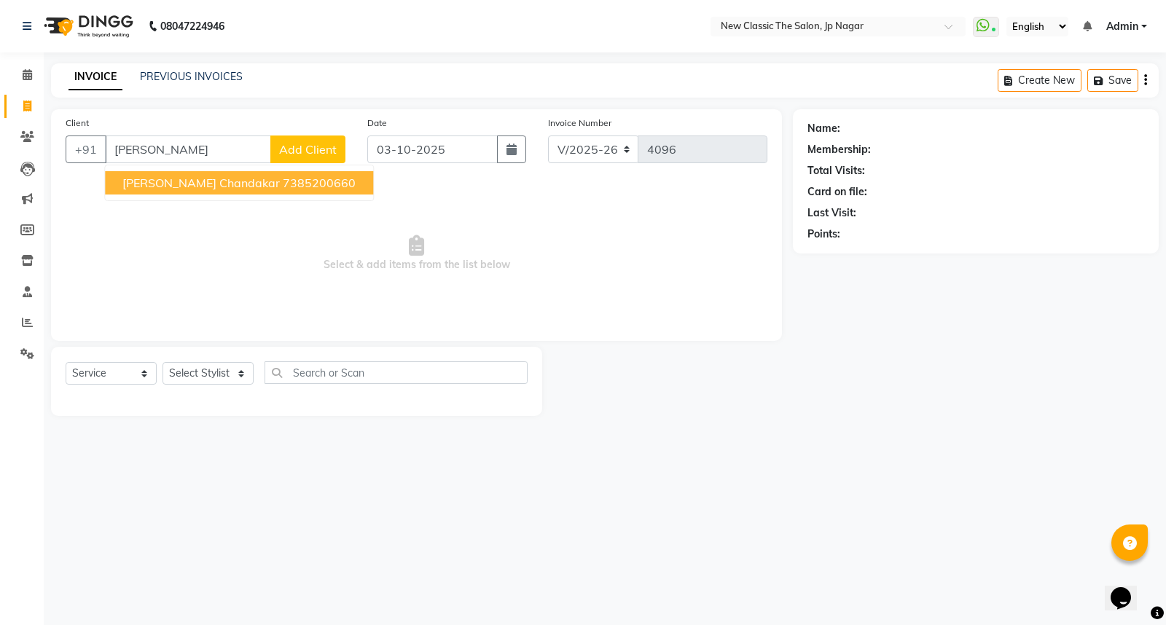
click at [262, 171] on button "[PERSON_NAME] Chandakar 7385200660" at bounding box center [239, 182] width 268 height 23
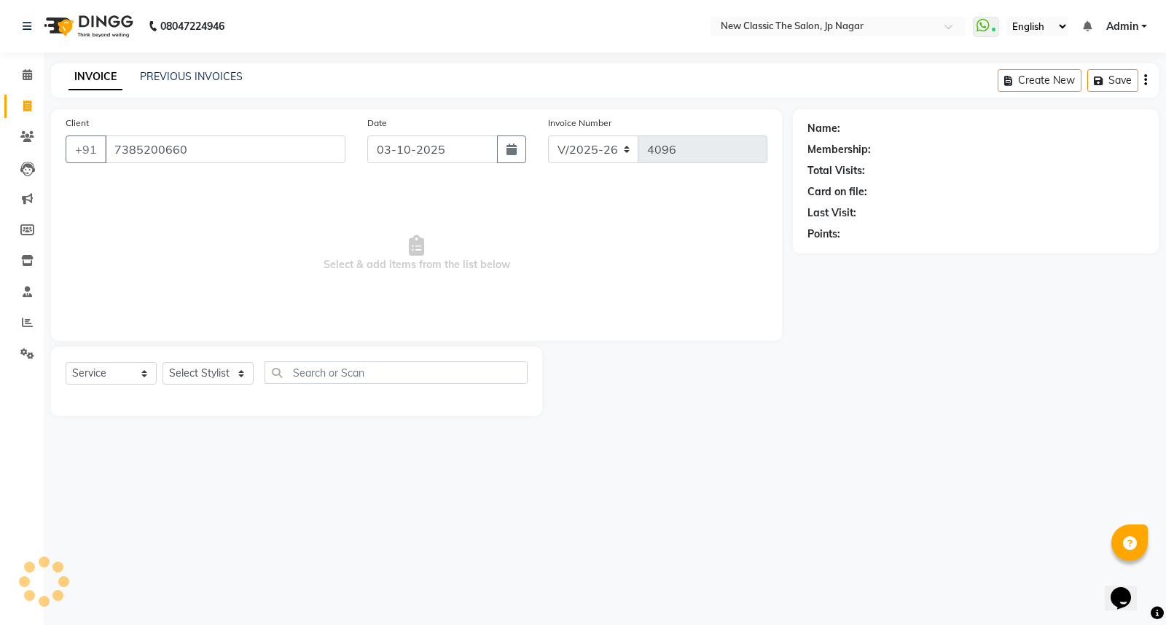
type input "7385200660"
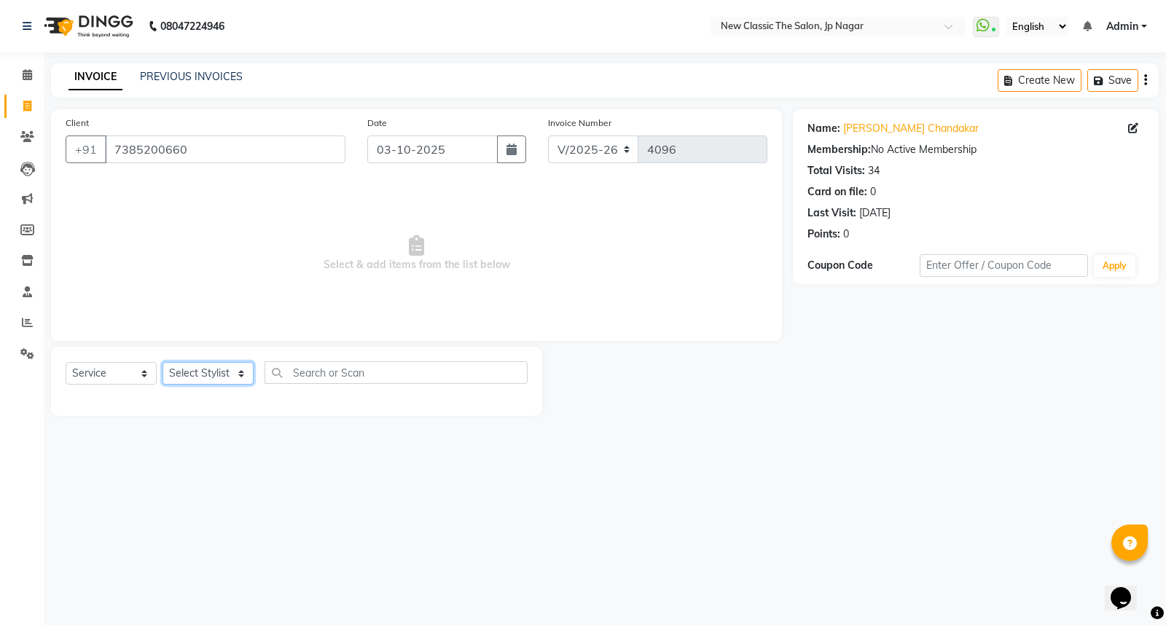
click at [200, 375] on select "Select Stylist Amit [PERSON_NAME] [PERSON_NAME] [PERSON_NAME] Manager [PERSON_N…" at bounding box center [207, 373] width 91 height 23
select select "27631"
click at [162, 363] on select "Select Stylist Amit [PERSON_NAME] [PERSON_NAME] [PERSON_NAME] Manager [PERSON_N…" at bounding box center [207, 373] width 91 height 23
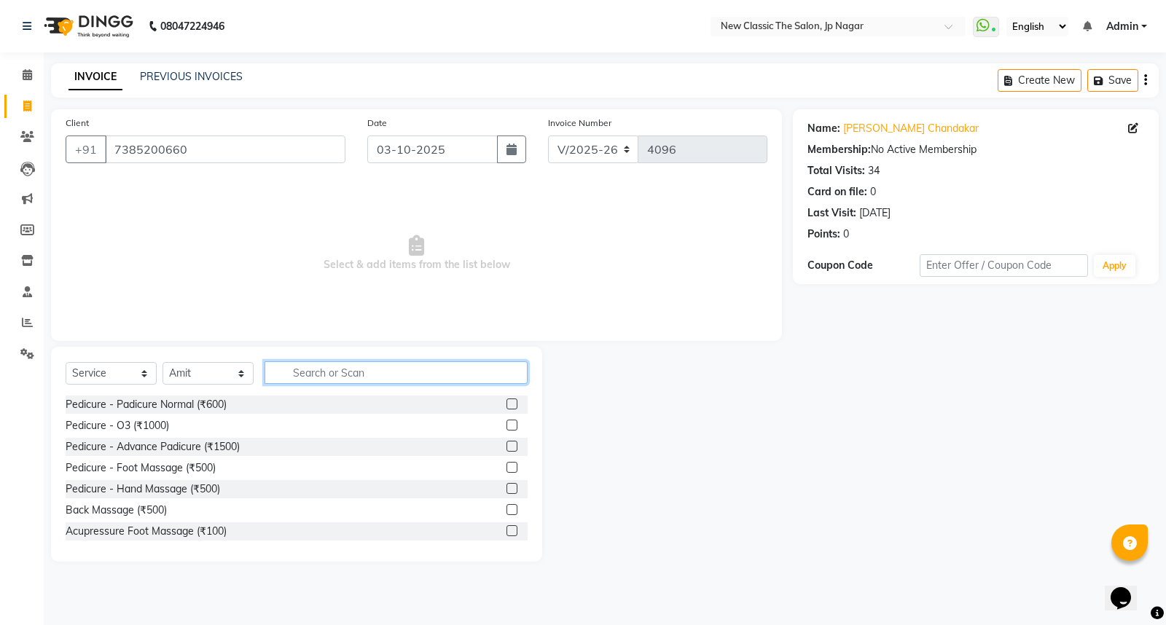
click at [324, 377] on input "text" at bounding box center [396, 372] width 263 height 23
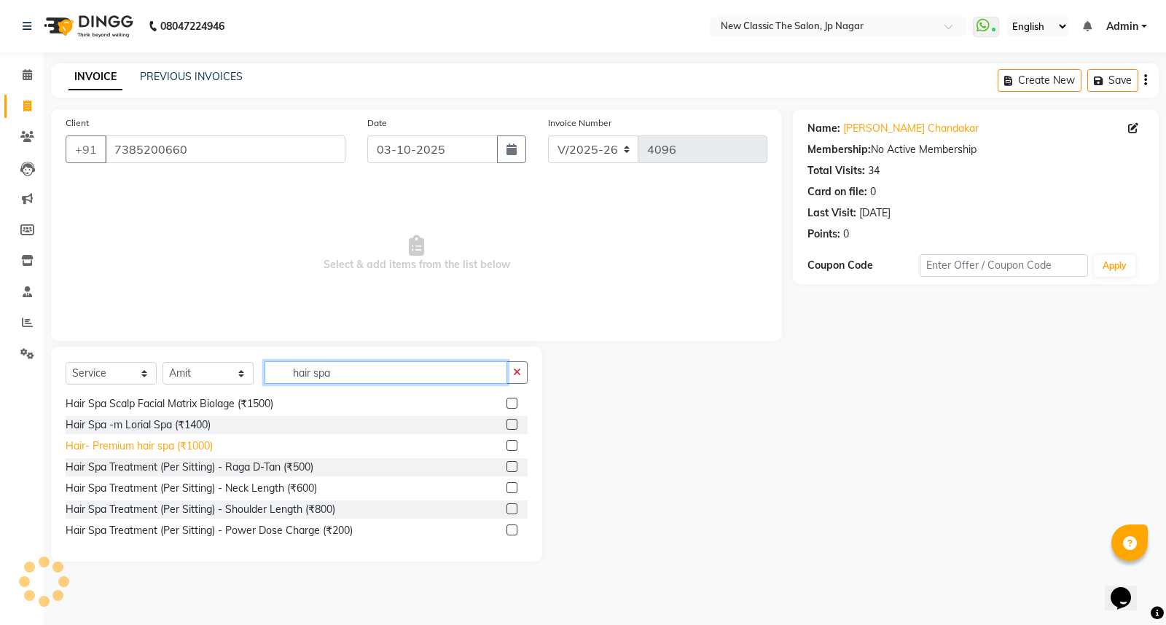
scroll to position [66, 0]
type input "hair spa"
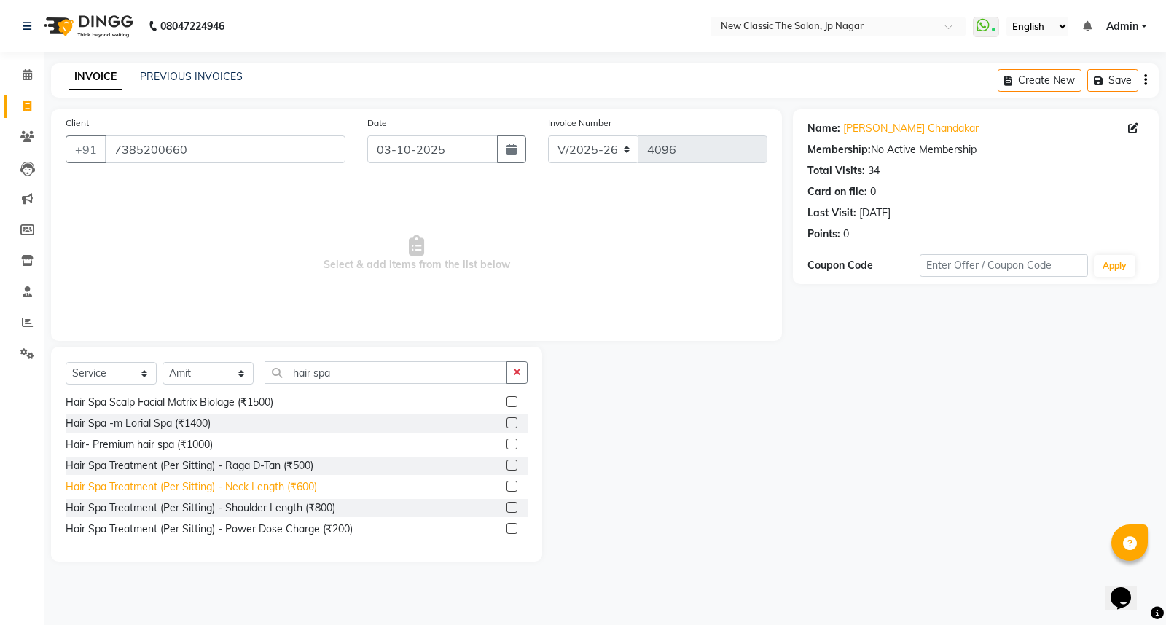
click at [178, 483] on div "Hair Spa Treatment (Per Sitting) - Neck Length (₹600)" at bounding box center [191, 486] width 251 height 15
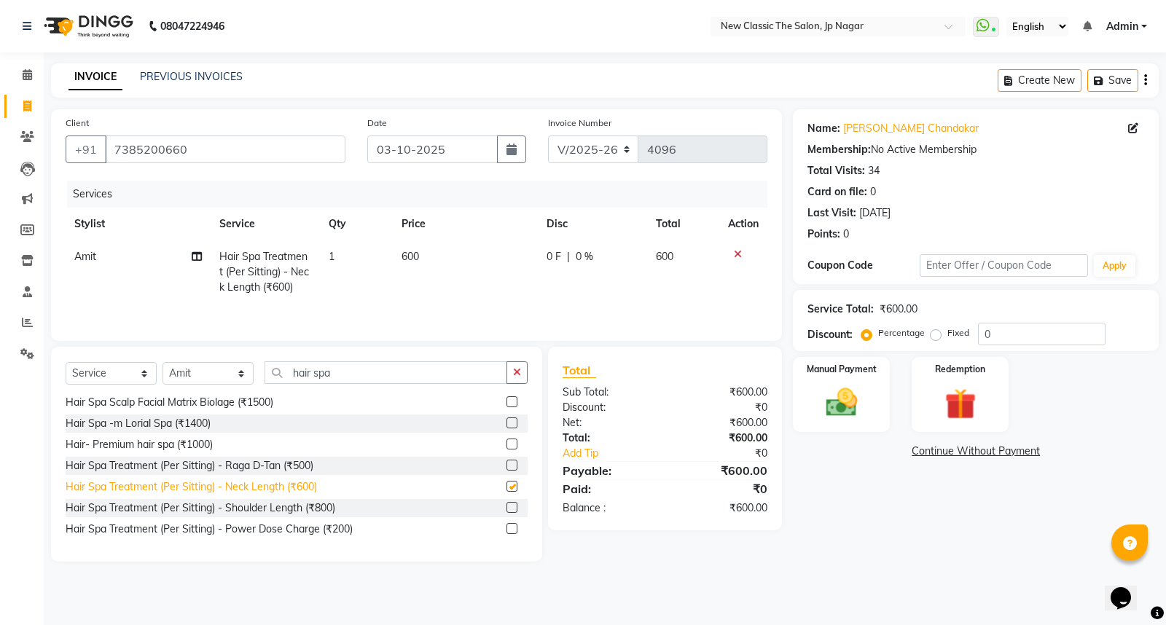
checkbox input "false"
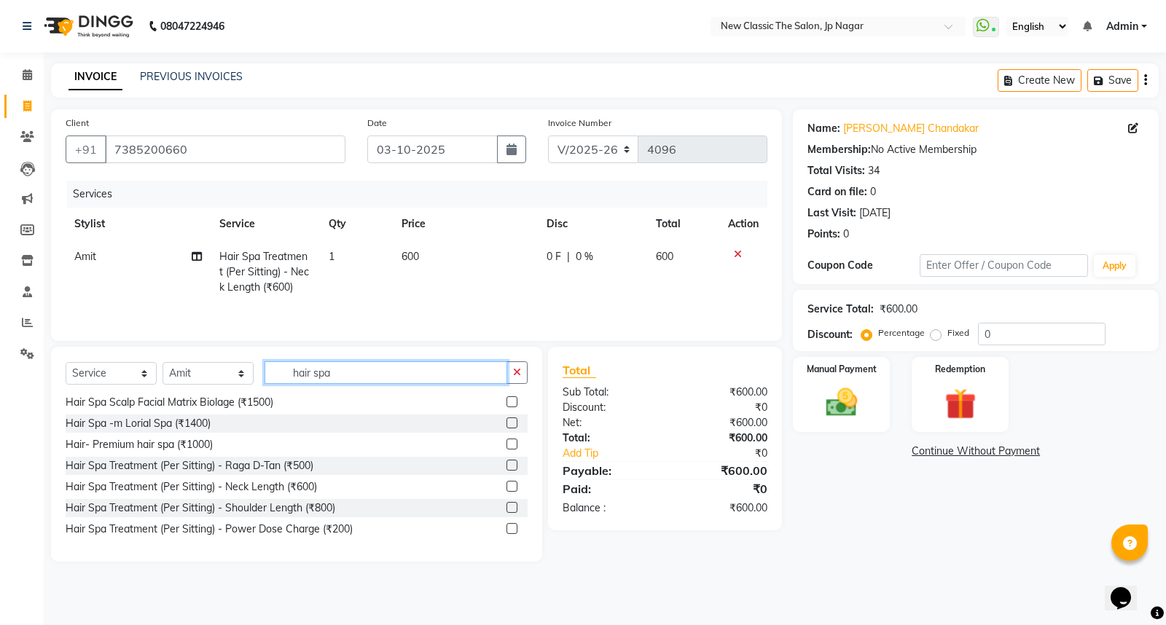
click at [386, 382] on input "hair spa" at bounding box center [386, 372] width 243 height 23
type input "h"
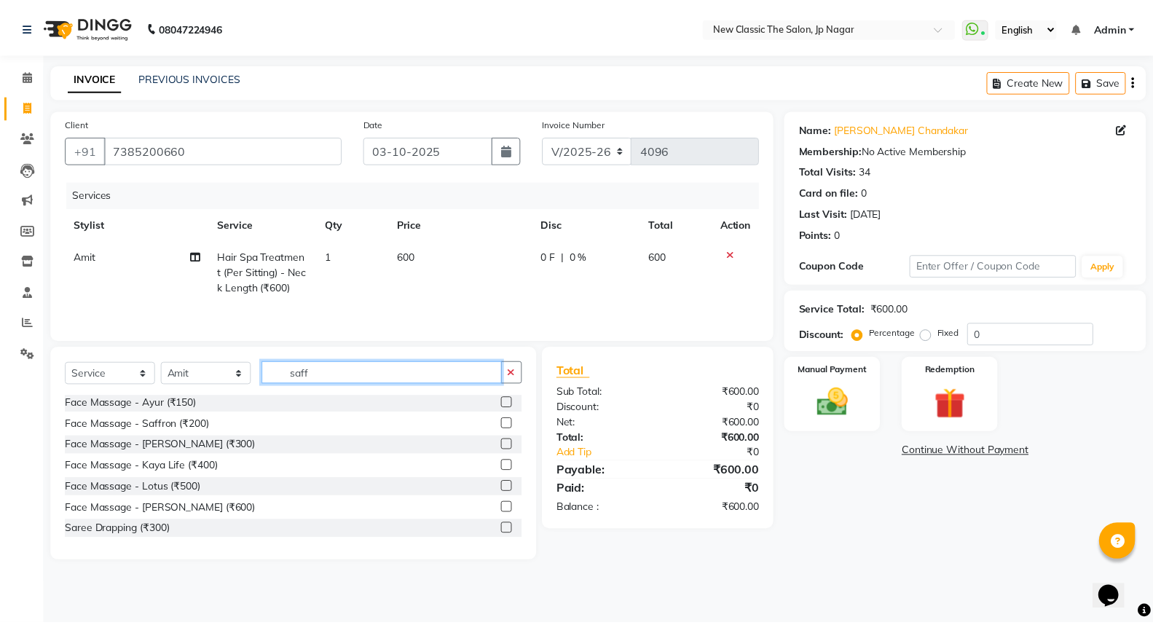
scroll to position [0, 0]
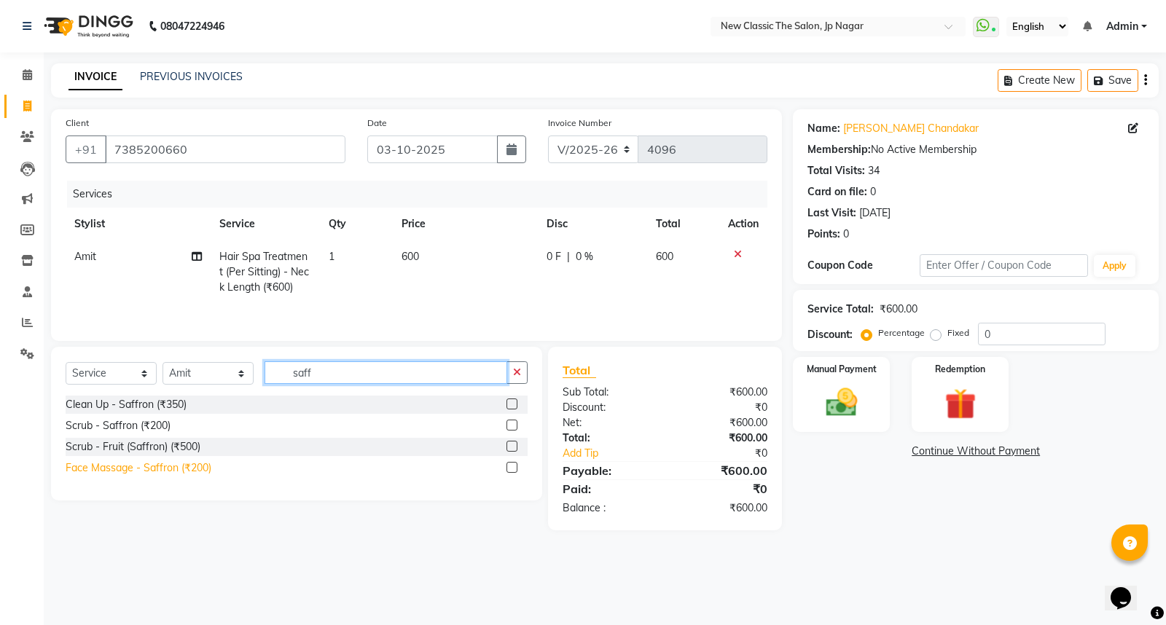
type input "saff"
click at [122, 467] on div "Face Massage - Saffron (₹200)" at bounding box center [139, 468] width 146 height 15
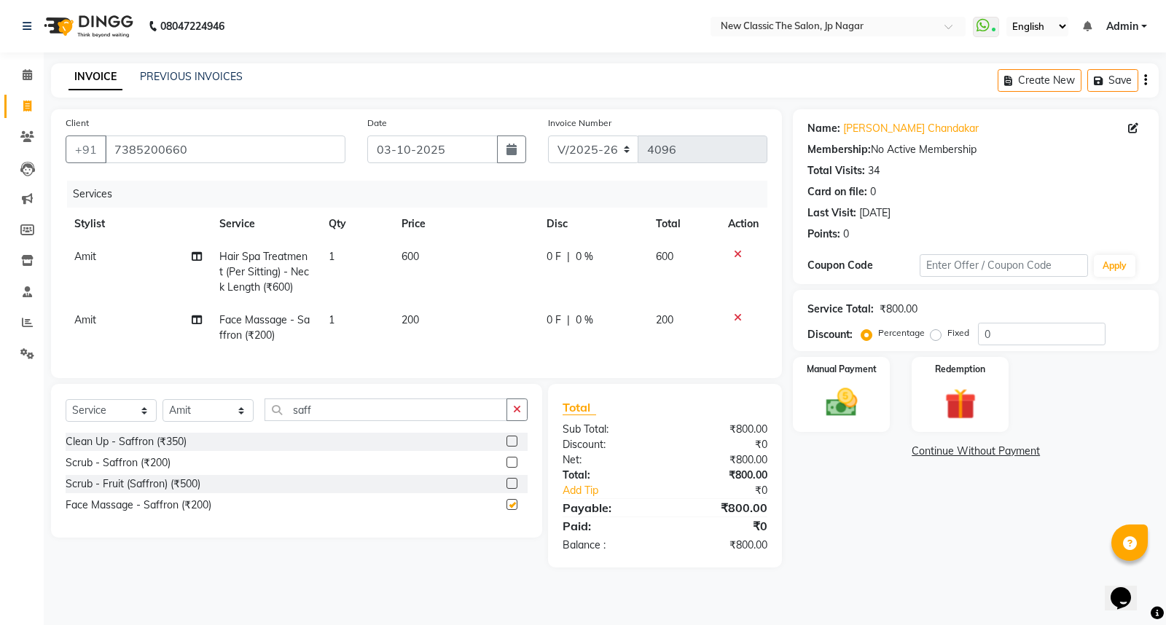
checkbox input "false"
click at [840, 393] on img at bounding box center [841, 402] width 52 height 37
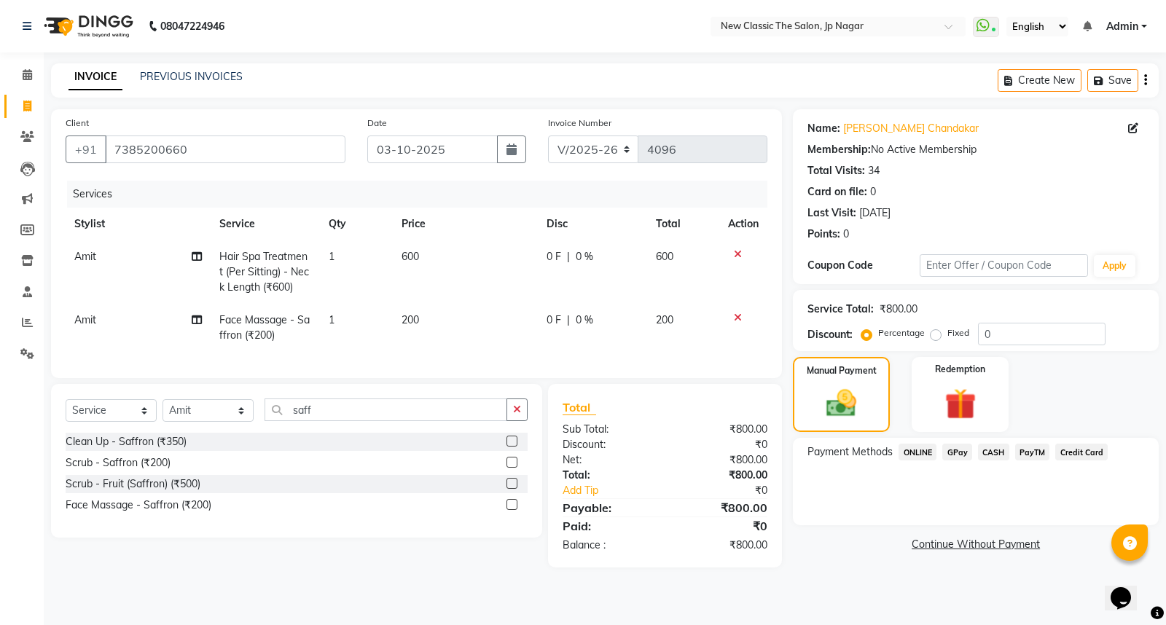
click at [901, 450] on span "ONLINE" at bounding box center [917, 452] width 38 height 17
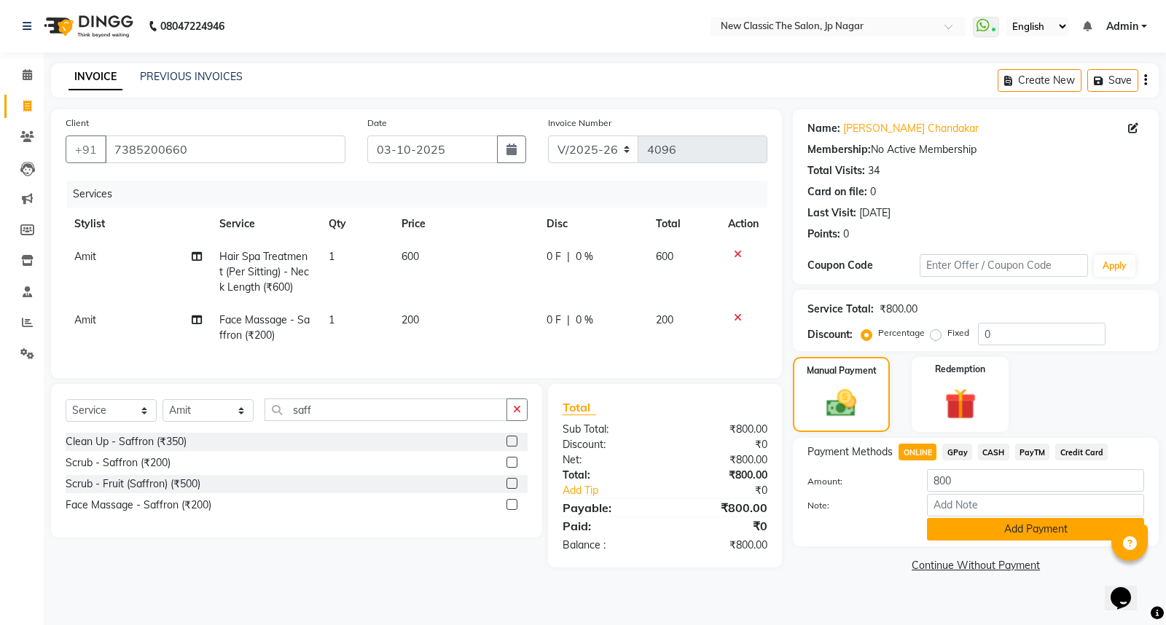
click at [974, 538] on button "Add Payment" at bounding box center [1035, 529] width 217 height 23
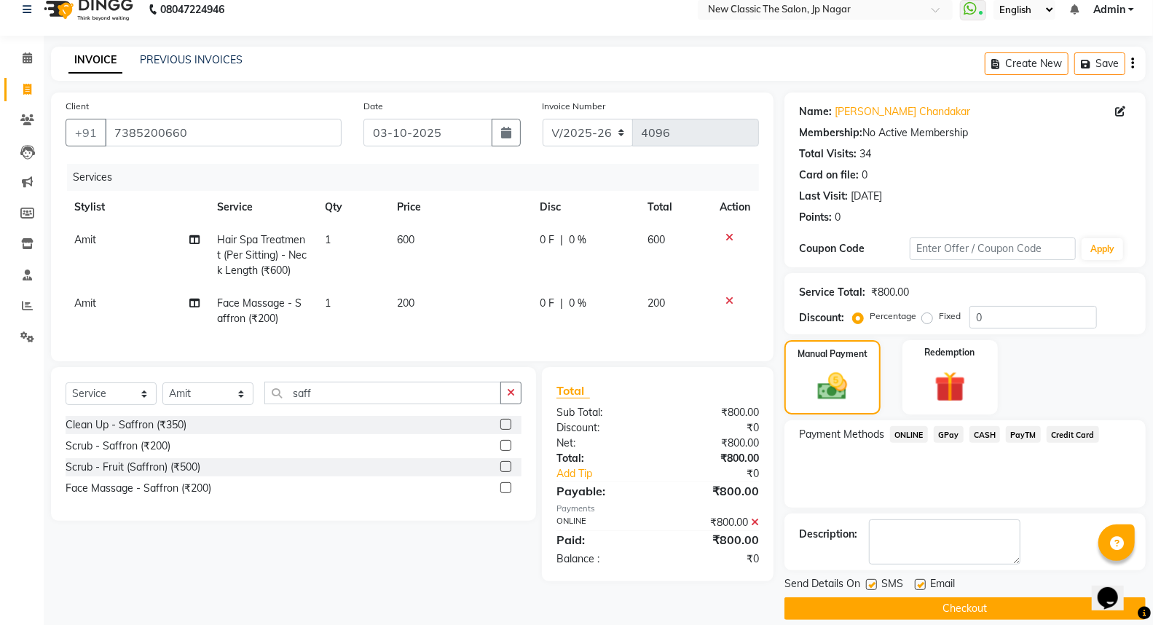
scroll to position [33, 0]
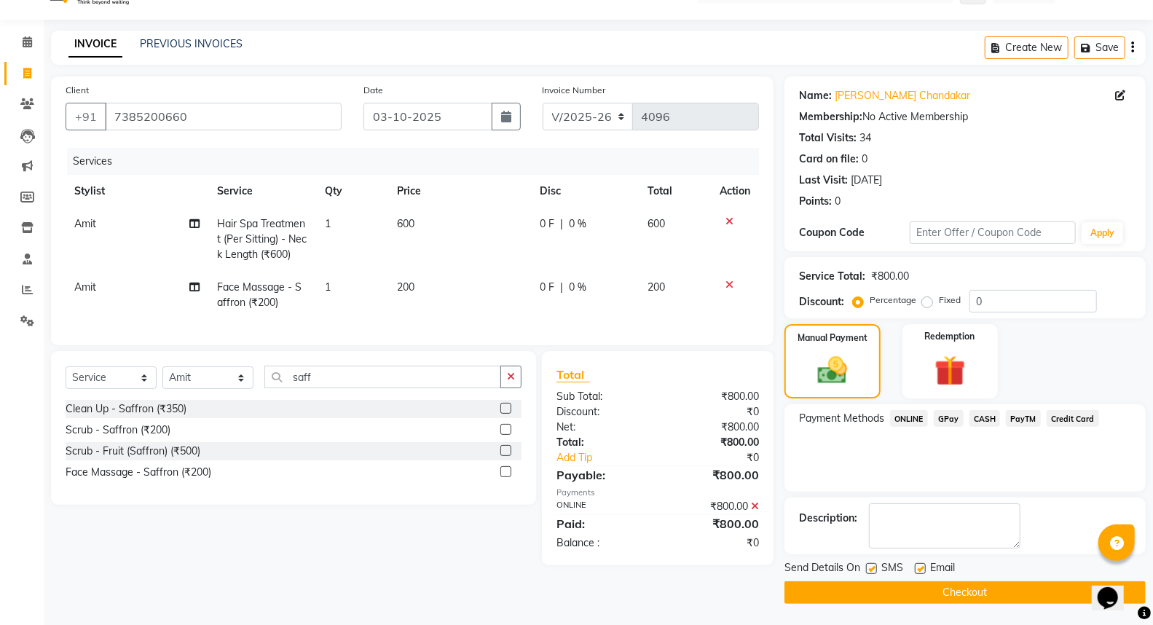
click at [953, 587] on button "Checkout" at bounding box center [965, 592] width 361 height 23
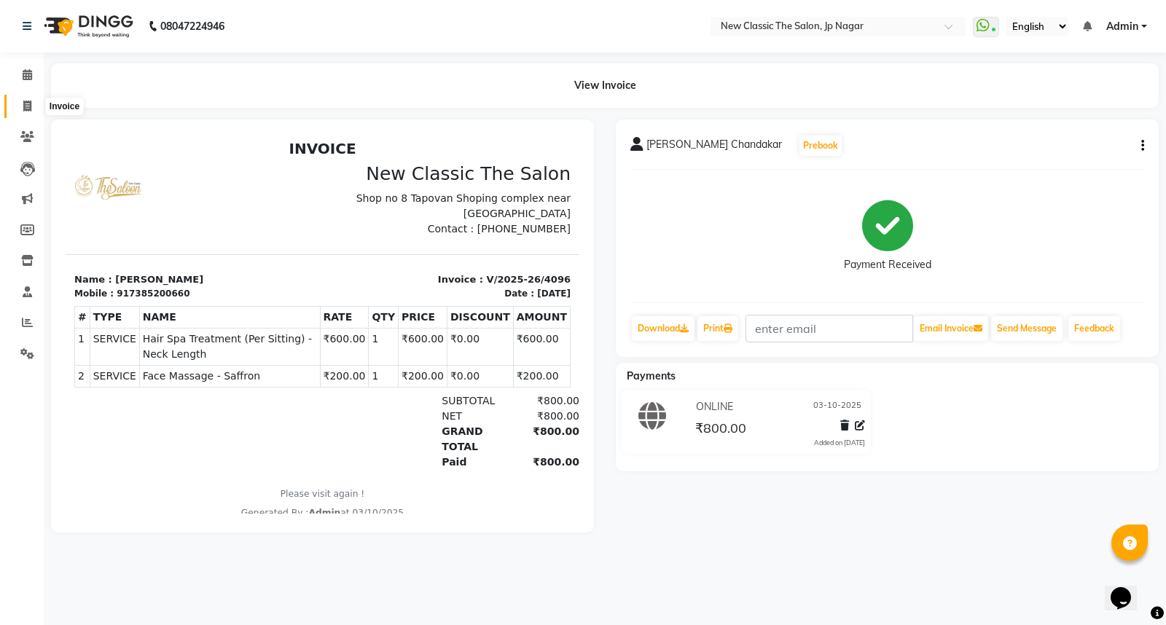
click at [15, 98] on span at bounding box center [28, 106] width 26 height 17
select select "4678"
select select "service"
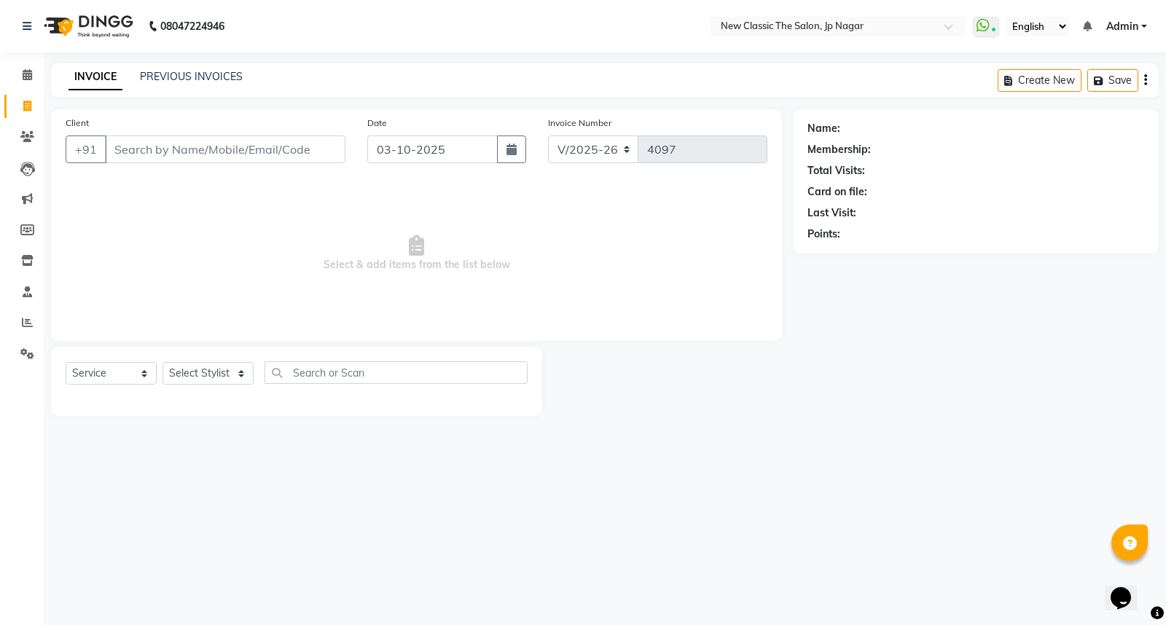
click at [149, 144] on input "Client" at bounding box center [225, 150] width 240 height 28
click at [185, 360] on div "Select Service Product Membership Package Voucher Prepaid Gift Card Select Styl…" at bounding box center [296, 381] width 491 height 69
drag, startPoint x: 203, startPoint y: 368, endPoint x: 199, endPoint y: 383, distance: 15.7
click at [203, 368] on select "Select Stylist Amit [PERSON_NAME] [PERSON_NAME] [PERSON_NAME] Manager [PERSON_N…" at bounding box center [207, 373] width 91 height 23
select select "27627"
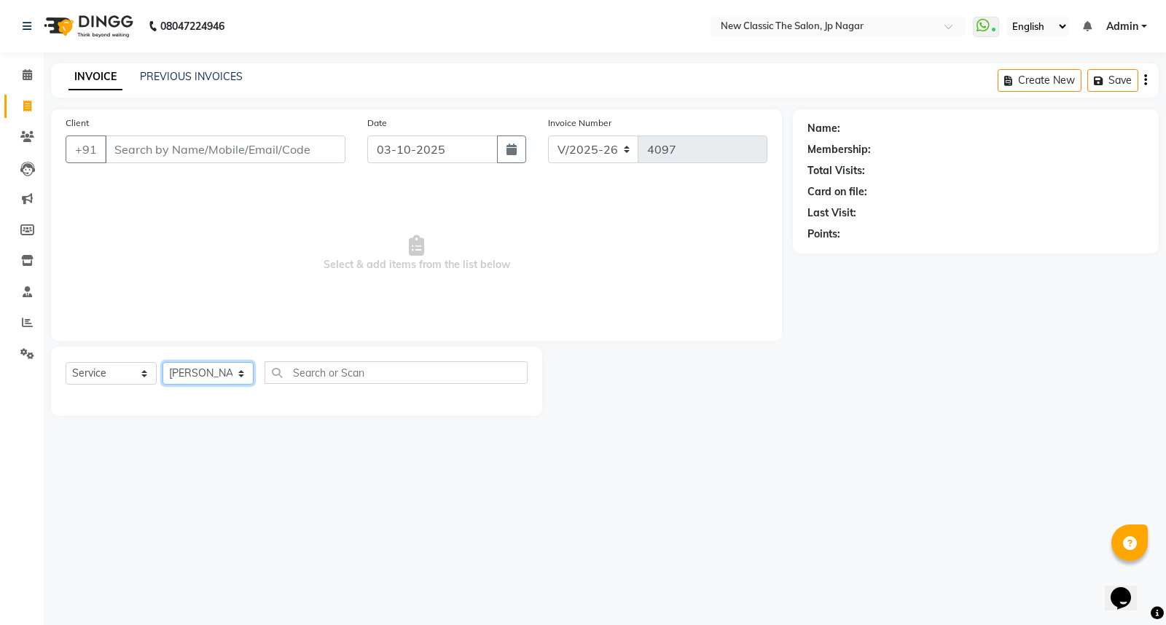
click at [162, 363] on select "Select Stylist Amit [PERSON_NAME] [PERSON_NAME] [PERSON_NAME] Manager [PERSON_N…" at bounding box center [207, 373] width 91 height 23
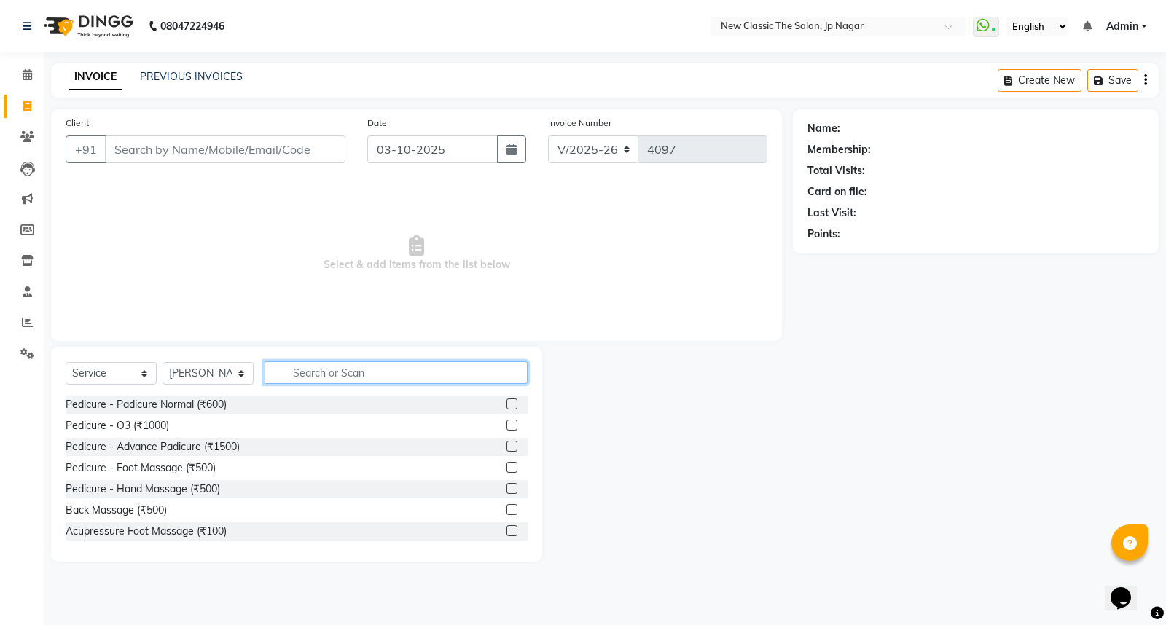
drag, startPoint x: 299, startPoint y: 372, endPoint x: 290, endPoint y: 377, distance: 9.8
click at [299, 374] on input "text" at bounding box center [396, 372] width 263 height 23
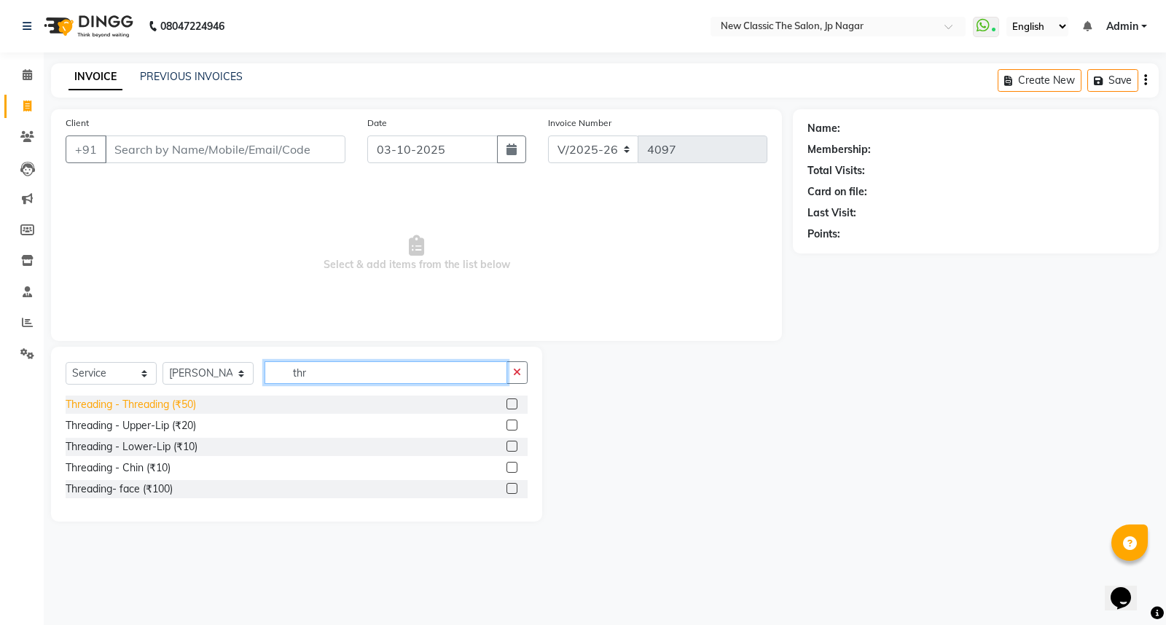
type input "thr"
click at [157, 407] on div "Threading - Threading (₹50)" at bounding box center [131, 404] width 130 height 15
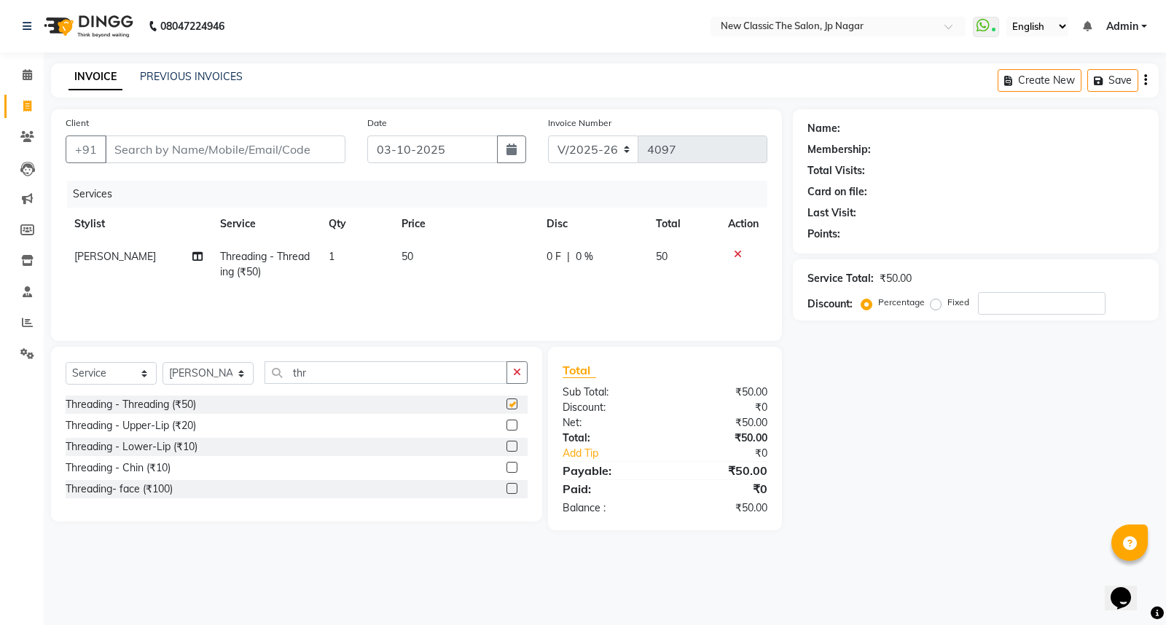
checkbox input "false"
click at [143, 144] on input "Client" at bounding box center [225, 150] width 240 height 28
type input "8"
type input "0"
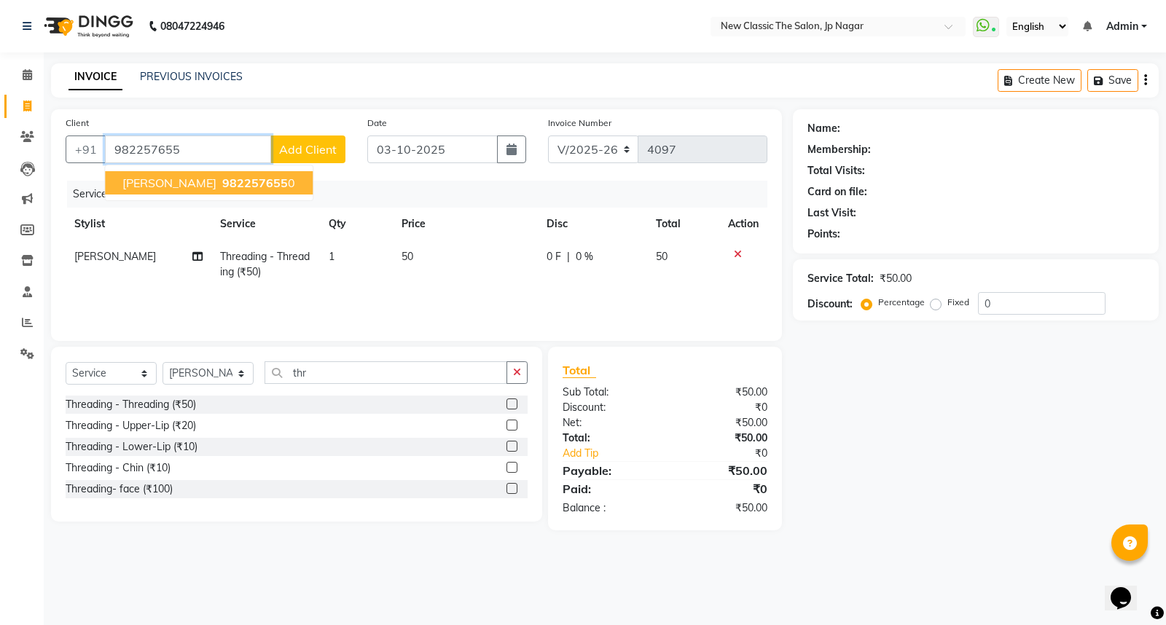
click at [179, 184] on span "[PERSON_NAME]" at bounding box center [169, 183] width 94 height 15
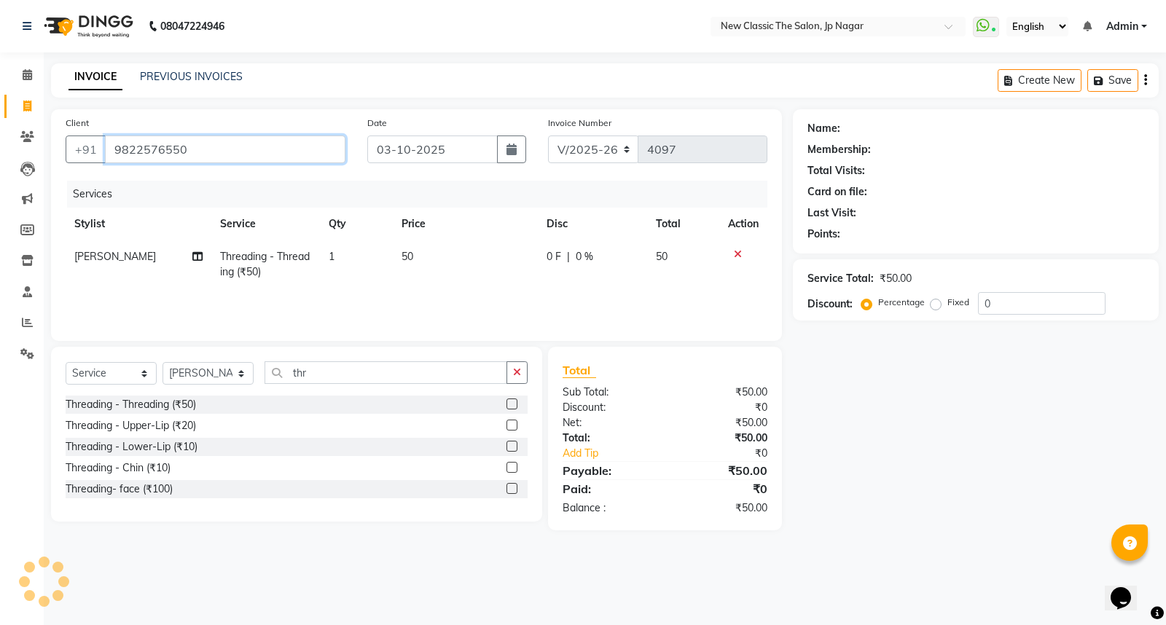
type input "9822576550"
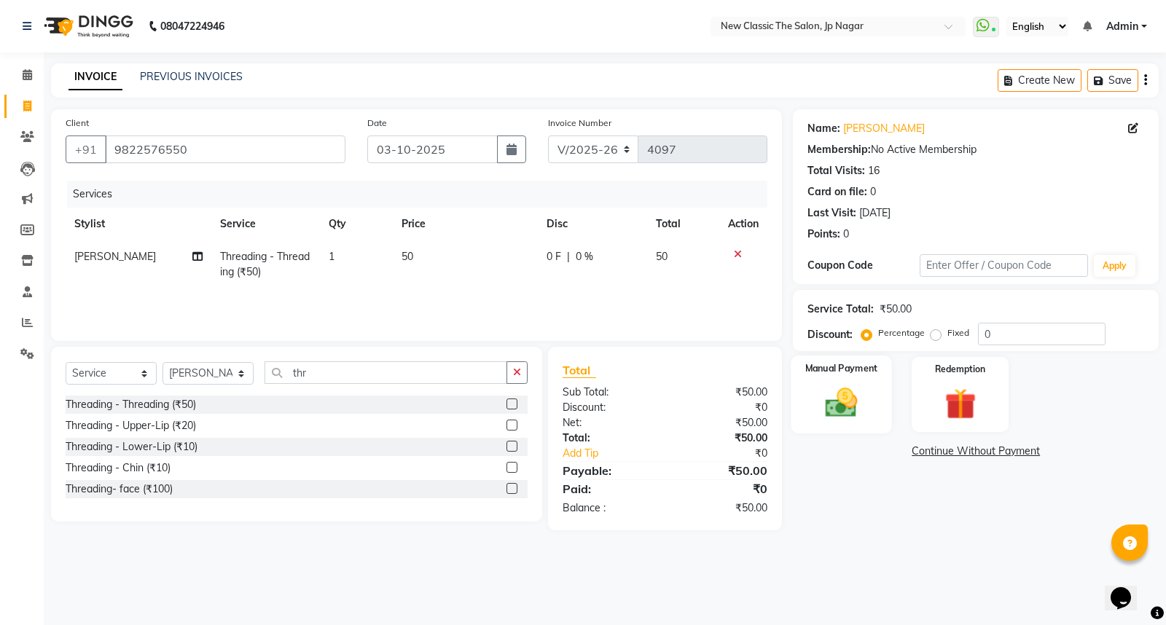
click at [834, 399] on img at bounding box center [841, 402] width 52 height 37
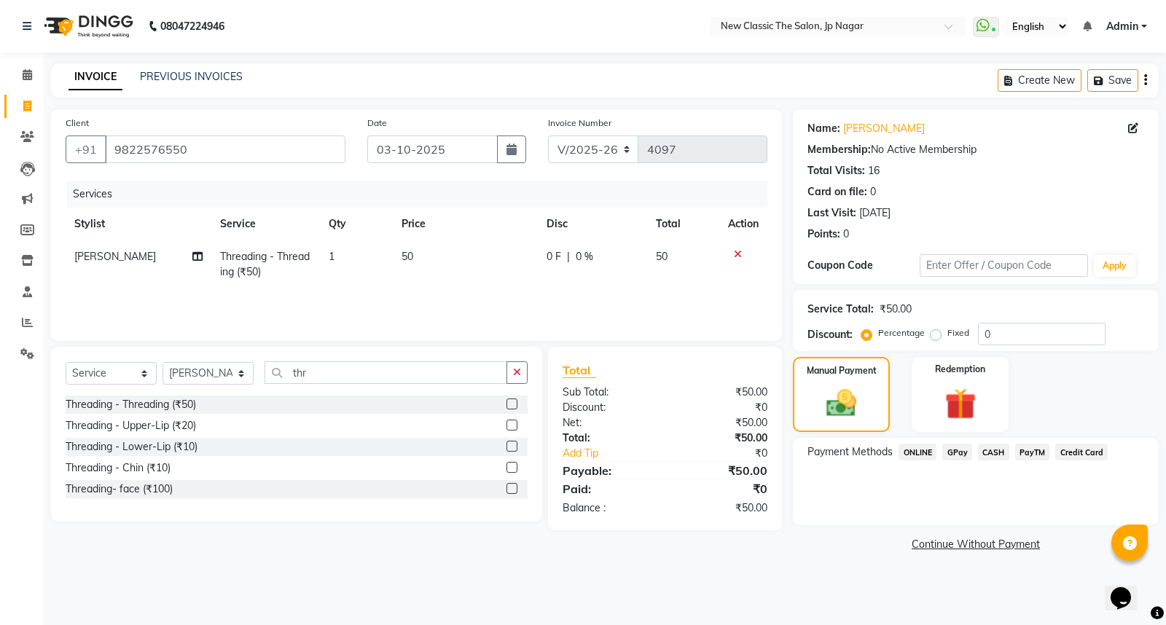
click at [988, 453] on span "CASH" at bounding box center [993, 452] width 31 height 17
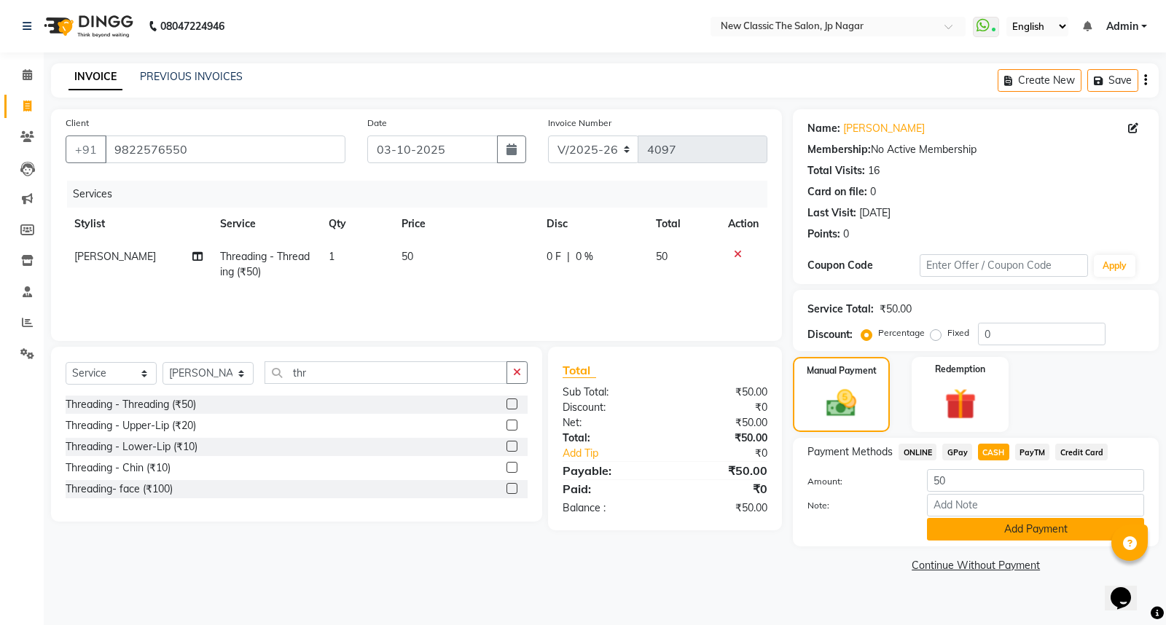
click at [989, 525] on button "Add Payment" at bounding box center [1035, 529] width 217 height 23
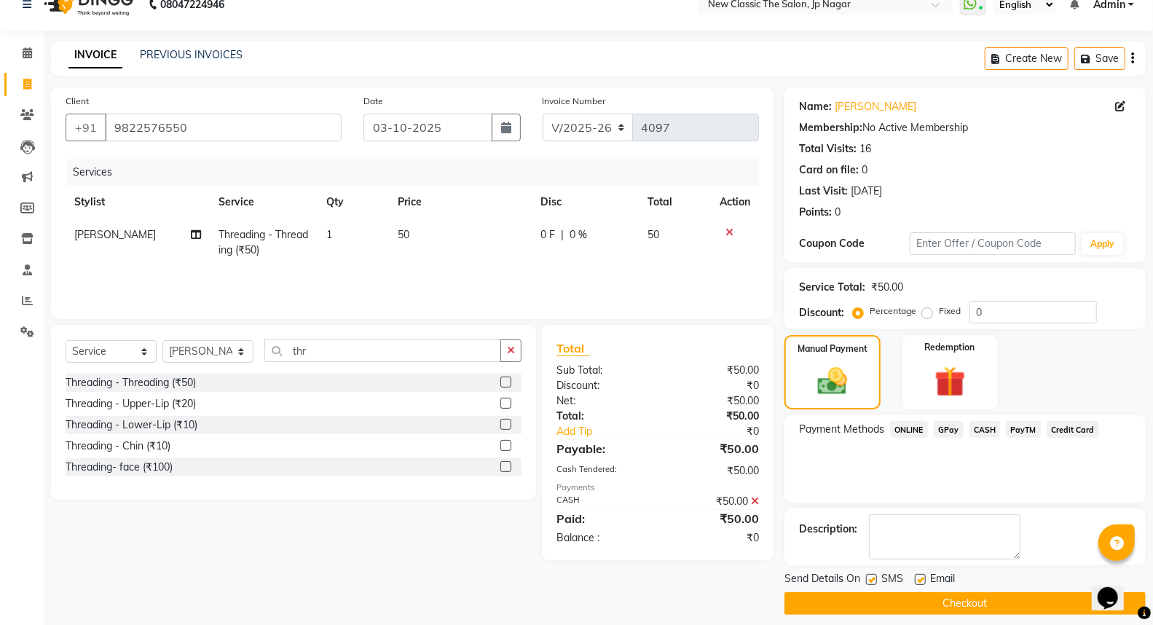
scroll to position [33, 0]
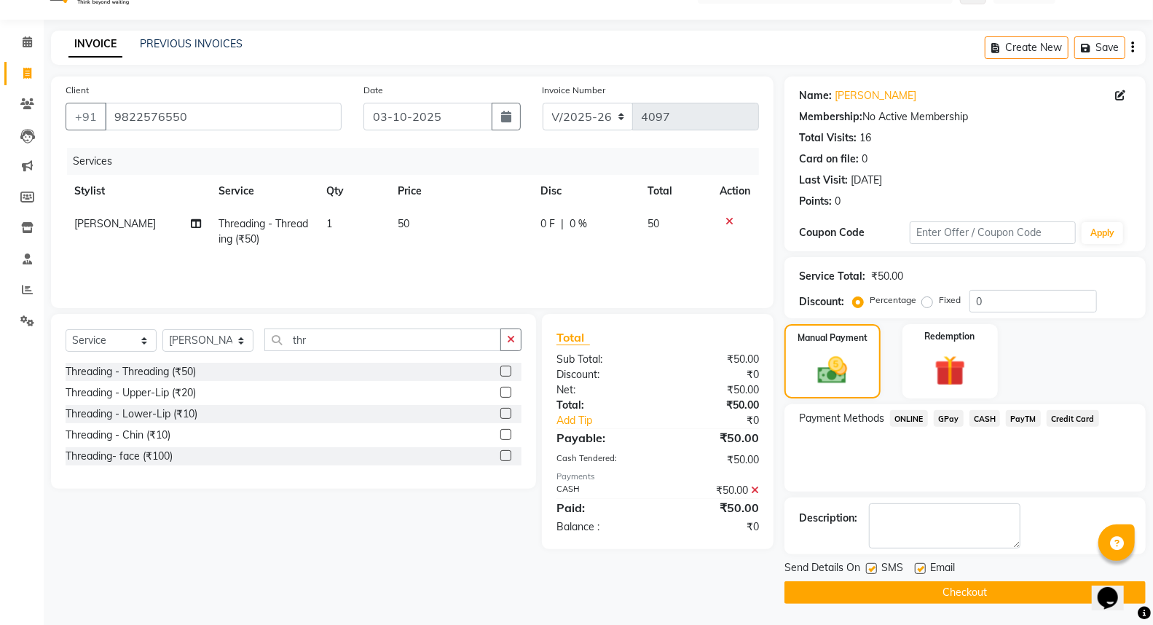
click at [931, 598] on button "Checkout" at bounding box center [965, 592] width 361 height 23
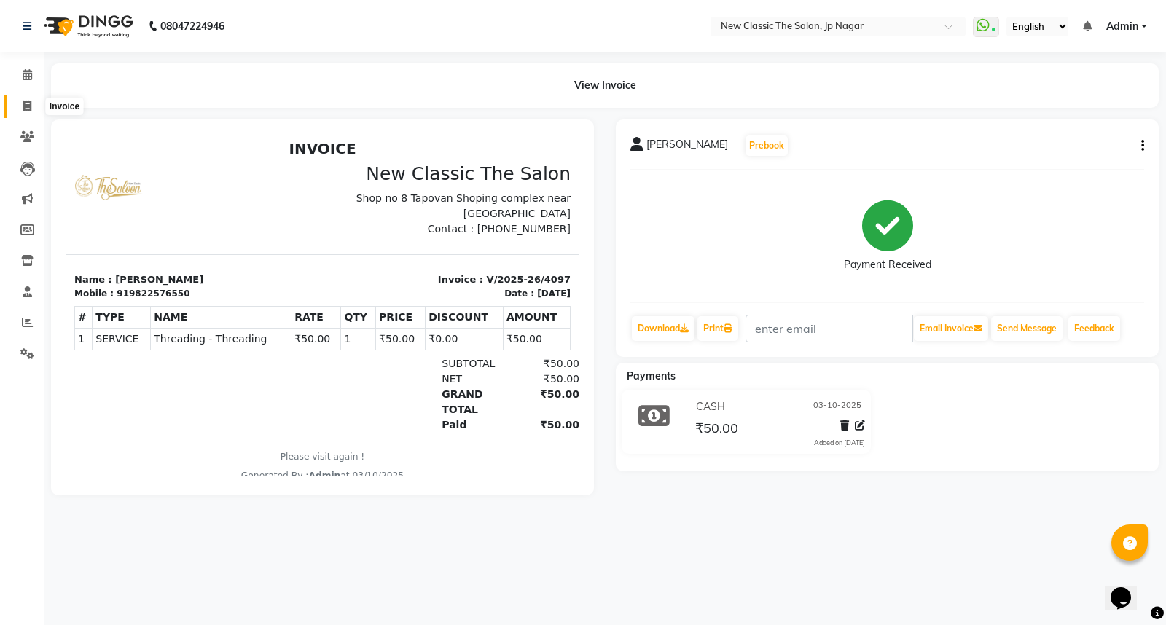
click at [27, 109] on icon at bounding box center [27, 106] width 8 height 11
select select "service"
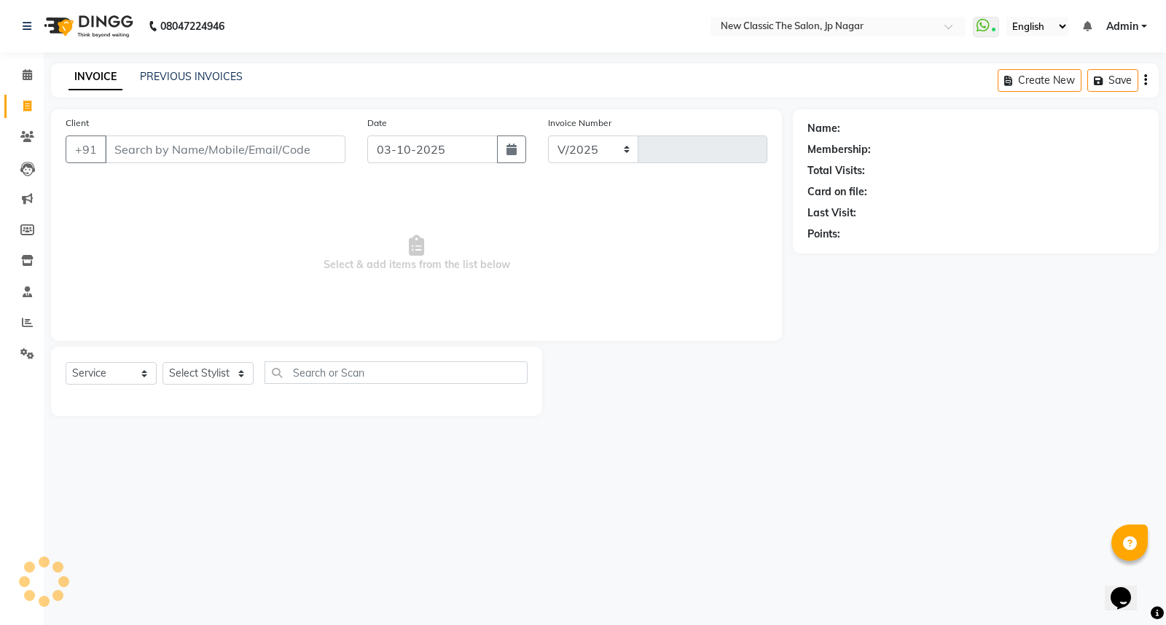
select select "4678"
type input "4098"
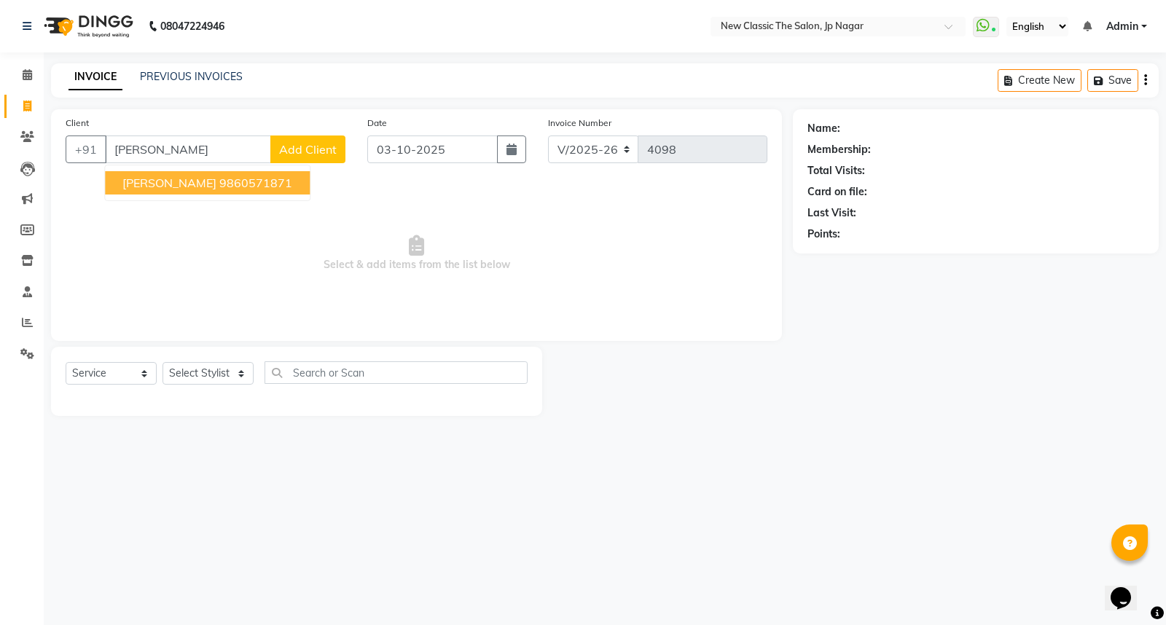
click at [251, 190] on button "[PERSON_NAME] 9860571871" at bounding box center [207, 182] width 205 height 23
type input "9860571871"
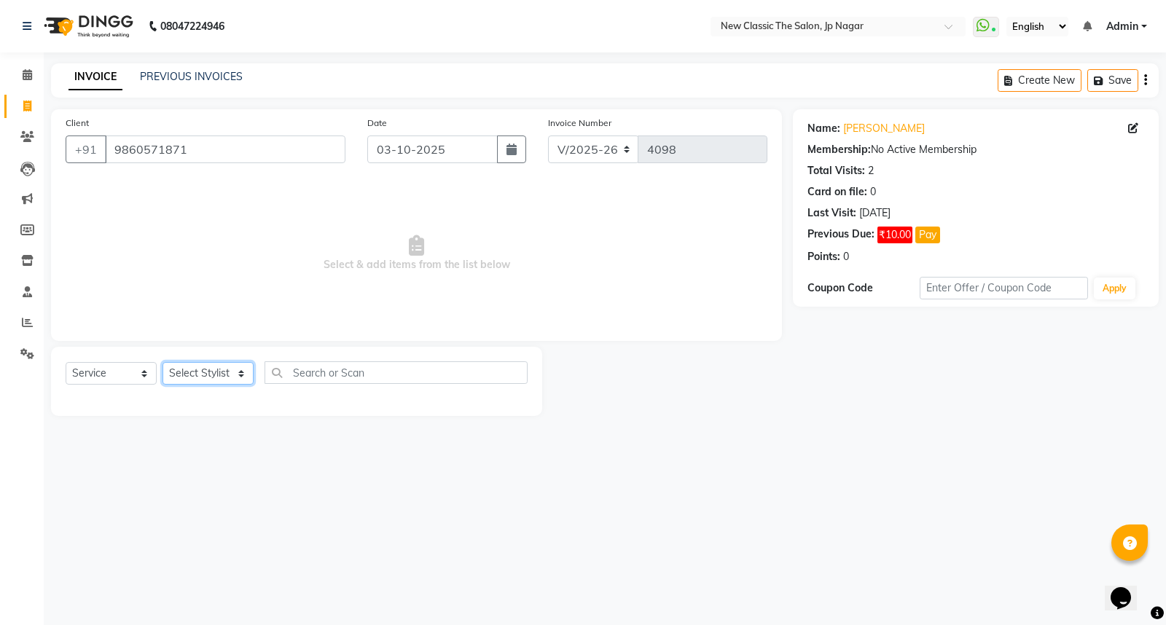
click at [203, 379] on select "Select Stylist Amit [PERSON_NAME] [PERSON_NAME] [PERSON_NAME] Manager [PERSON_N…" at bounding box center [207, 373] width 91 height 23
click at [923, 241] on button "Pay" at bounding box center [927, 235] width 25 height 17
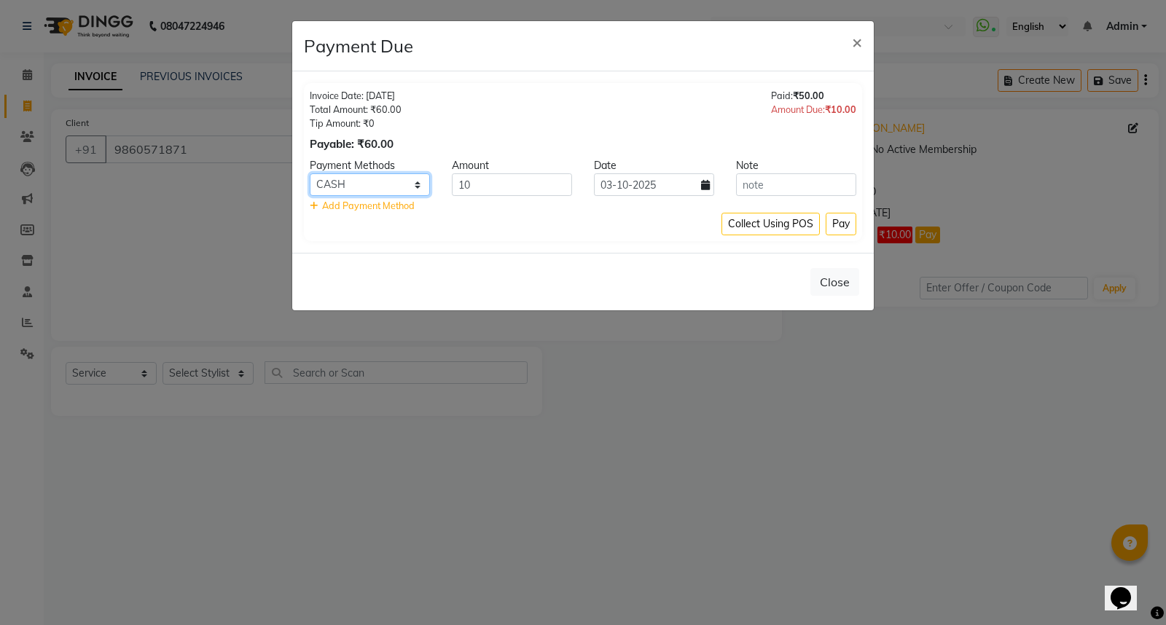
click at [386, 185] on select "ONLINE GPay CASH PayTM Credit Card" at bounding box center [370, 184] width 120 height 23
select select "5"
click at [310, 173] on select "ONLINE GPay CASH PayTM Credit Card" at bounding box center [370, 184] width 120 height 23
click at [841, 217] on button "Pay" at bounding box center [841, 224] width 31 height 23
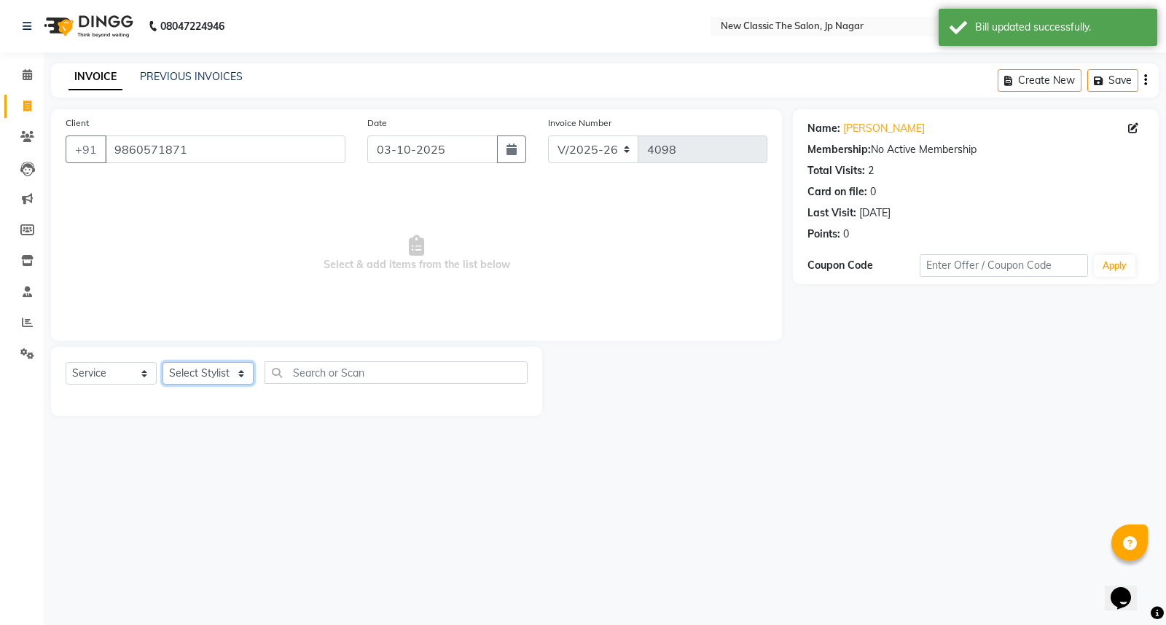
click at [220, 368] on select "Select Stylist Amit [PERSON_NAME] [PERSON_NAME] [PERSON_NAME] Manager [PERSON_N…" at bounding box center [207, 373] width 91 height 23
select select "27630"
click at [162, 363] on select "Select Stylist Amit [PERSON_NAME] [PERSON_NAME] [PERSON_NAME] Manager [PERSON_N…" at bounding box center [207, 373] width 91 height 23
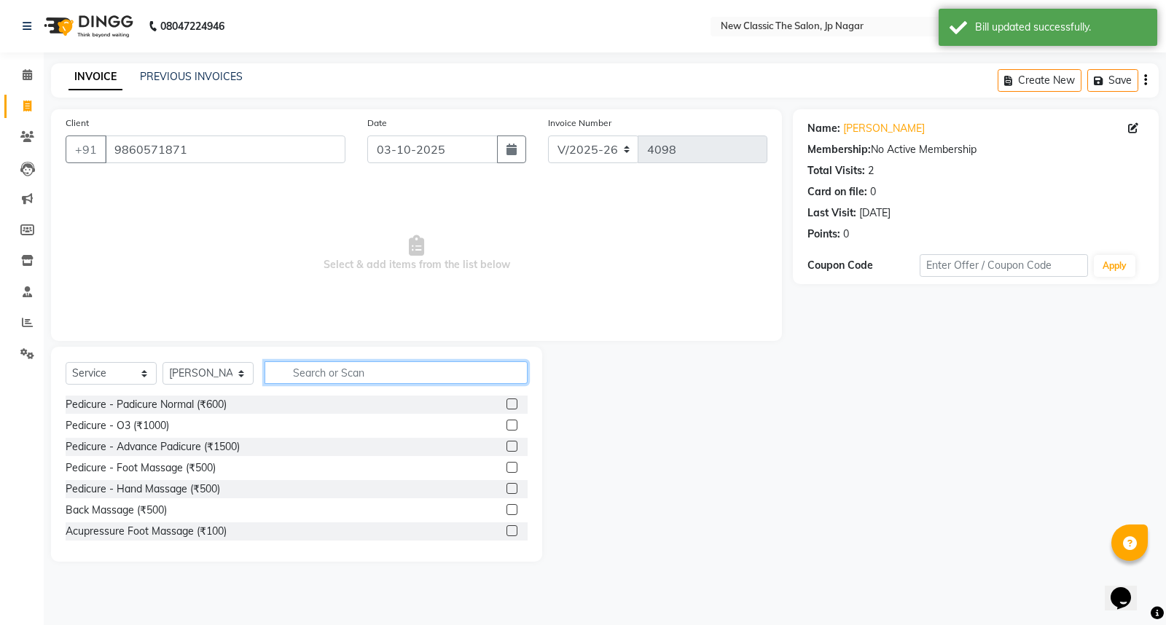
click at [318, 373] on input "text" at bounding box center [396, 372] width 263 height 23
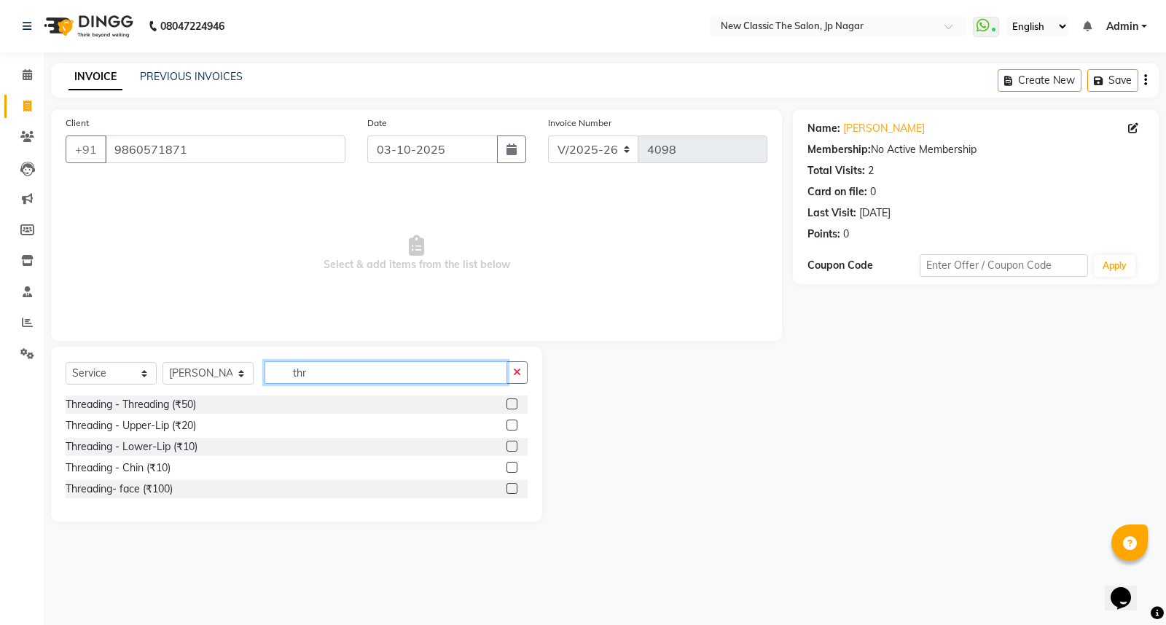
type input "thr"
click at [512, 402] on label at bounding box center [511, 404] width 11 height 11
click at [512, 402] on input "checkbox" at bounding box center [510, 404] width 9 height 9
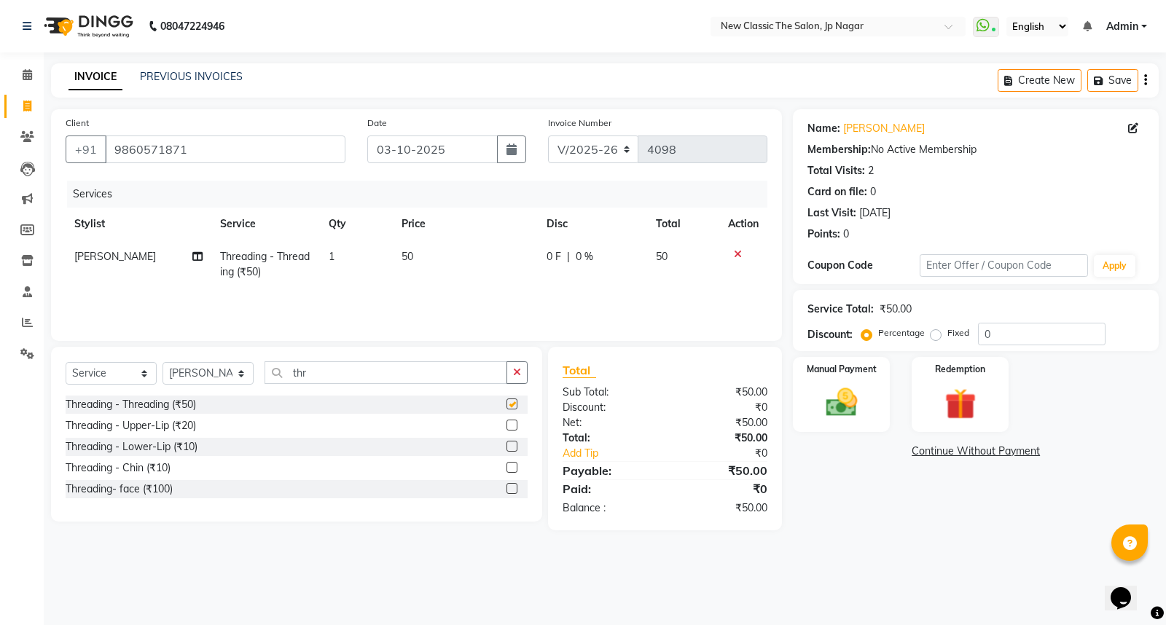
checkbox input "false"
click at [510, 425] on label at bounding box center [511, 425] width 11 height 11
click at [510, 425] on input "checkbox" at bounding box center [510, 425] width 9 height 9
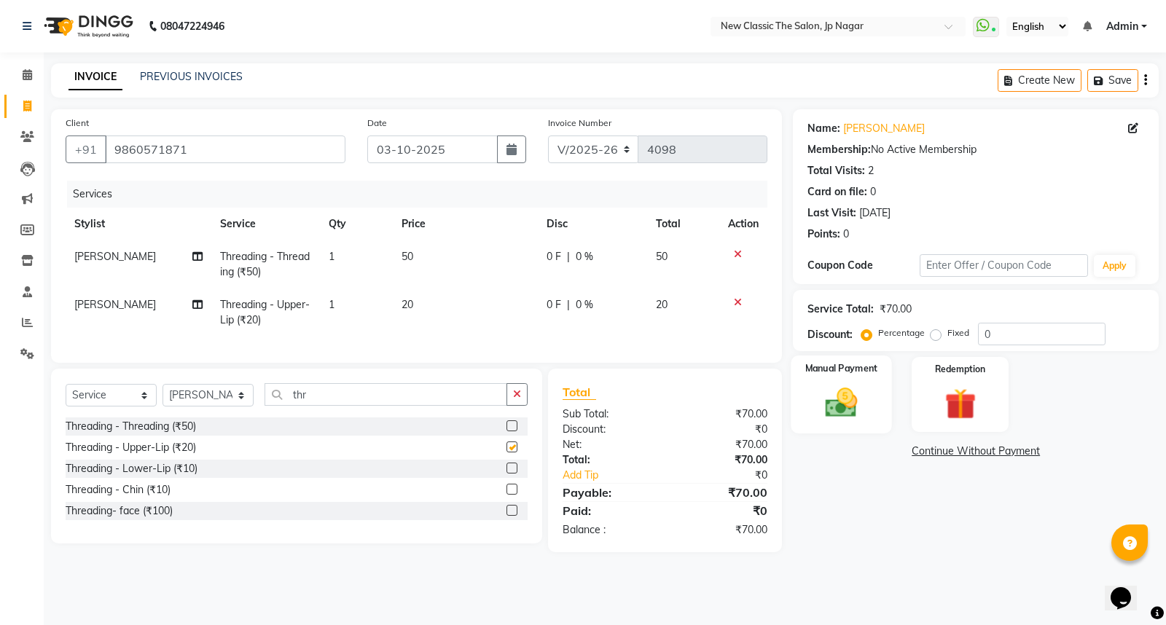
checkbox input "false"
drag, startPoint x: 557, startPoint y: 299, endPoint x: 538, endPoint y: 306, distance: 20.7
click at [550, 302] on span "0 F" at bounding box center [554, 304] width 15 height 15
select select "27630"
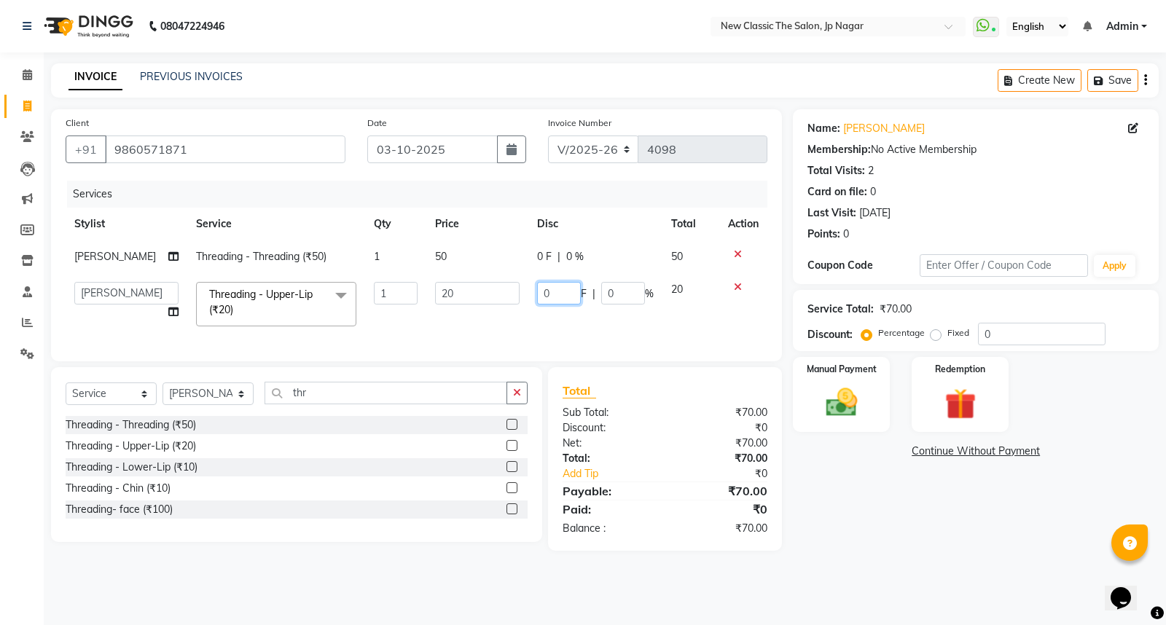
click at [537, 296] on input "0" at bounding box center [559, 293] width 44 height 23
type input "10"
click at [603, 336] on div "Services Stylist Service Qty Price Disc Total Action [PERSON_NAME] Threading - …" at bounding box center [417, 264] width 702 height 166
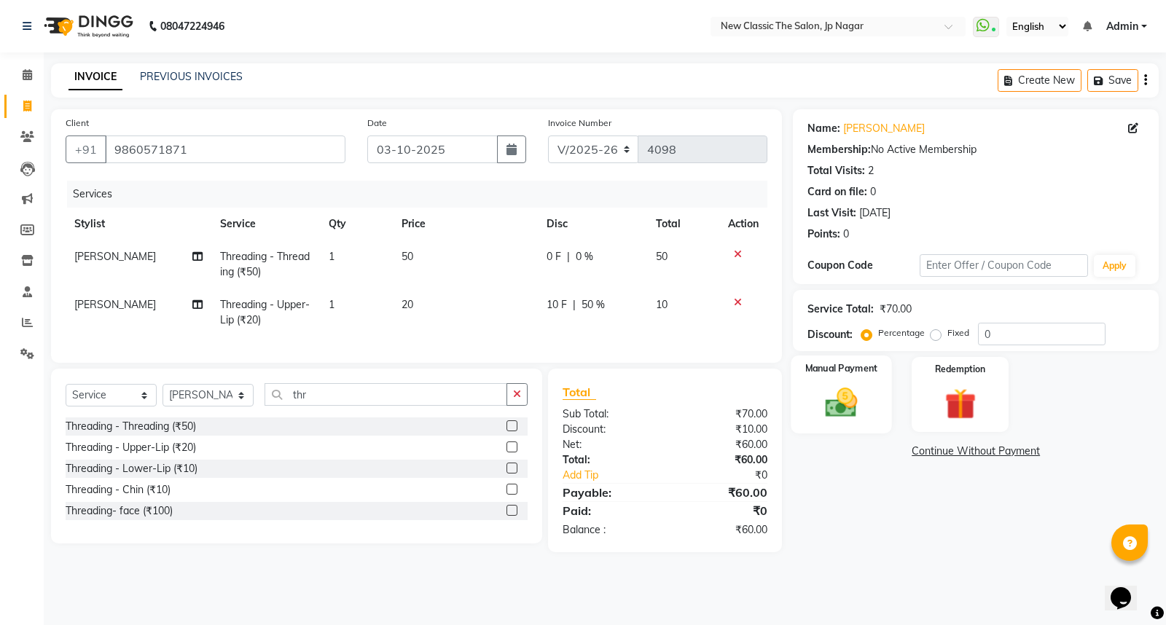
click at [842, 409] on img at bounding box center [841, 402] width 52 height 37
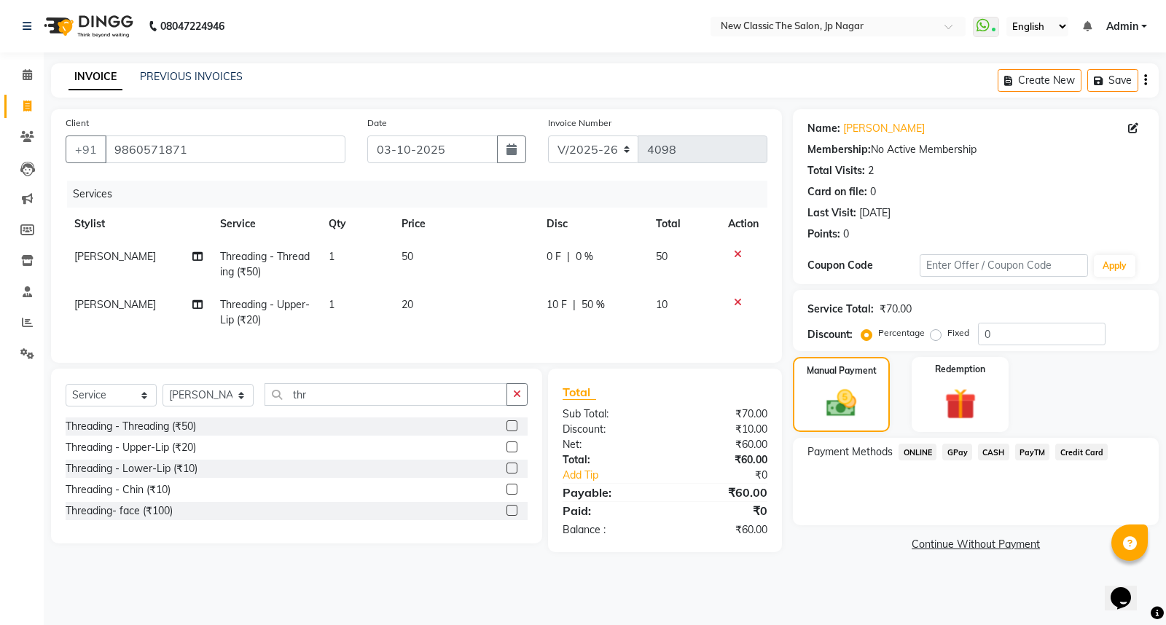
click at [1002, 450] on span "CASH" at bounding box center [993, 452] width 31 height 17
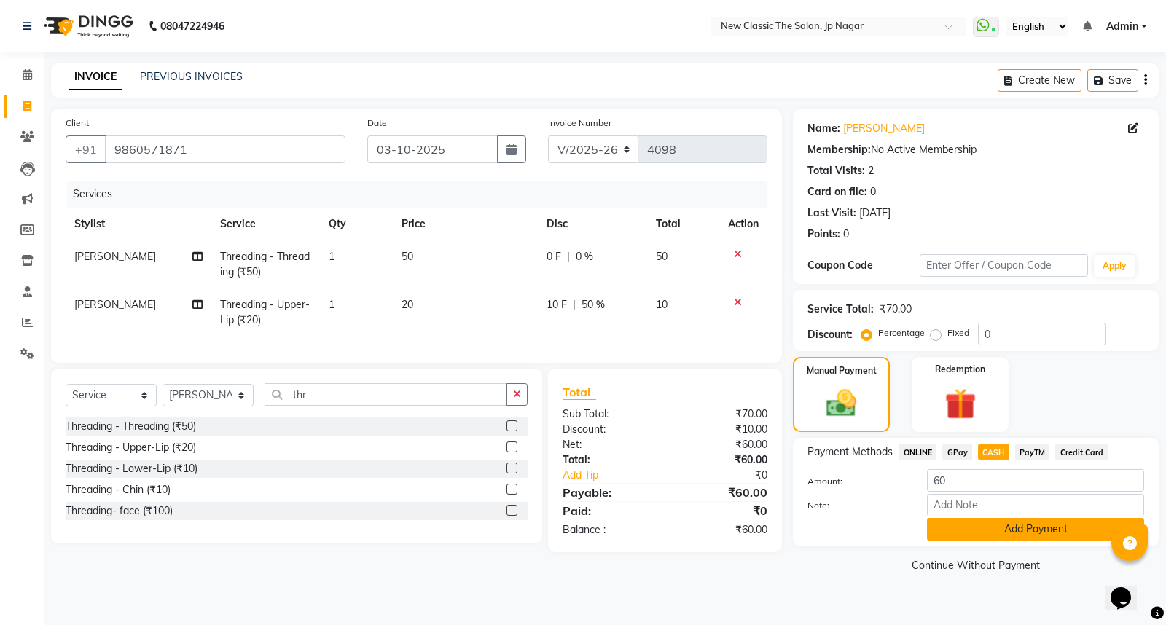
click at [998, 527] on button "Add Payment" at bounding box center [1035, 529] width 217 height 23
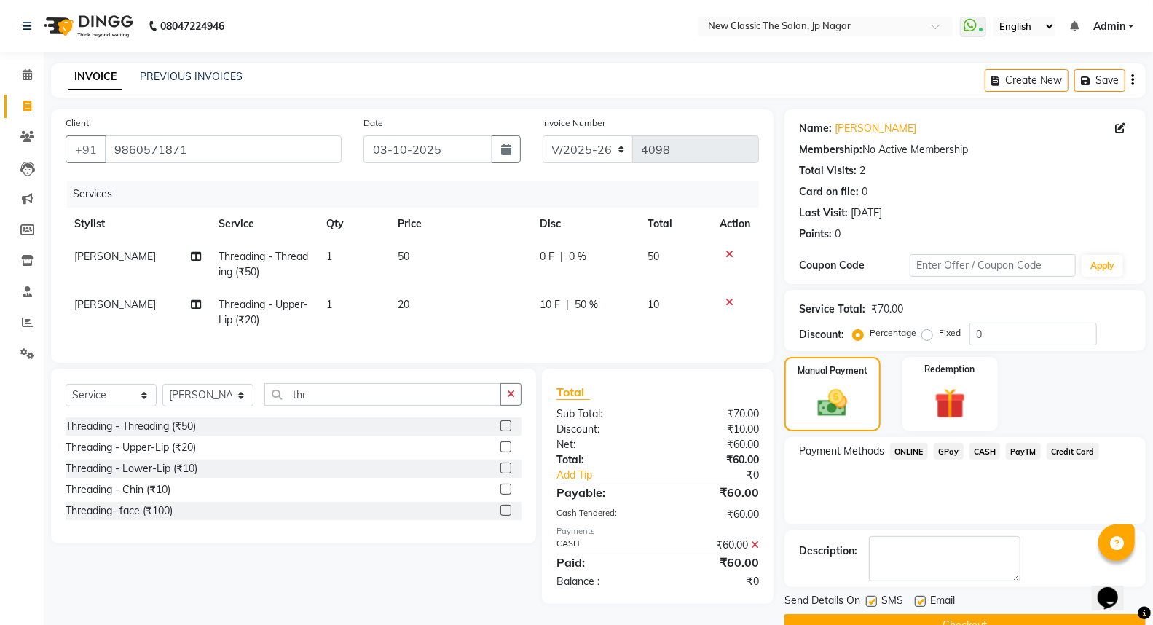
click at [984, 619] on button "Checkout" at bounding box center [965, 625] width 361 height 23
